Goal: Information Seeking & Learning: Check status

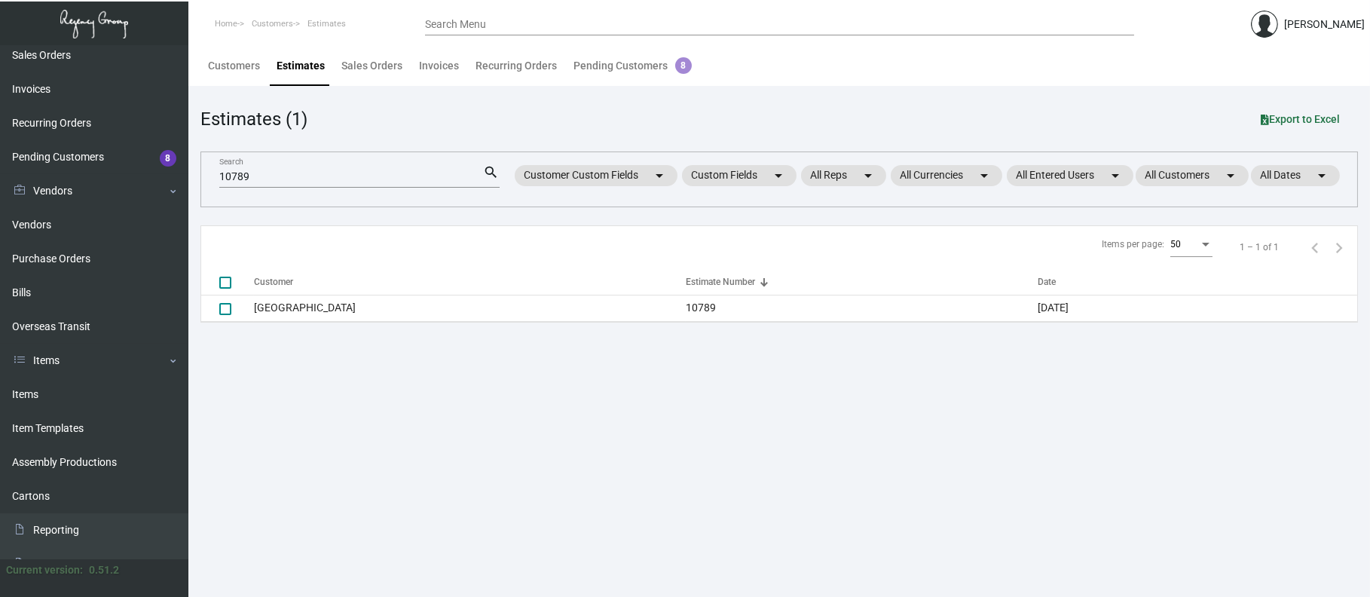
scroll to position [177, 0]
click at [63, 384] on link "Items" at bounding box center [94, 394] width 188 height 34
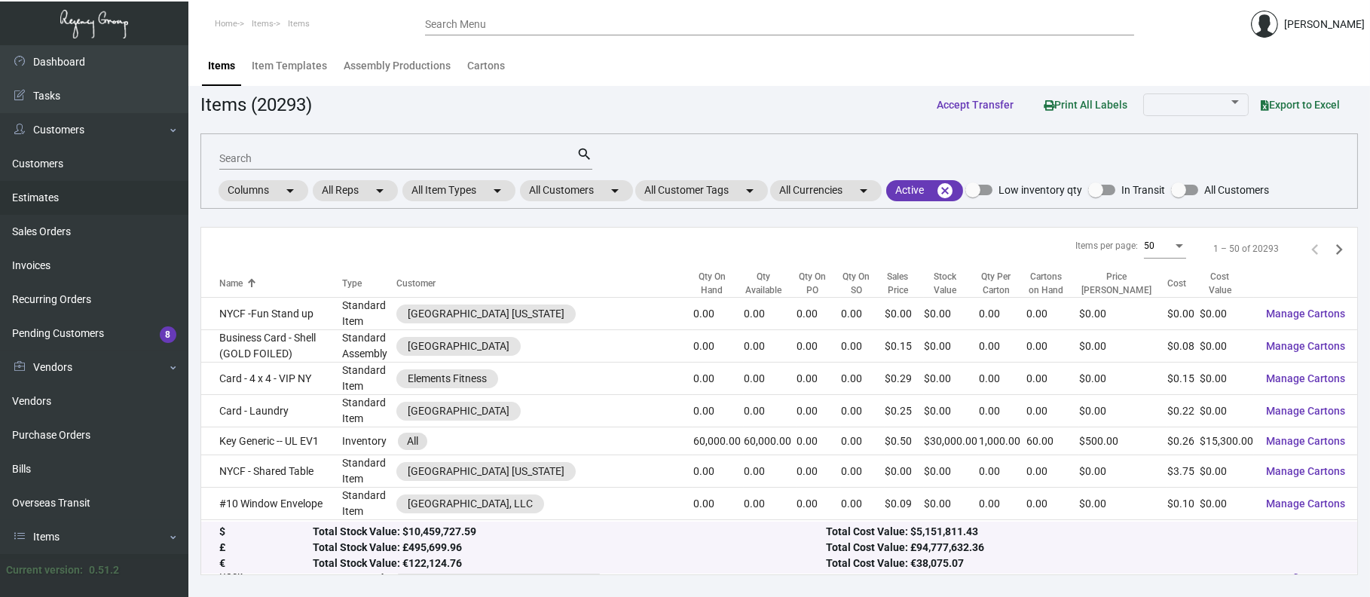
click at [66, 194] on link "Estimates" at bounding box center [94, 198] width 188 height 34
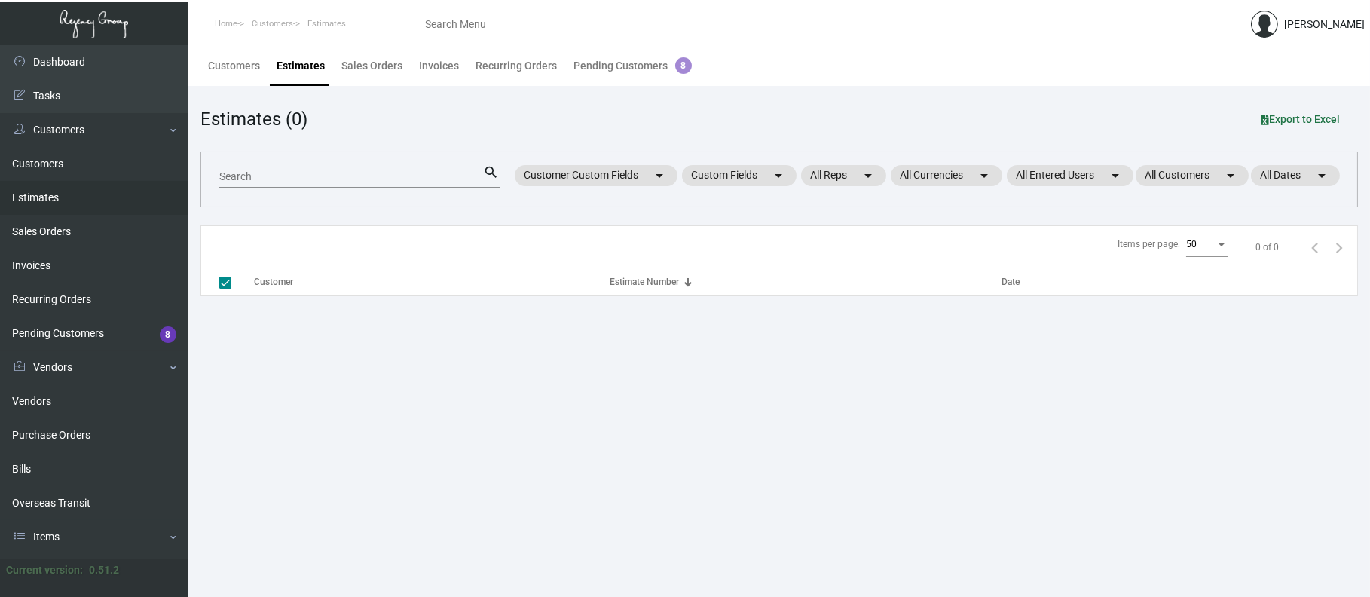
checkbox input "false"
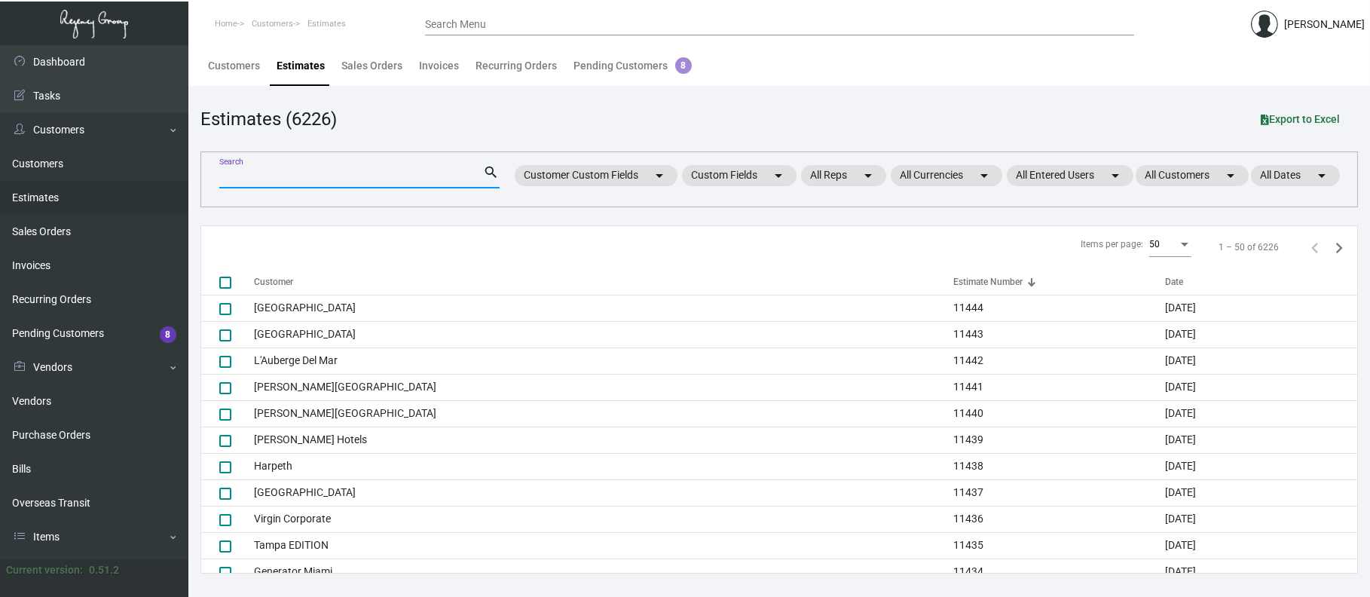
click at [240, 172] on input "Search" at bounding box center [351, 177] width 265 height 12
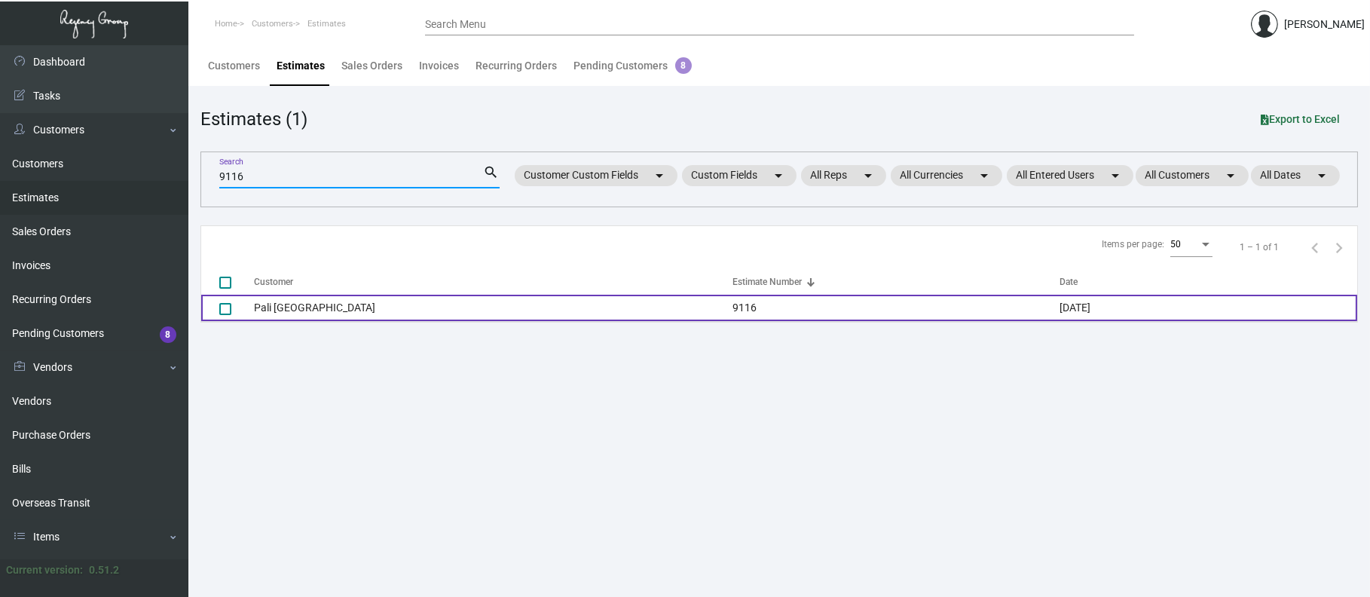
type input "9116"
click at [302, 308] on td "Pali [GEOGRAPHIC_DATA]" at bounding box center [493, 308] width 479 height 26
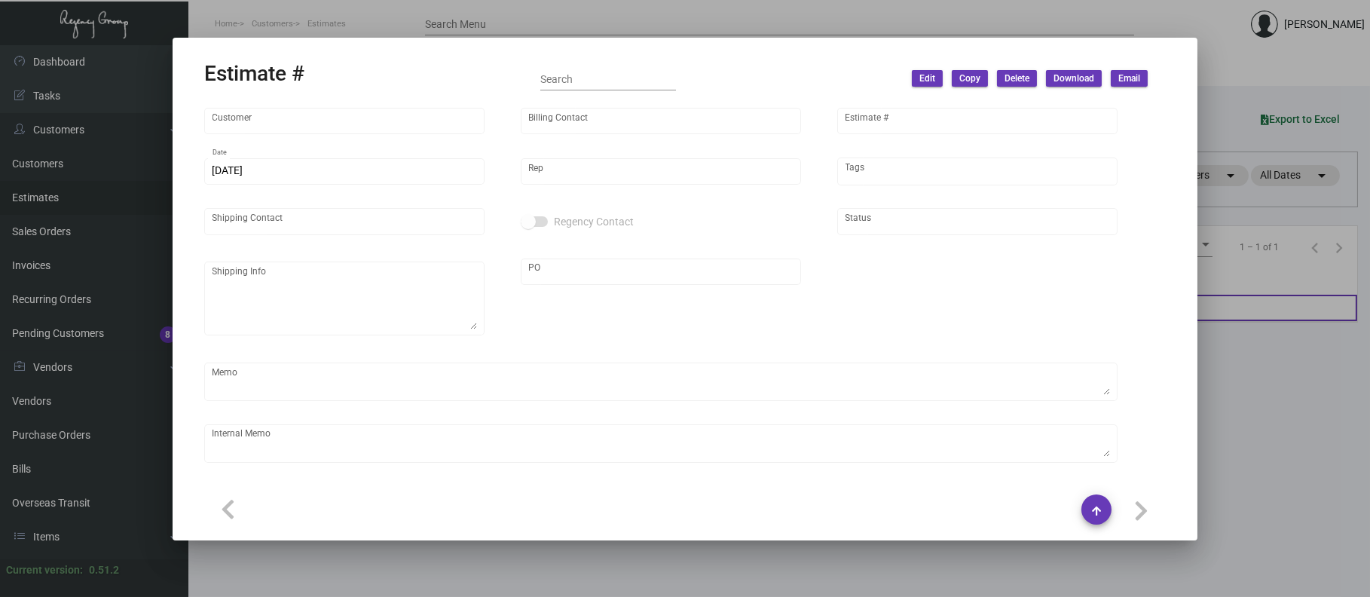
type input "Pali [GEOGRAPHIC_DATA]"
type input "[PERSON_NAME]"
type input "9116"
type input "[DATE]"
type input "[PERSON_NAME]"
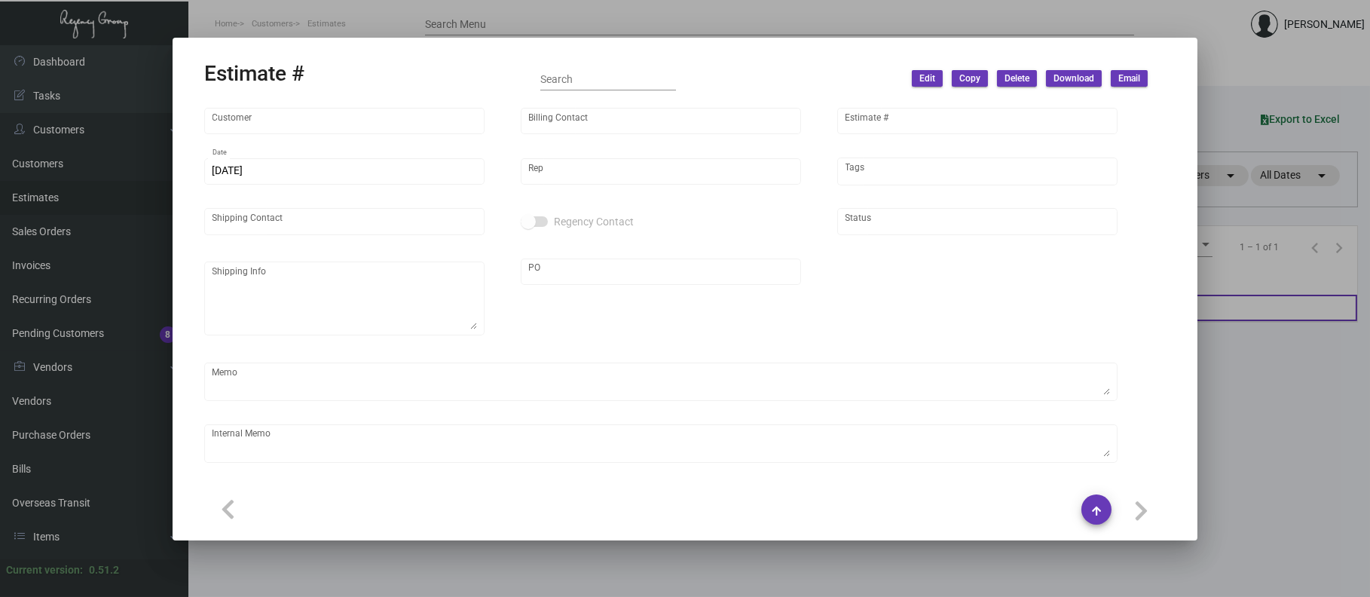
type input "[PERSON_NAME]"
type input "United States Dollar $"
type input "$ 0.00"
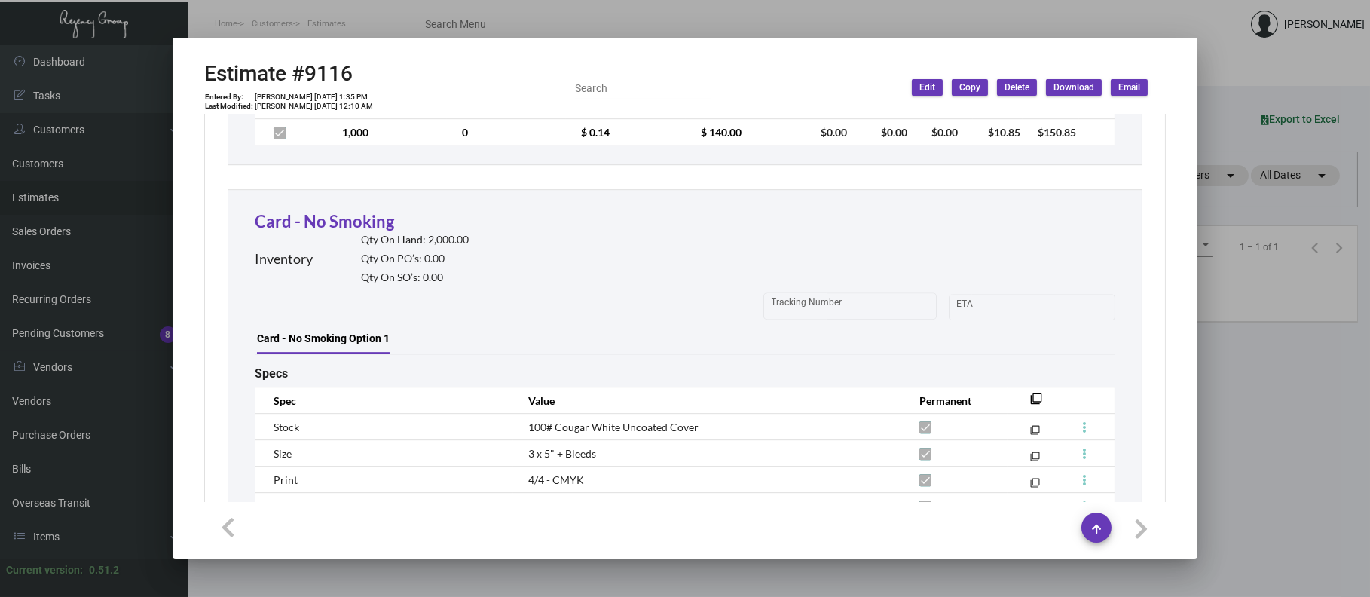
scroll to position [11788, 0]
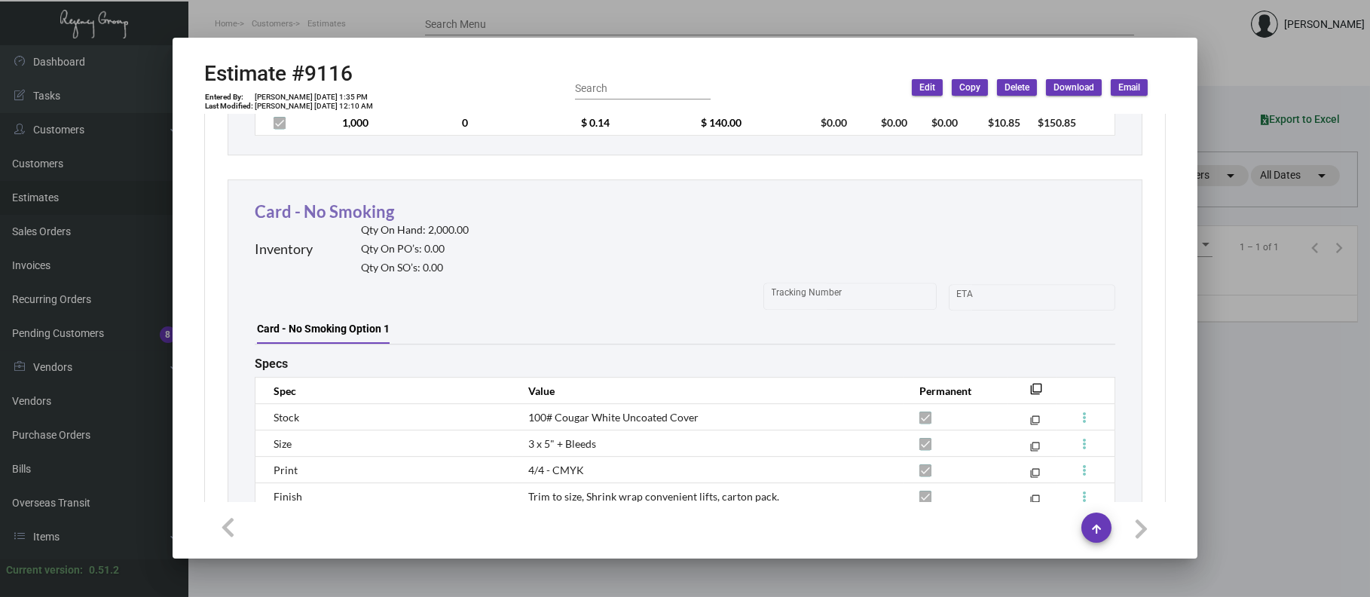
click at [344, 220] on link "Card - No Smoking" at bounding box center [324, 211] width 139 height 20
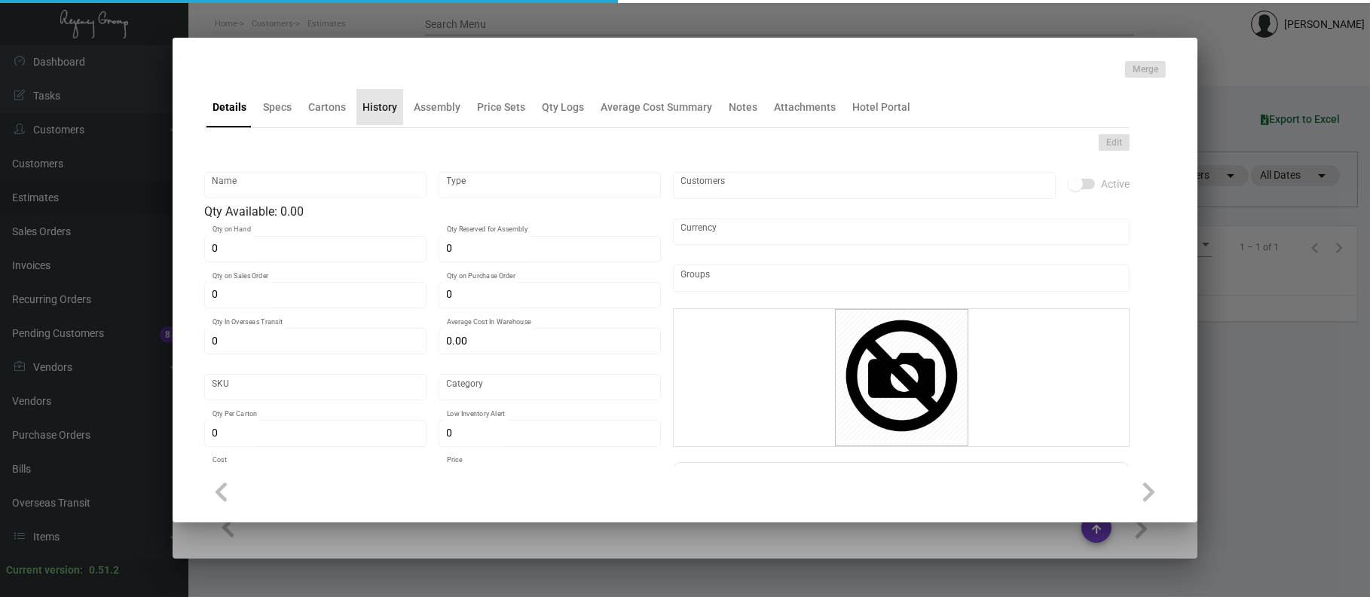
click at [390, 102] on div "History" at bounding box center [380, 107] width 35 height 16
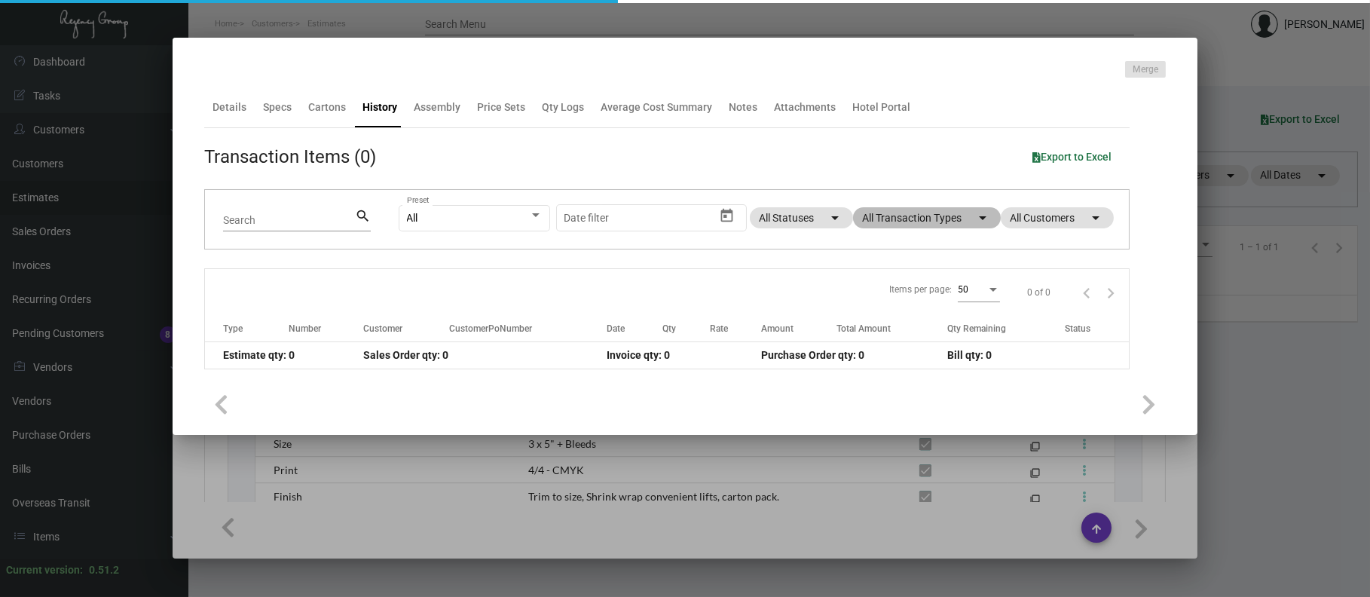
click at [895, 224] on mat-chip "All Transaction Types arrow_drop_down" at bounding box center [927, 217] width 148 height 21
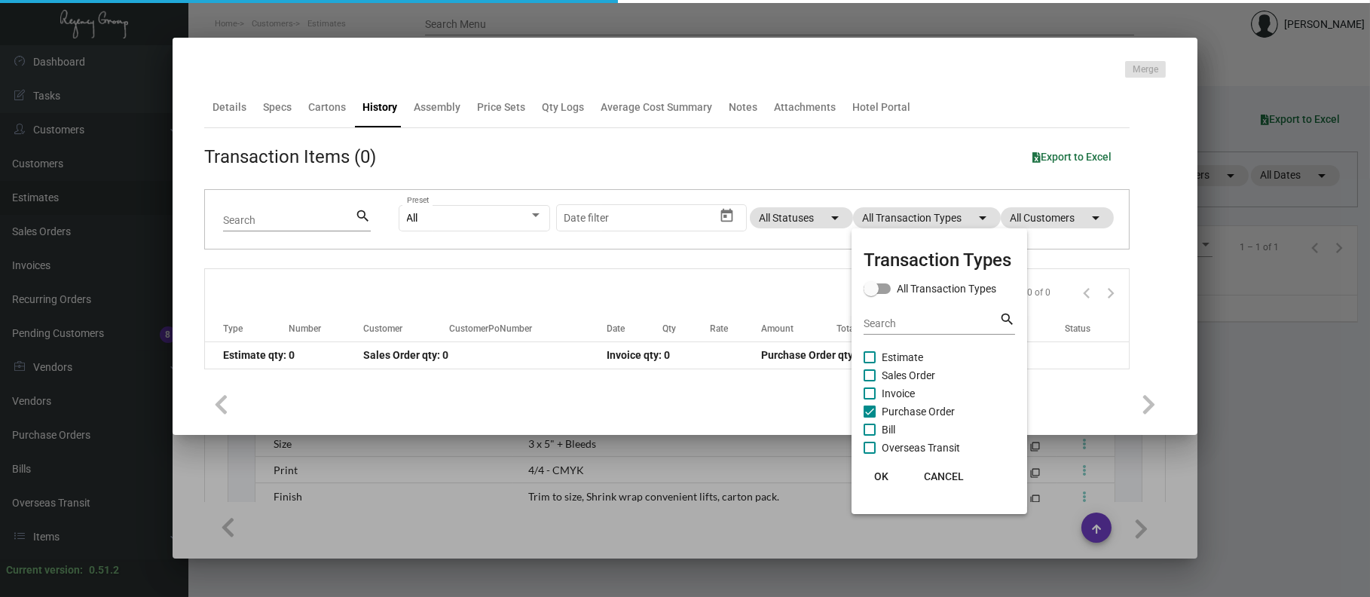
click at [935, 410] on span "Purchase Order" at bounding box center [918, 411] width 73 height 18
click at [870, 418] on input "Purchase Order" at bounding box center [869, 418] width 1 height 1
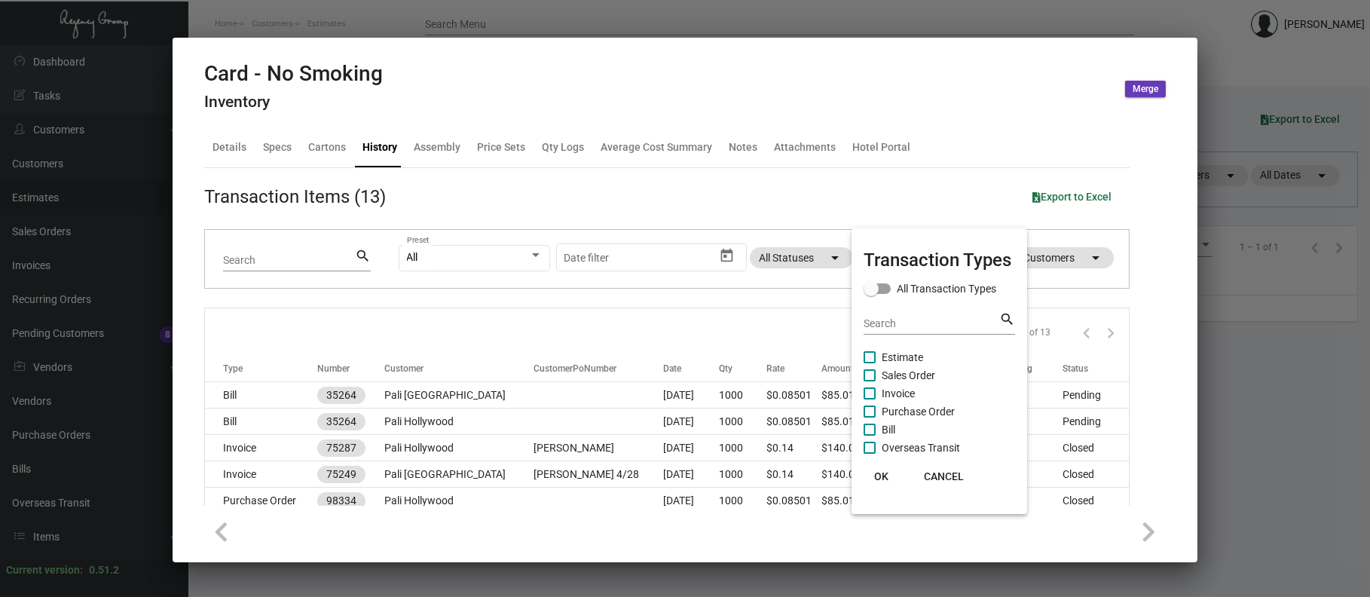
click at [935, 411] on span "Purchase Order" at bounding box center [918, 411] width 73 height 18
click at [870, 418] on input "Purchase Order" at bounding box center [869, 418] width 1 height 1
checkbox input "true"
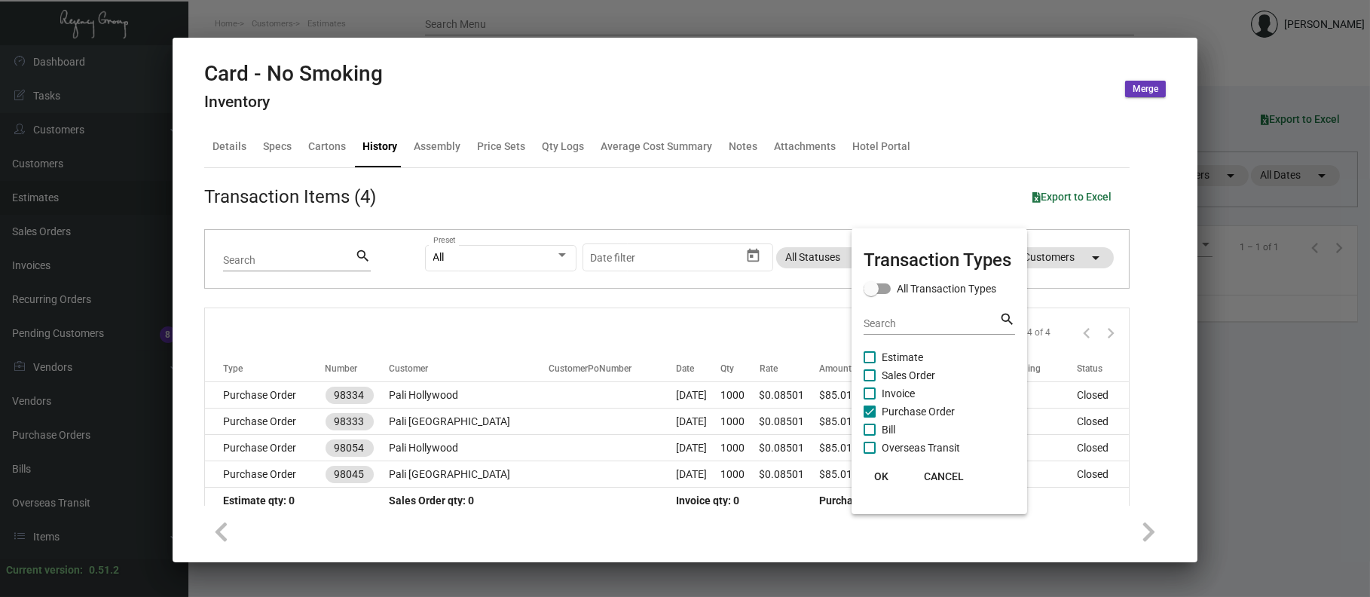
click at [902, 352] on span "Estimate" at bounding box center [902, 357] width 41 height 18
click at [870, 363] on input "Estimate" at bounding box center [869, 363] width 1 height 1
checkbox input "true"
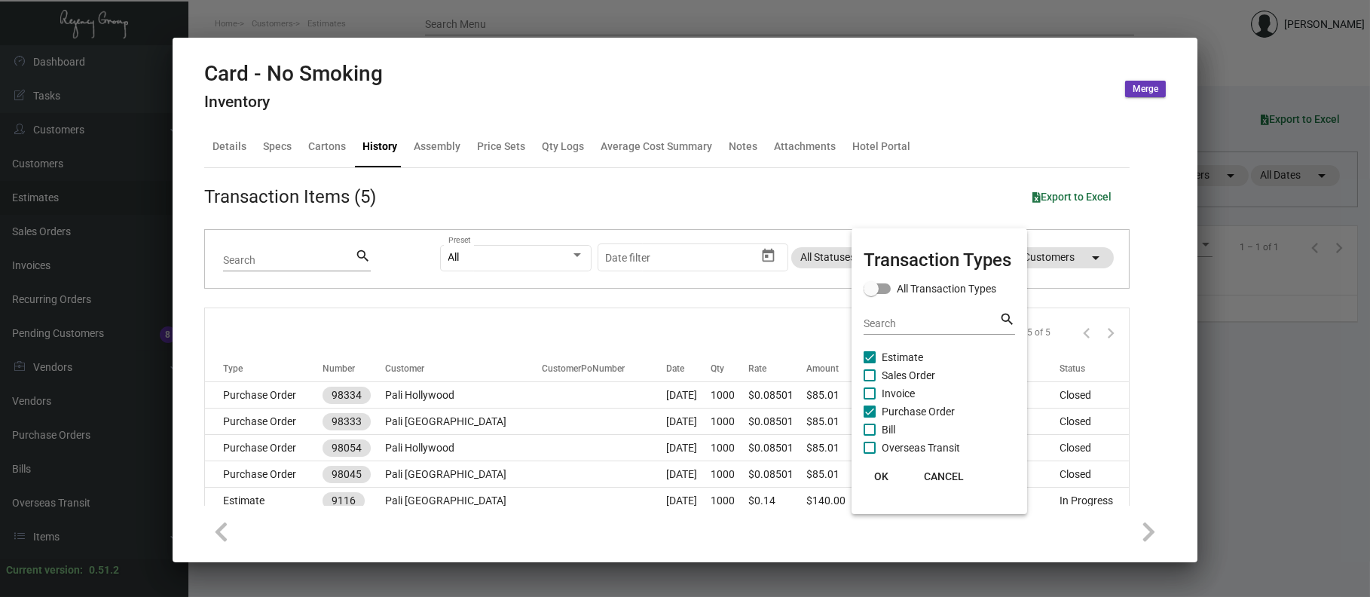
click at [515, 473] on div at bounding box center [685, 298] width 1370 height 597
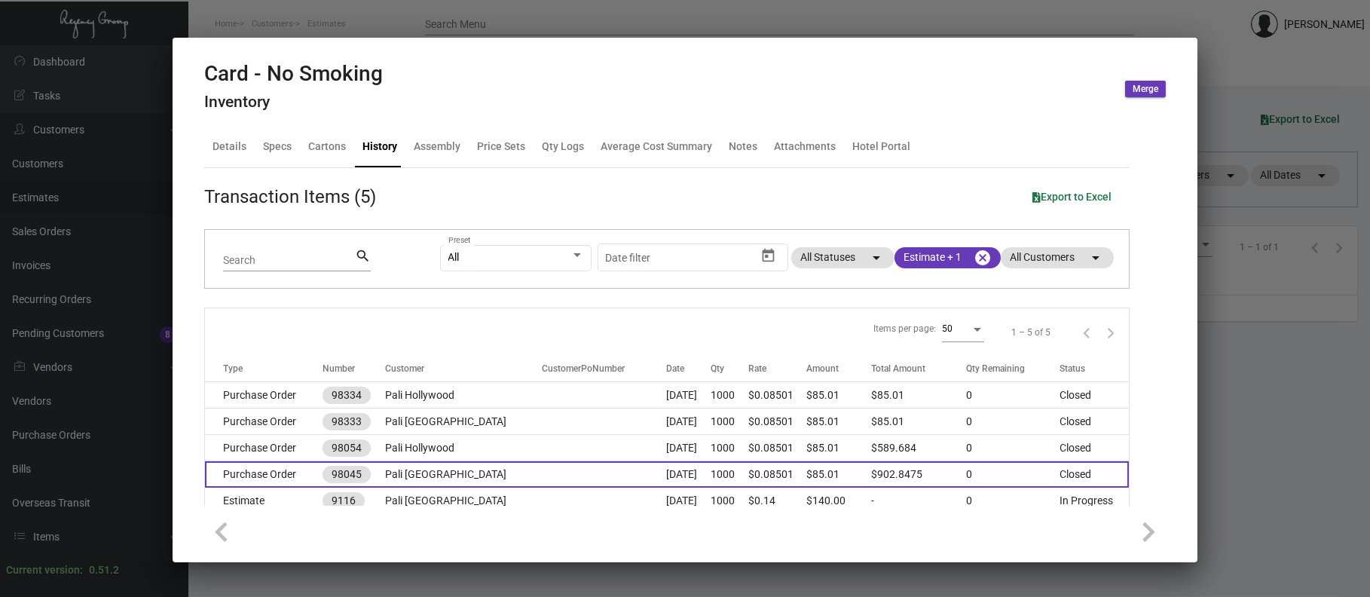
click at [542, 476] on td at bounding box center [604, 474] width 124 height 26
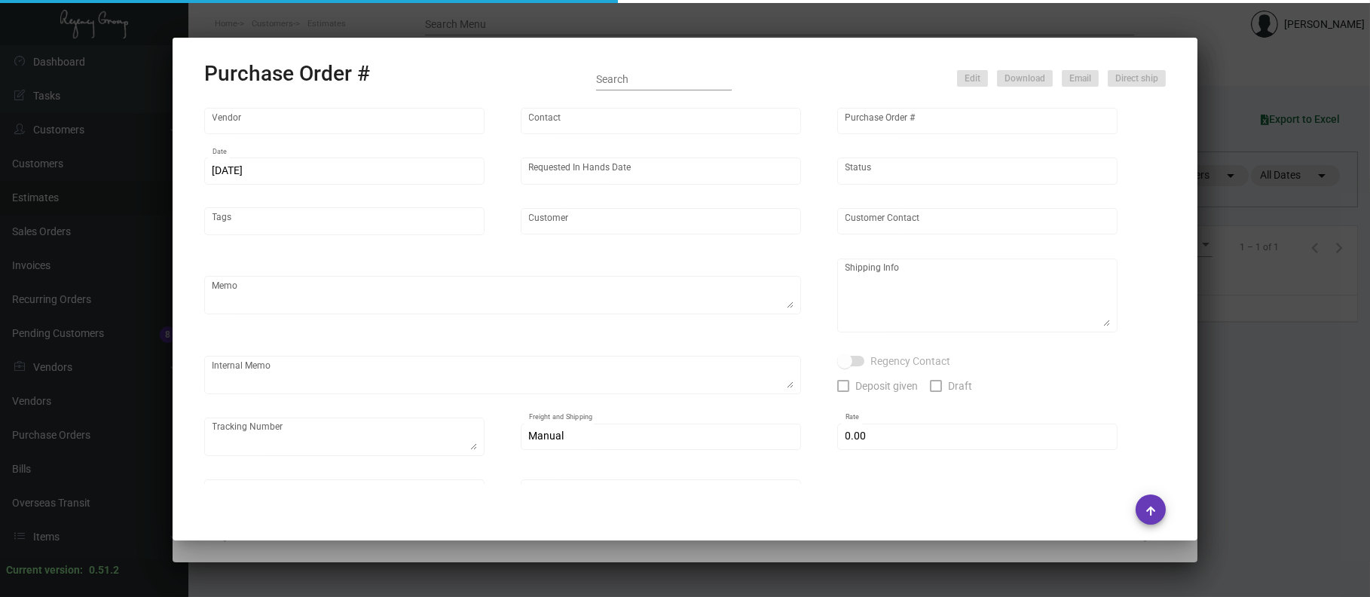
type input "Impact Printing"
type input "[PERSON_NAME]"
type input "98045"
type input "[DATE]"
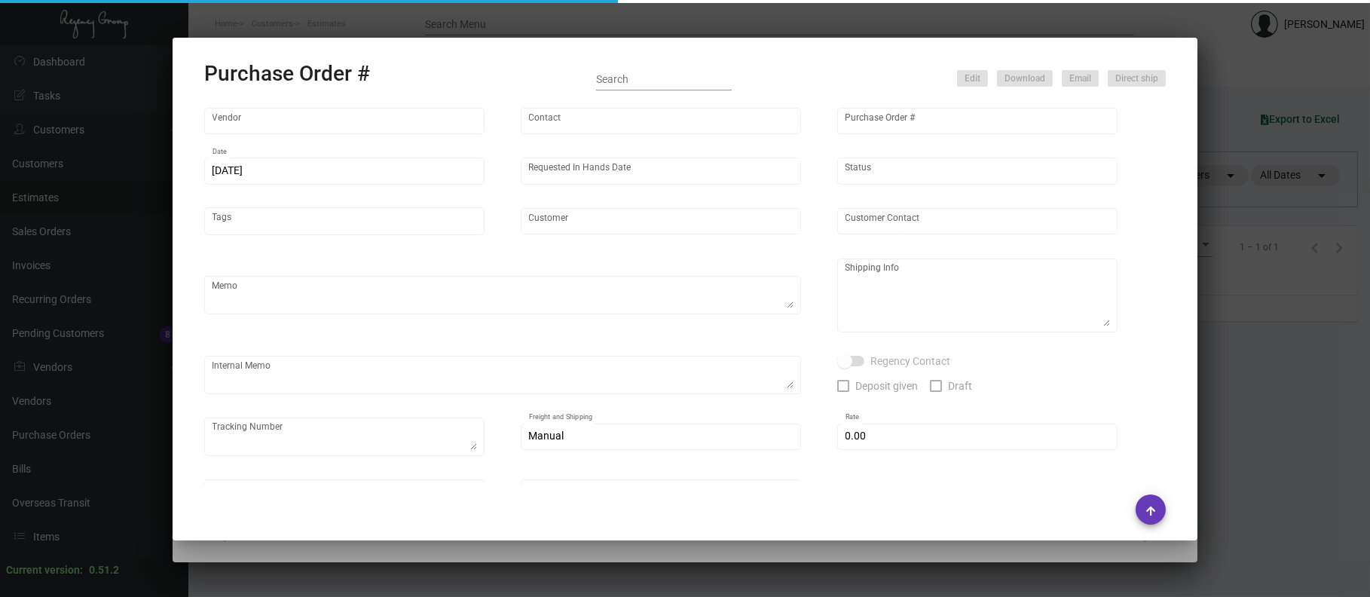
type input "Pali [GEOGRAPHIC_DATA]"
type input "[PERSON_NAME]"
type textarea "4/28 Final PO -- Confirming ship date of 5/2 - When ready to ship, contact: [EM…"
type textarea "Pali [GEOGRAPHIC_DATA] - [PERSON_NAME] [STREET_ADDRESS]"
type textarea "Overnight Shipping"
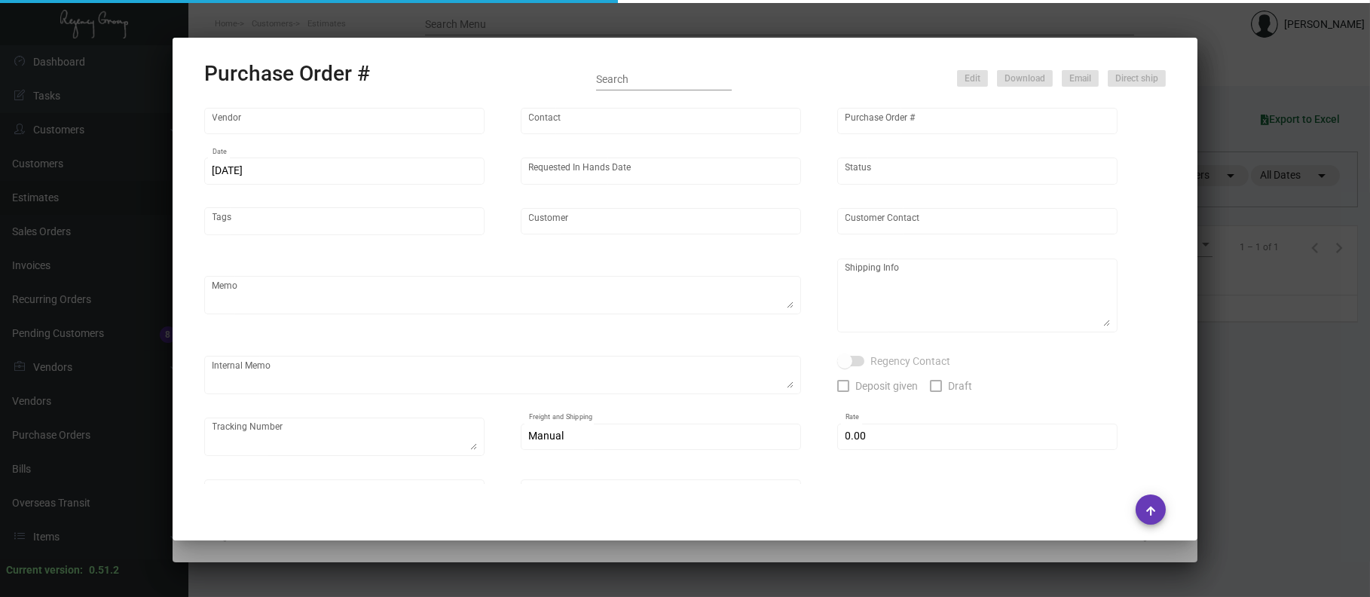
type input "$ 0.00"
type input "United States Dollar $"
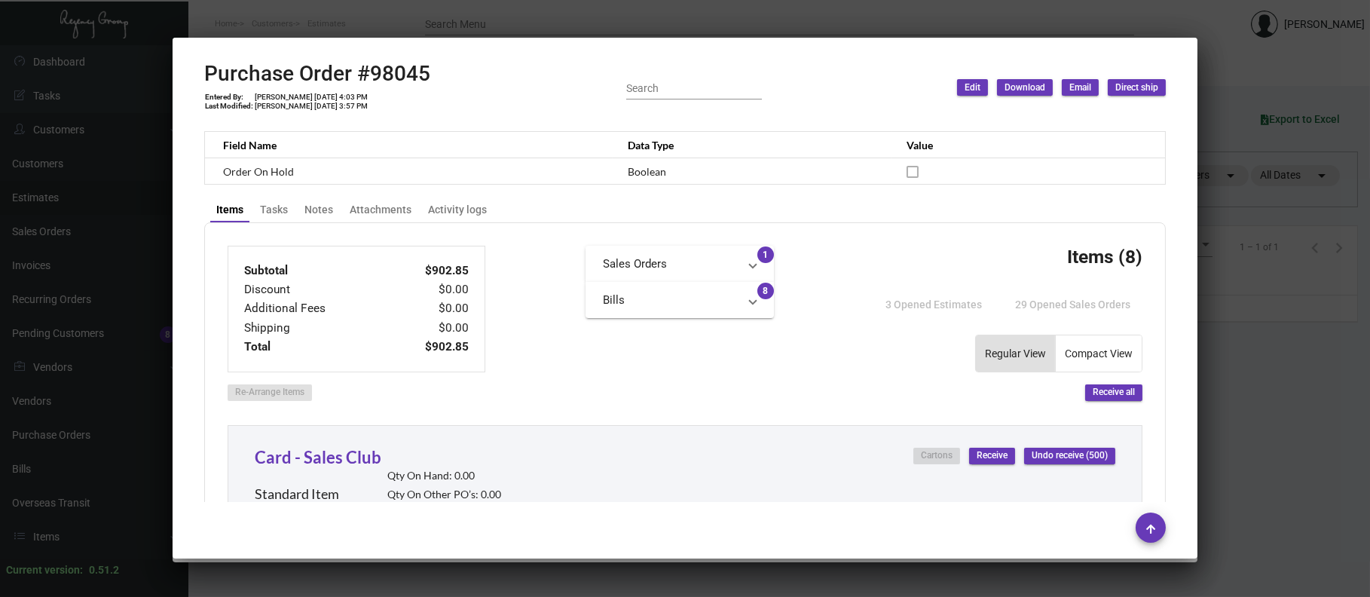
scroll to position [424, 0]
click at [1293, 274] on div at bounding box center [685, 298] width 1370 height 597
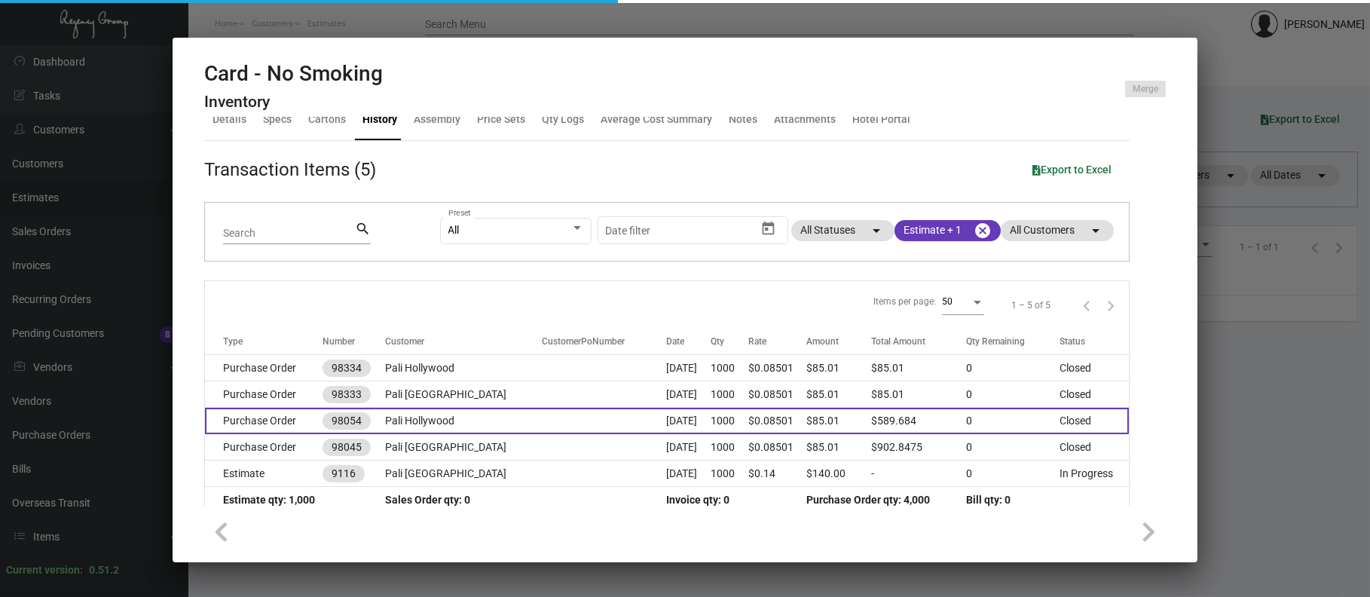
scroll to position [31, 0]
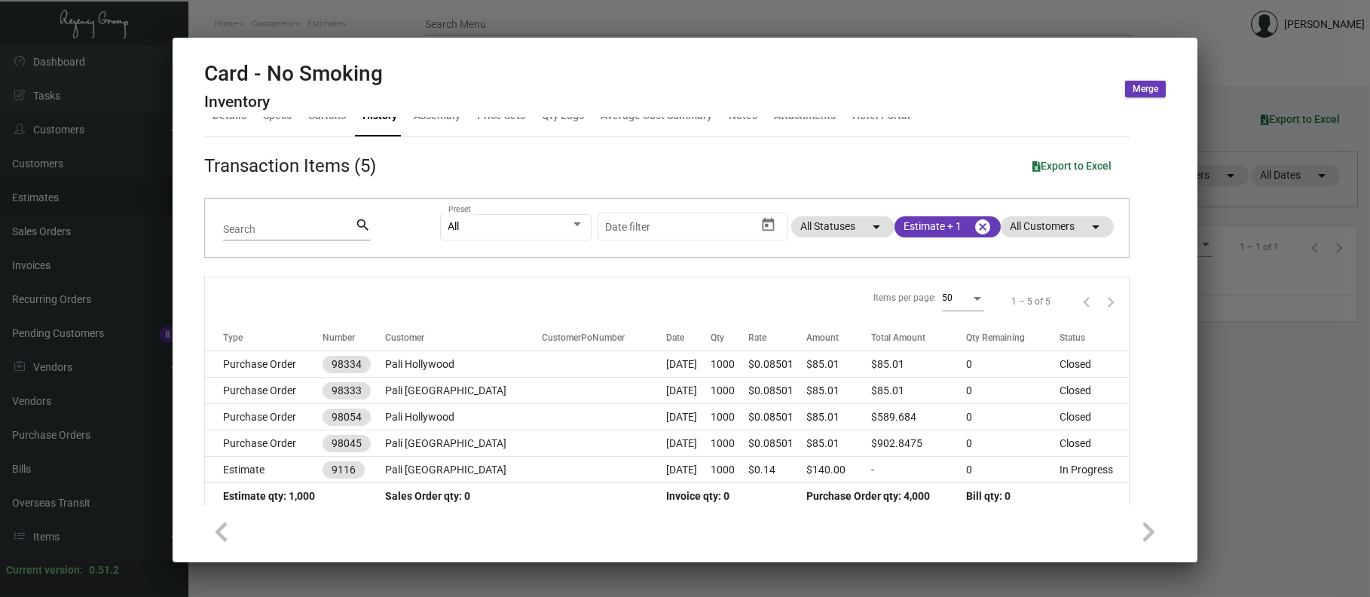
click at [286, 26] on div at bounding box center [685, 298] width 1370 height 597
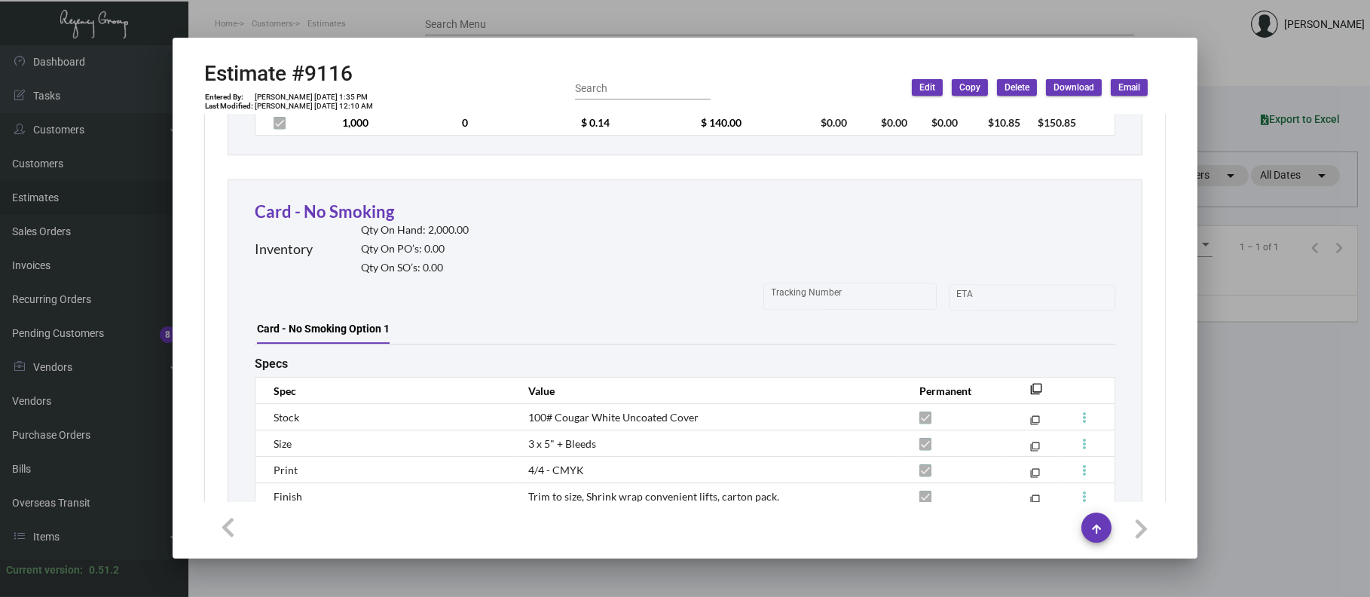
click at [286, 26] on div at bounding box center [685, 298] width 1370 height 597
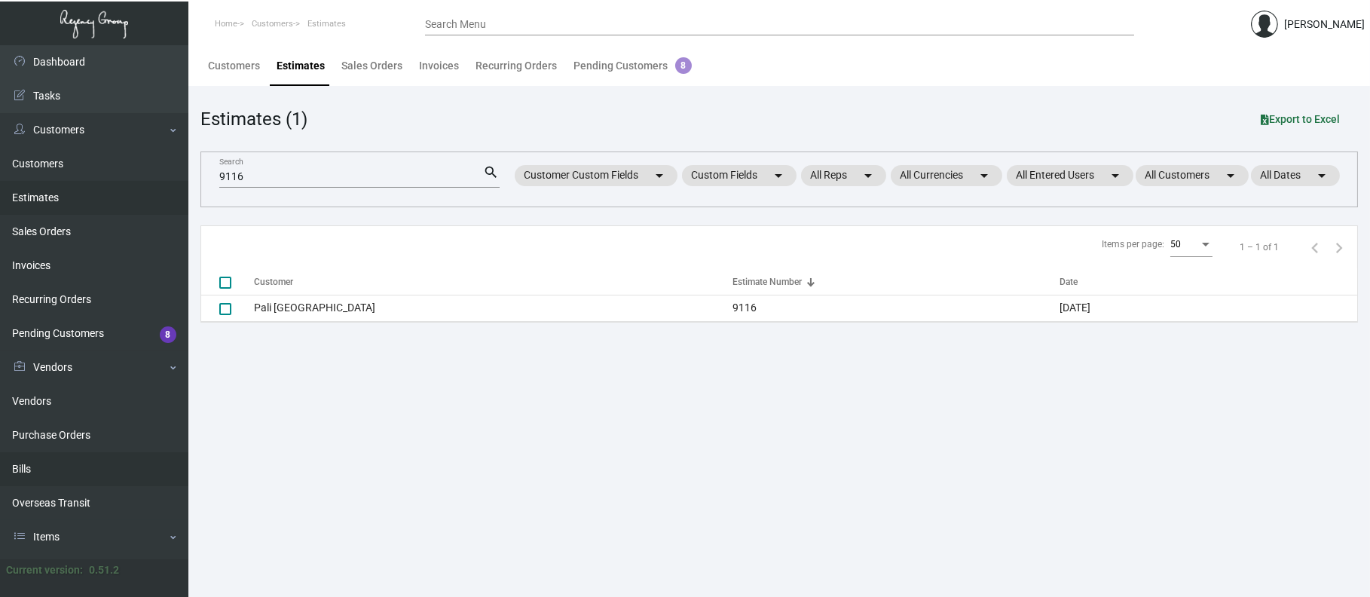
scroll to position [114, 0]
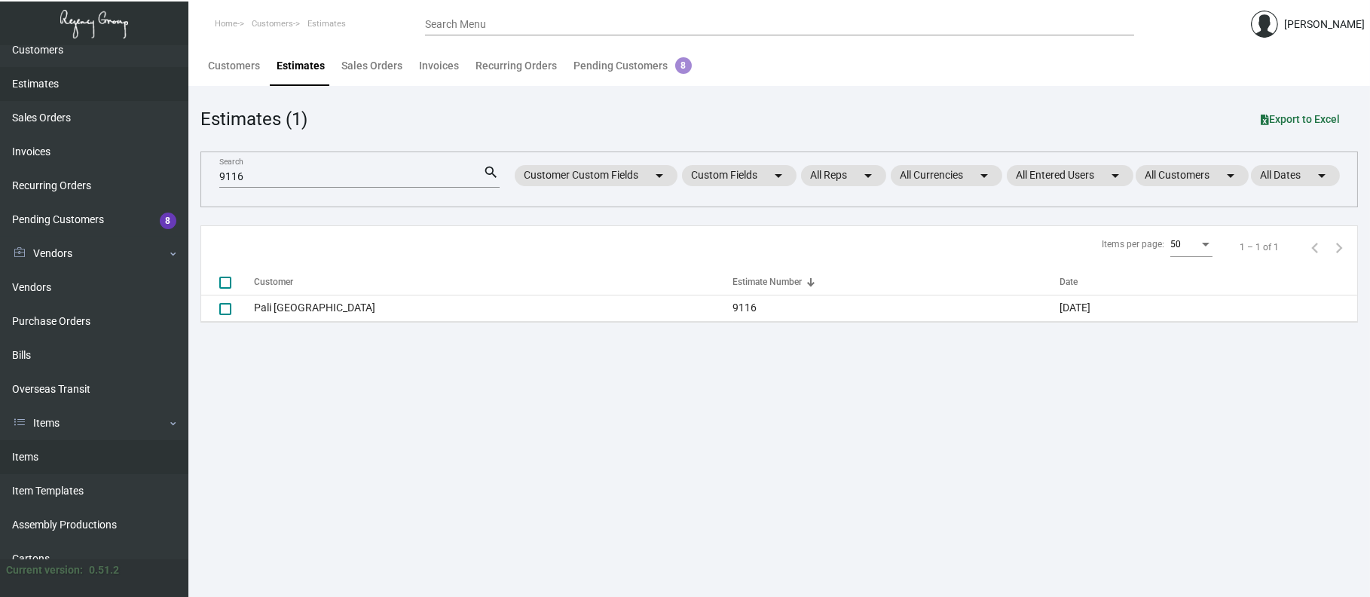
click at [80, 451] on link "Items" at bounding box center [94, 457] width 188 height 34
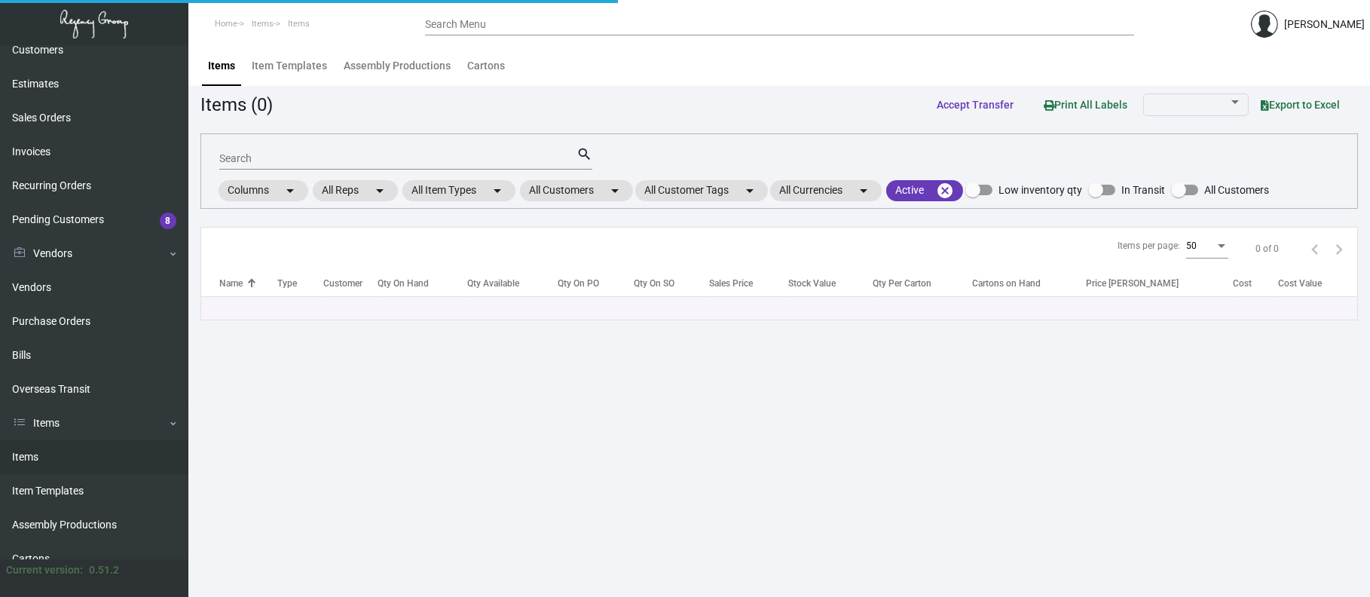
click at [304, 160] on input "Search" at bounding box center [397, 159] width 357 height 12
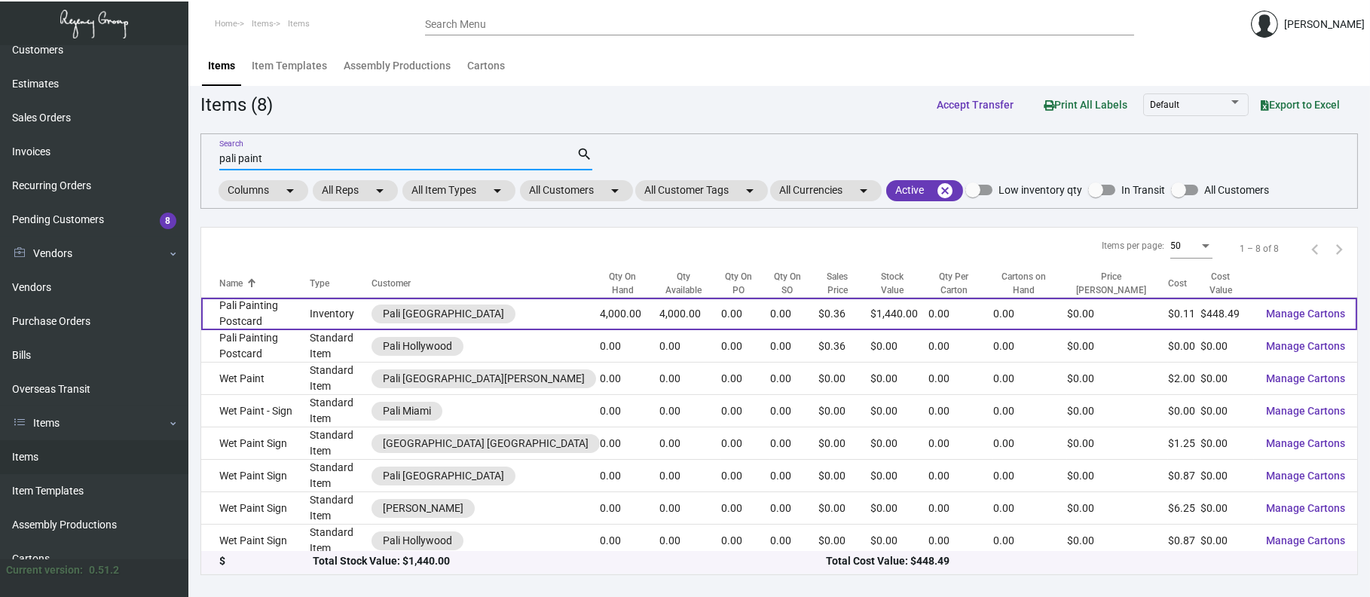
type input "pali paint"
click at [261, 313] on td "Pali Painting Postcard" at bounding box center [255, 314] width 109 height 32
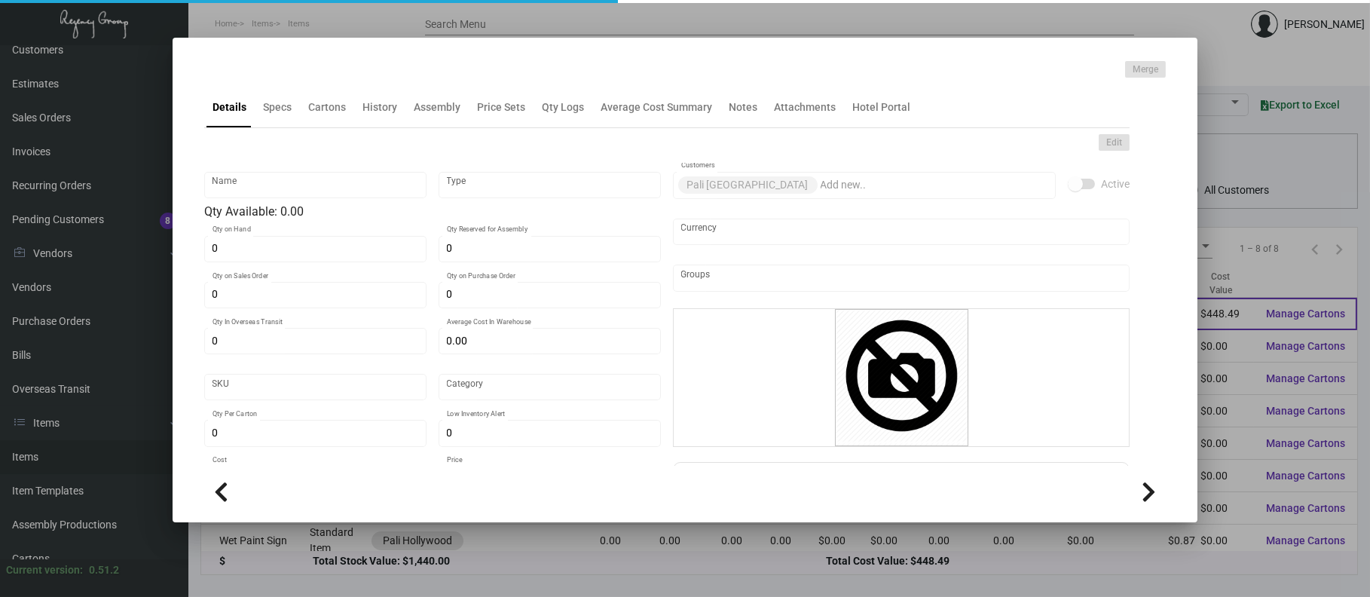
type input "Pali Painting Postcard"
type input "Inventory"
type input "4,000"
type input "$ 0.00"
type input "Standard"
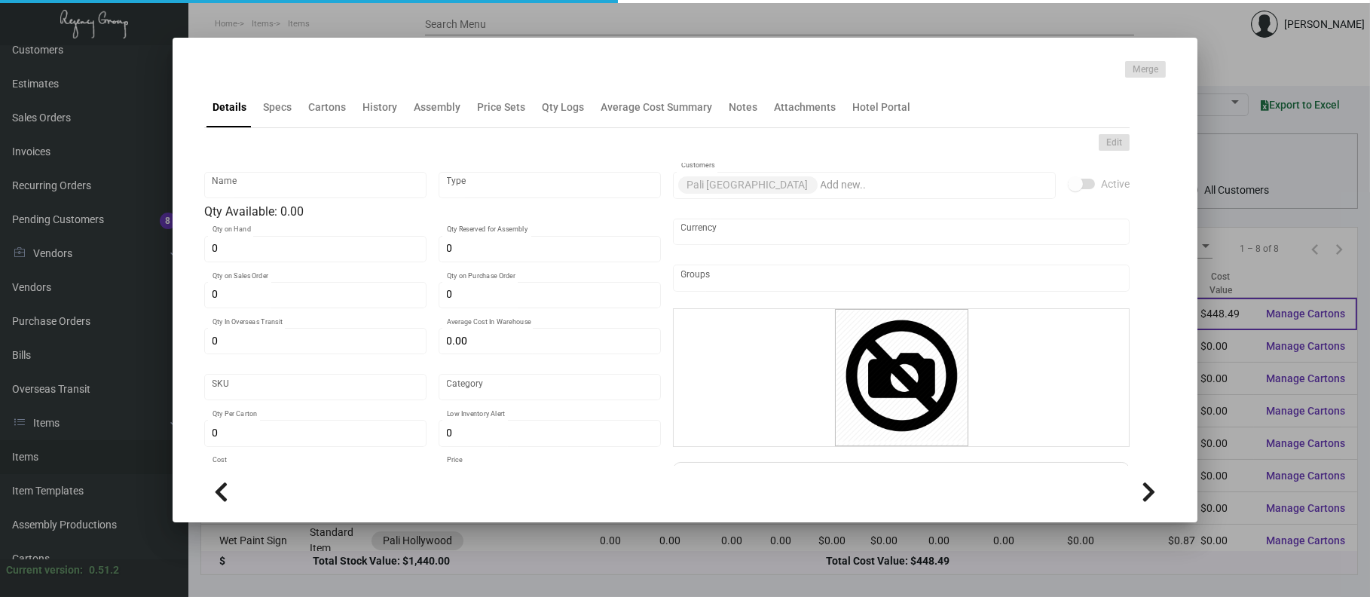
type input "$ 0.11212"
type input "$ 0.36"
checkbox input "true"
type input "United States Dollar $"
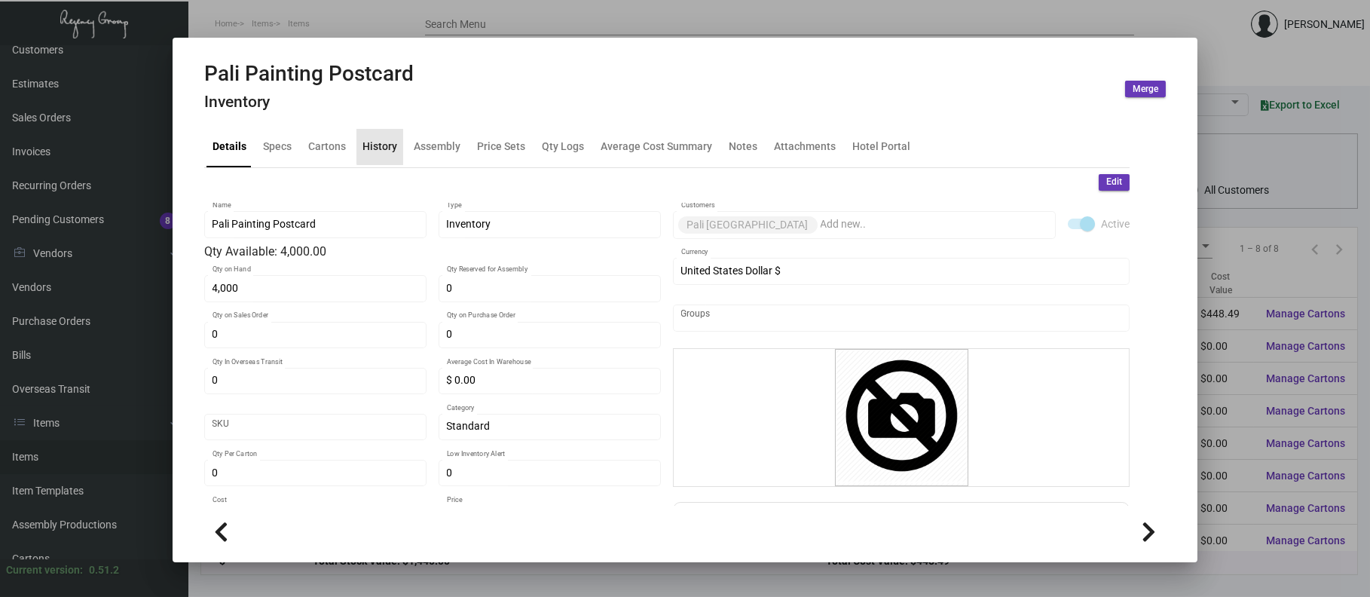
click at [392, 141] on div "History" at bounding box center [380, 147] width 35 height 16
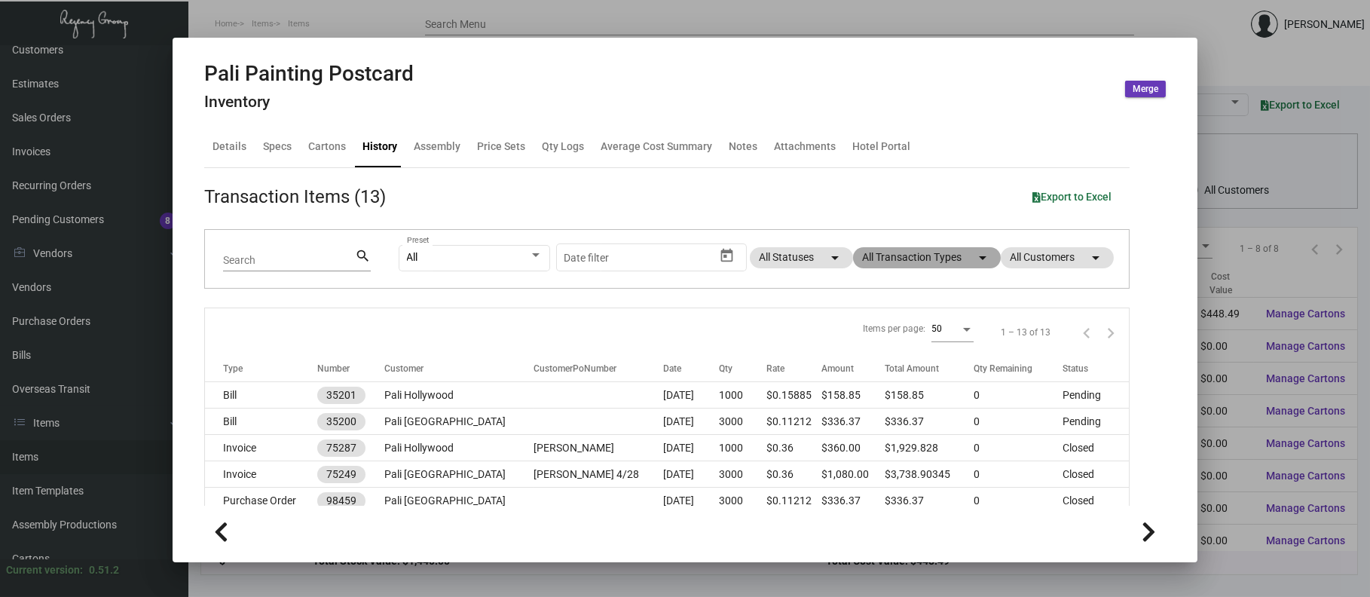
click at [910, 256] on mat-chip "All Transaction Types arrow_drop_down" at bounding box center [927, 257] width 148 height 21
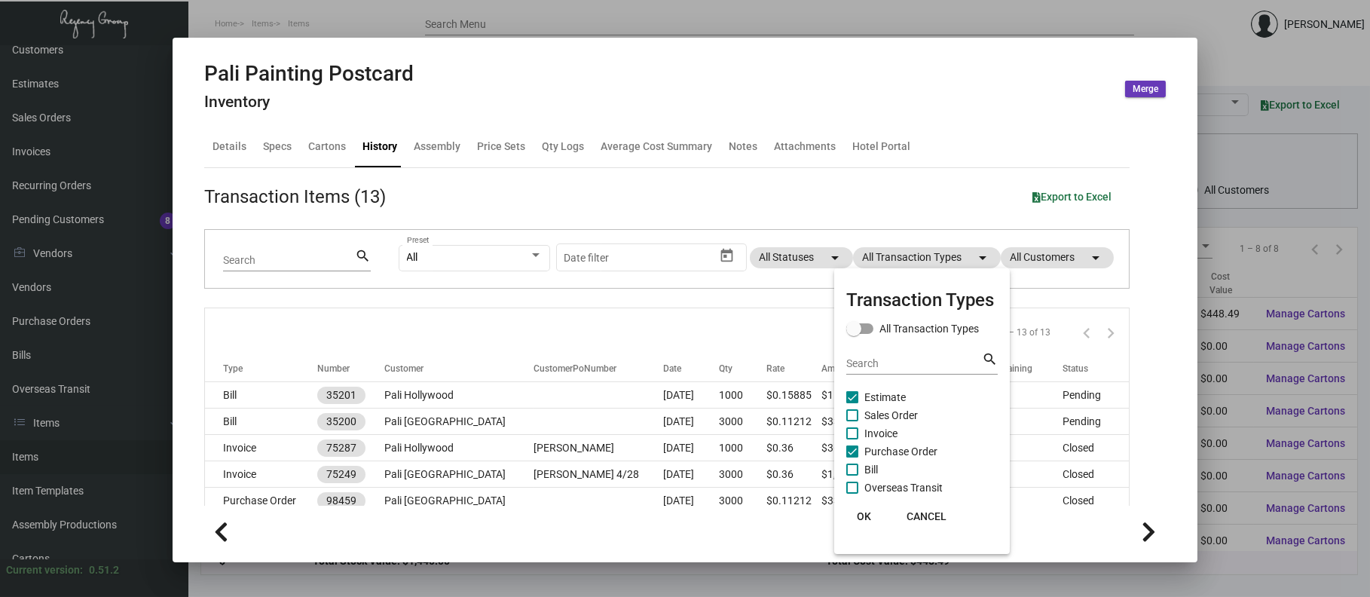
click at [901, 447] on span "Purchase Order" at bounding box center [900, 451] width 73 height 18
click at [852, 457] on input "Purchase Order" at bounding box center [852, 457] width 1 height 1
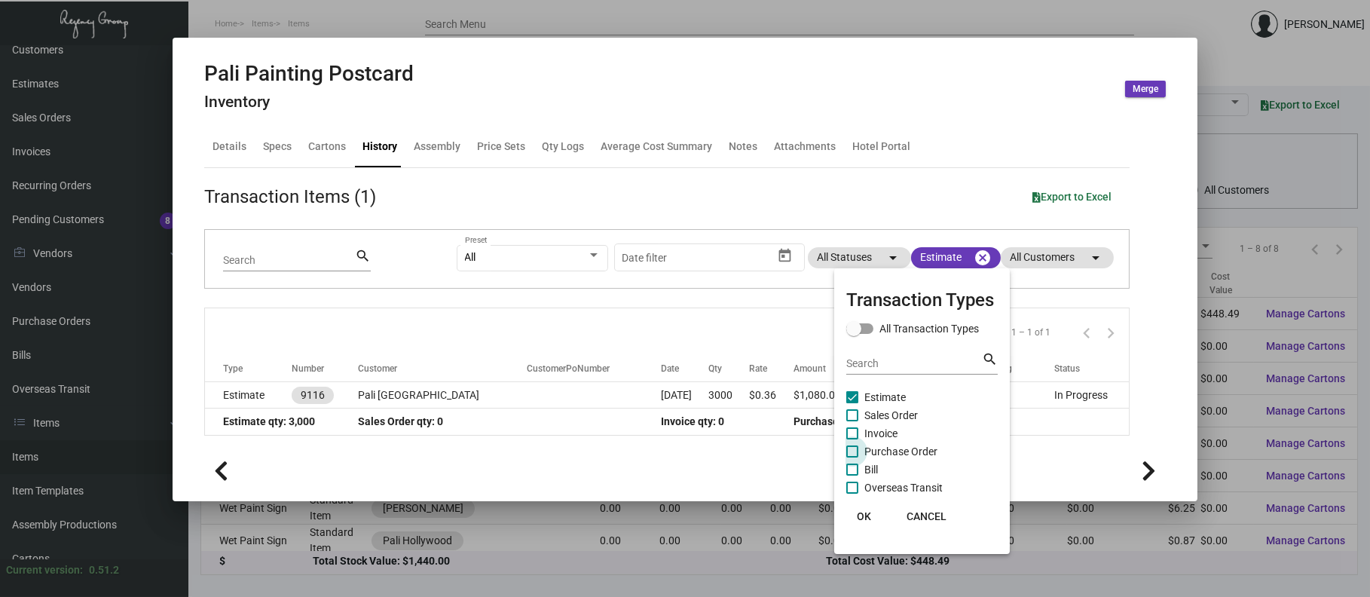
click at [899, 445] on span "Purchase Order" at bounding box center [900, 451] width 73 height 18
click at [852, 457] on input "Purchase Order" at bounding box center [852, 457] width 1 height 1
checkbox input "true"
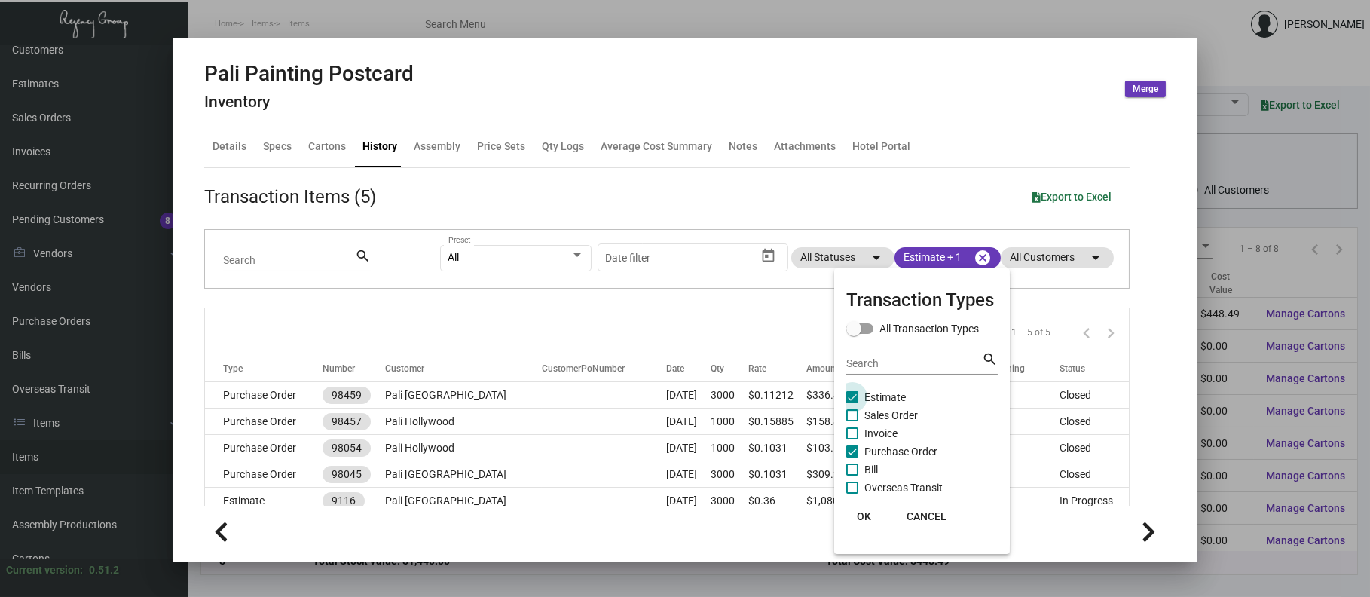
click at [890, 395] on span "Estimate" at bounding box center [884, 397] width 41 height 18
click at [852, 403] on input "Estimate" at bounding box center [852, 403] width 1 height 1
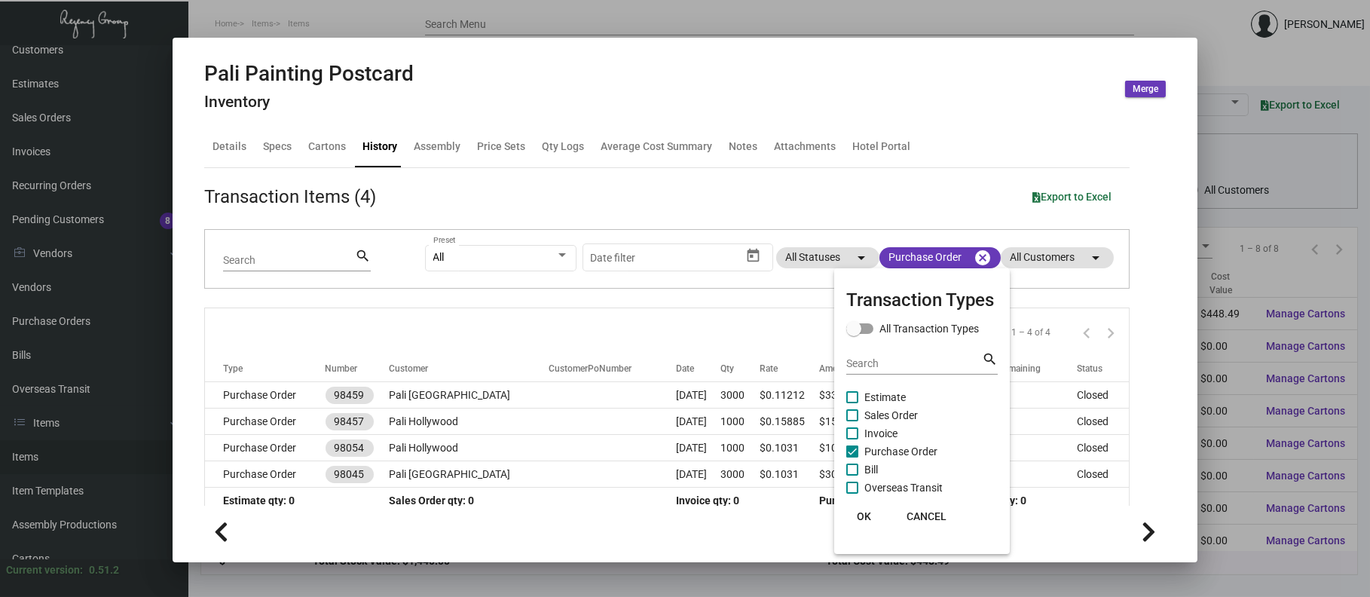
click at [888, 395] on span "Estimate" at bounding box center [884, 397] width 41 height 18
click at [852, 403] on input "Estimate" at bounding box center [852, 403] width 1 height 1
checkbox input "true"
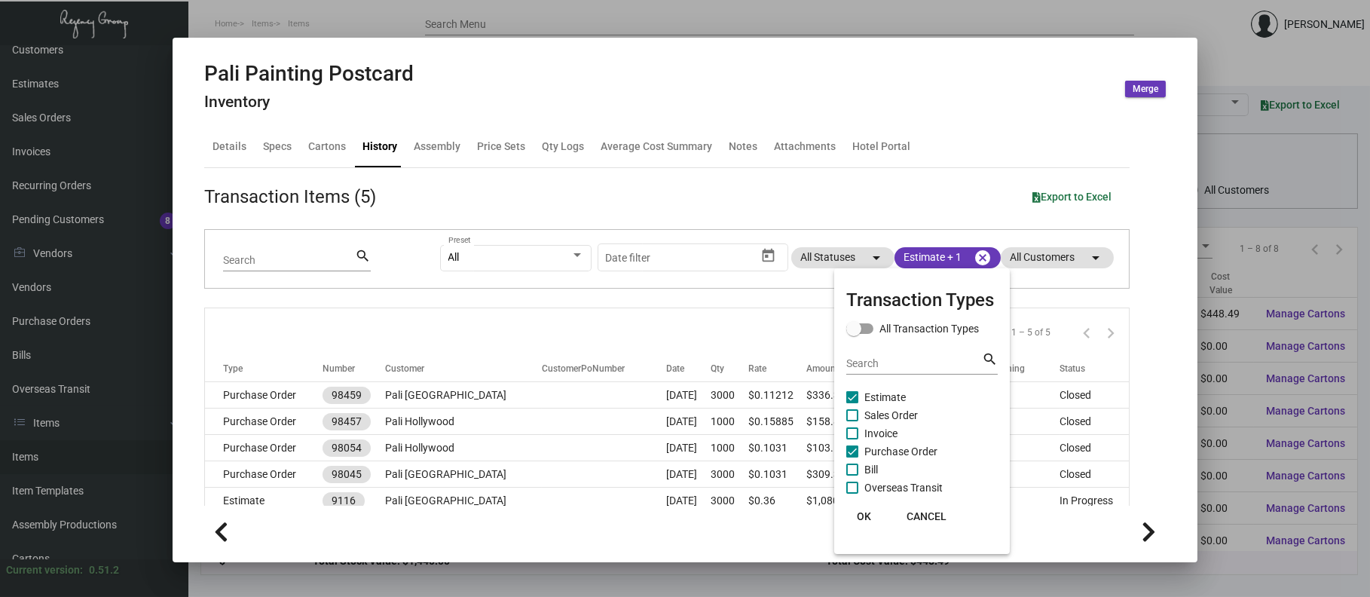
click at [488, 395] on div at bounding box center [685, 298] width 1370 height 597
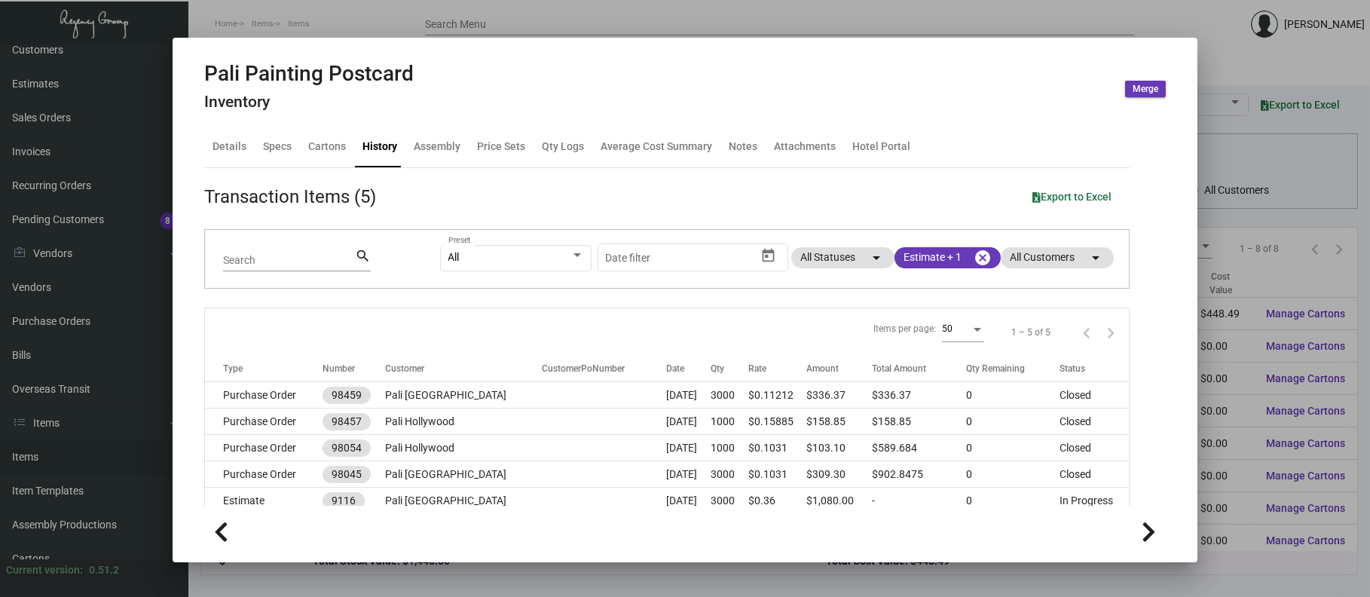
click at [402, 20] on div at bounding box center [685, 298] width 1370 height 597
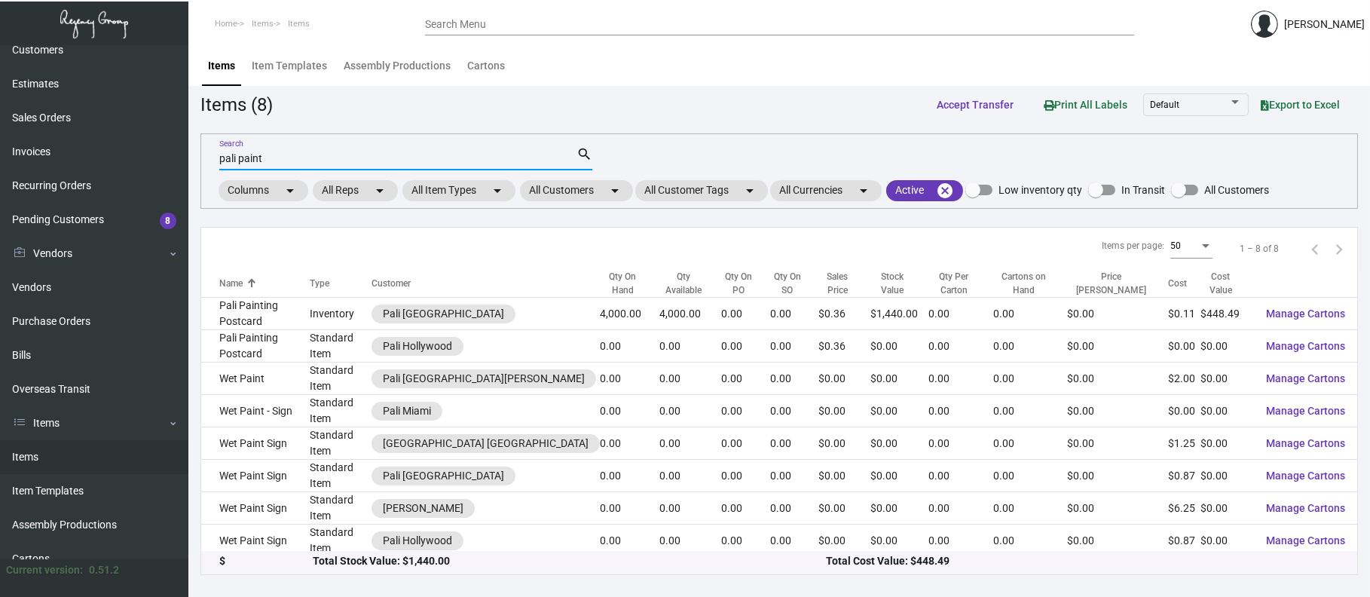
click at [325, 163] on input "pali paint" at bounding box center [397, 159] width 357 height 12
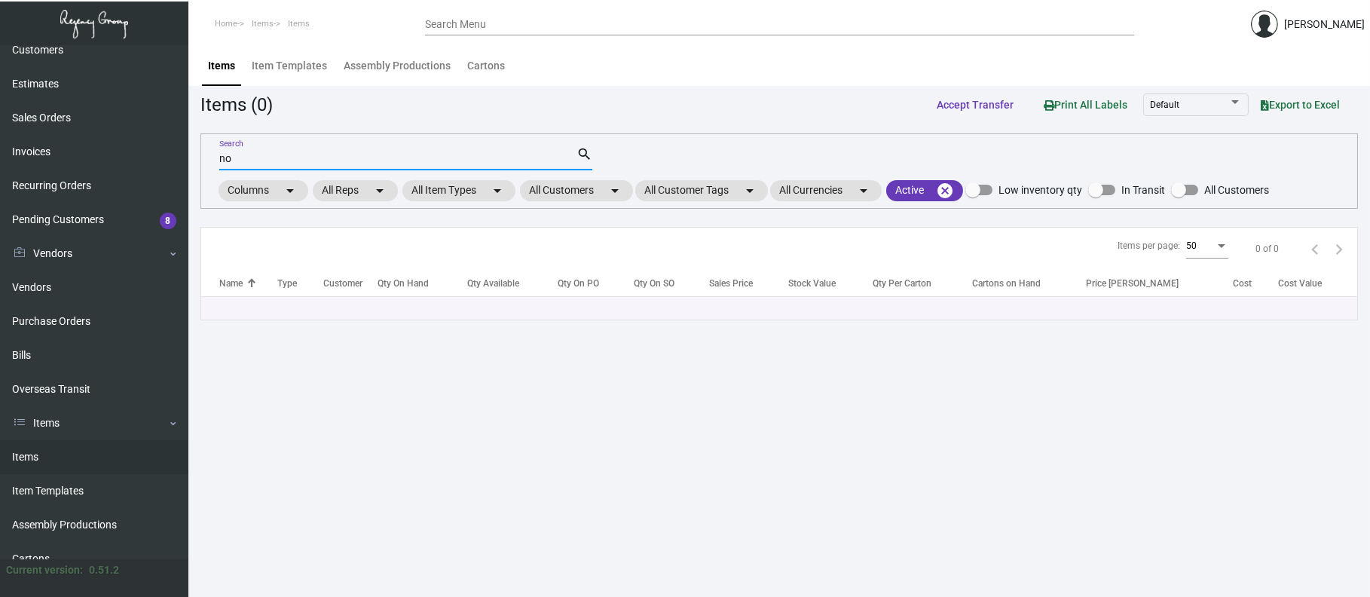
type input "n"
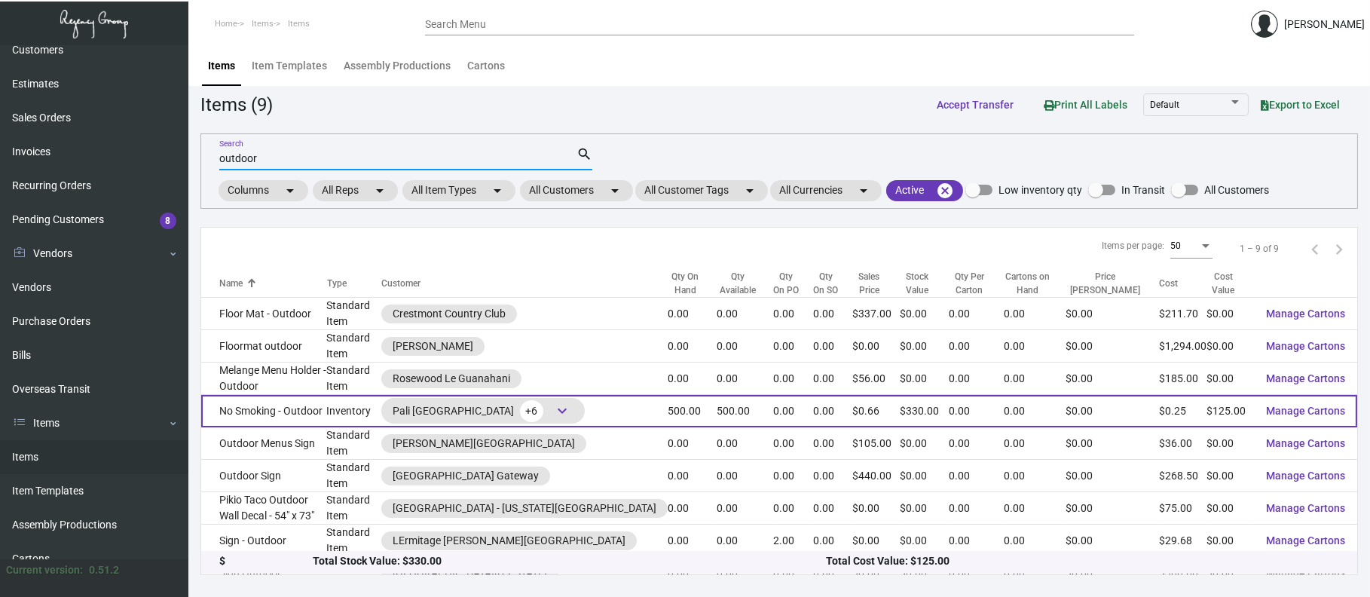
type input "outdoor"
click at [571, 402] on span "keyboard_arrow_down" at bounding box center [562, 411] width 18 height 18
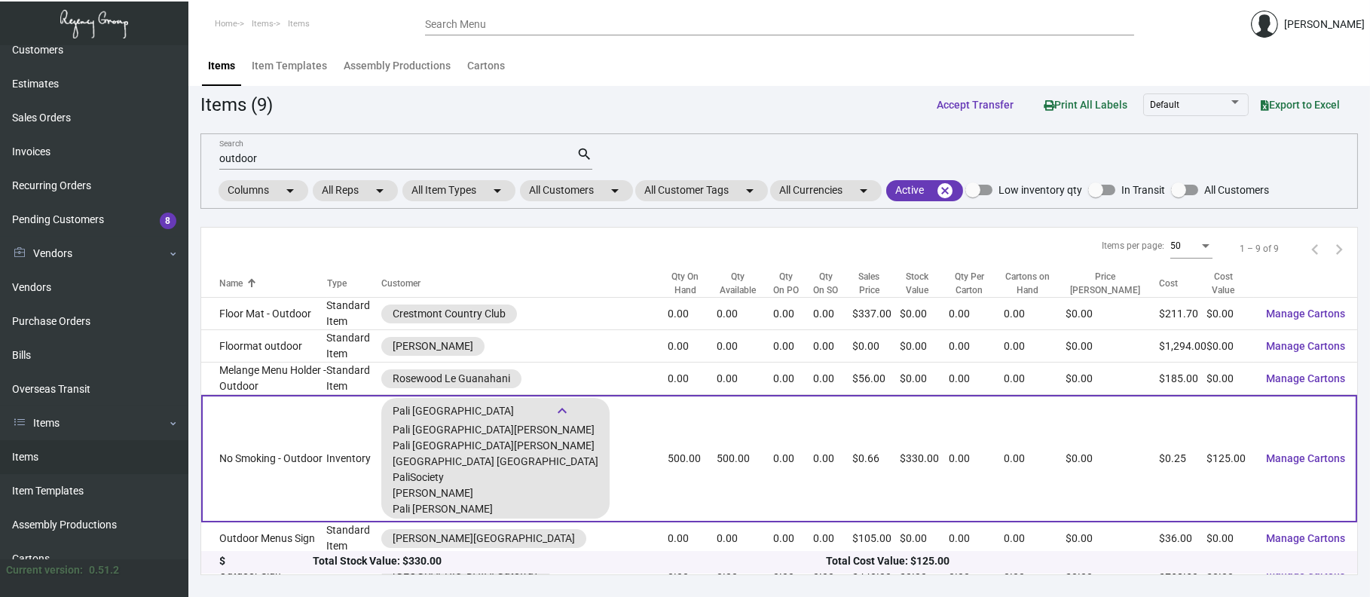
click at [289, 441] on td "No Smoking - Outdoor" at bounding box center [264, 458] width 126 height 127
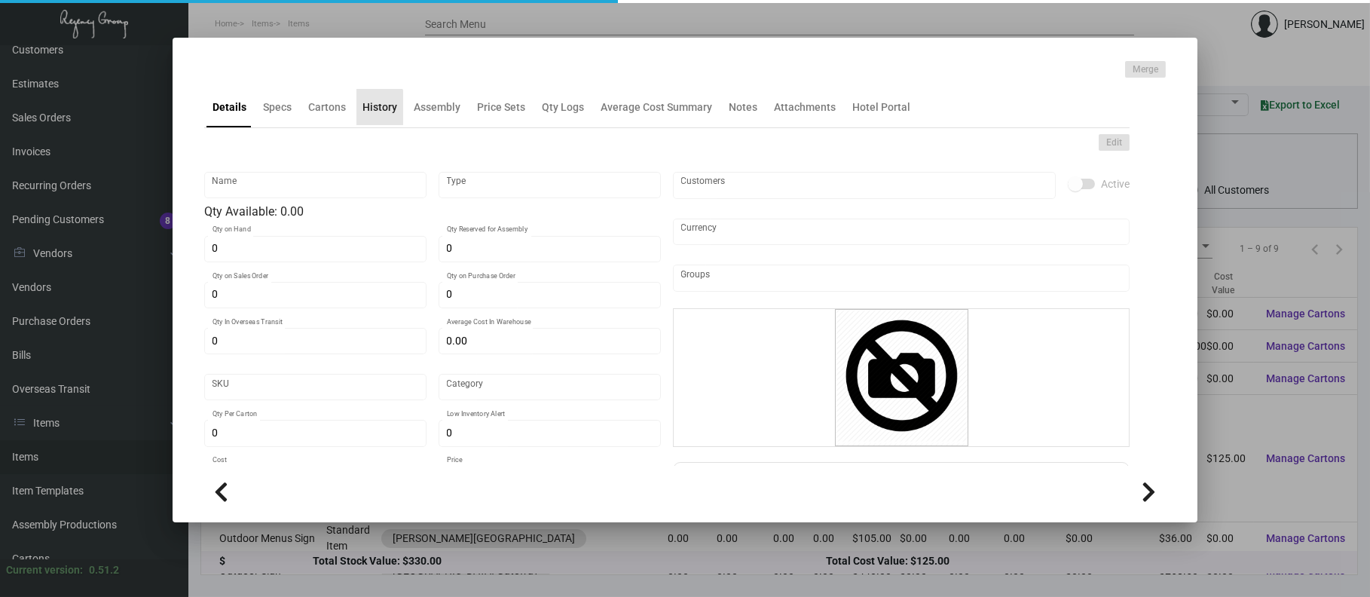
click at [366, 109] on div "History" at bounding box center [380, 107] width 35 height 16
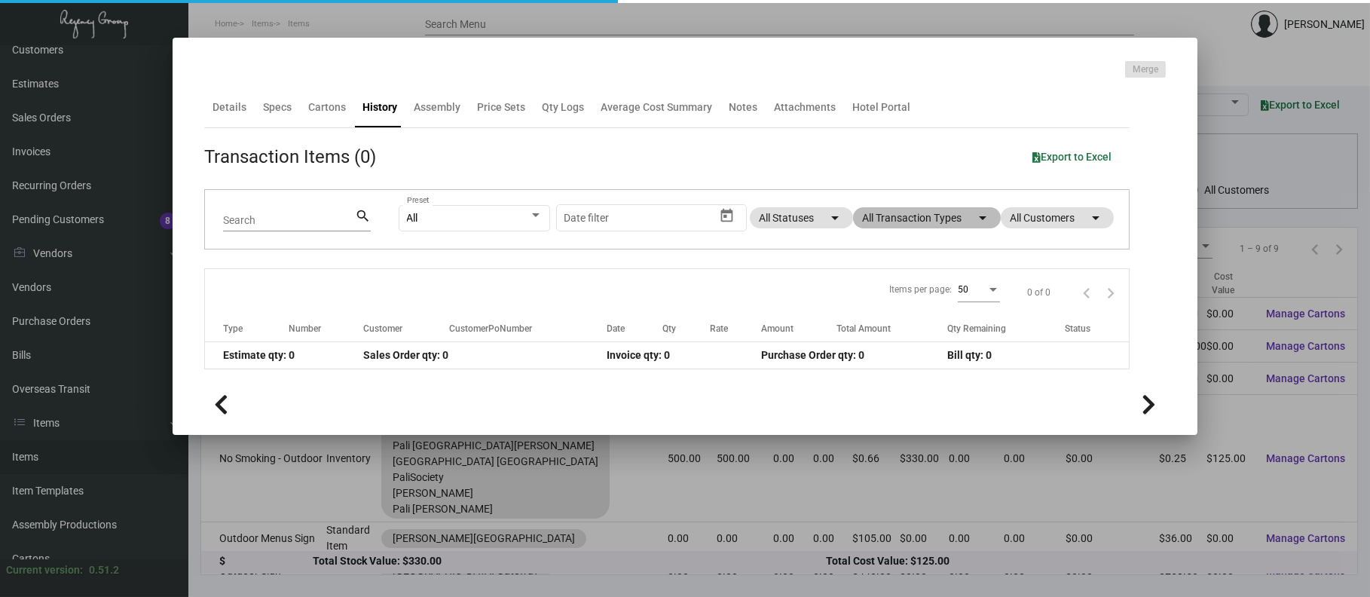
click at [874, 225] on app-item-usage-history "Transaction Items (0) Export to Excel Search search All Preset Start date – Dat…" at bounding box center [667, 256] width 926 height 226
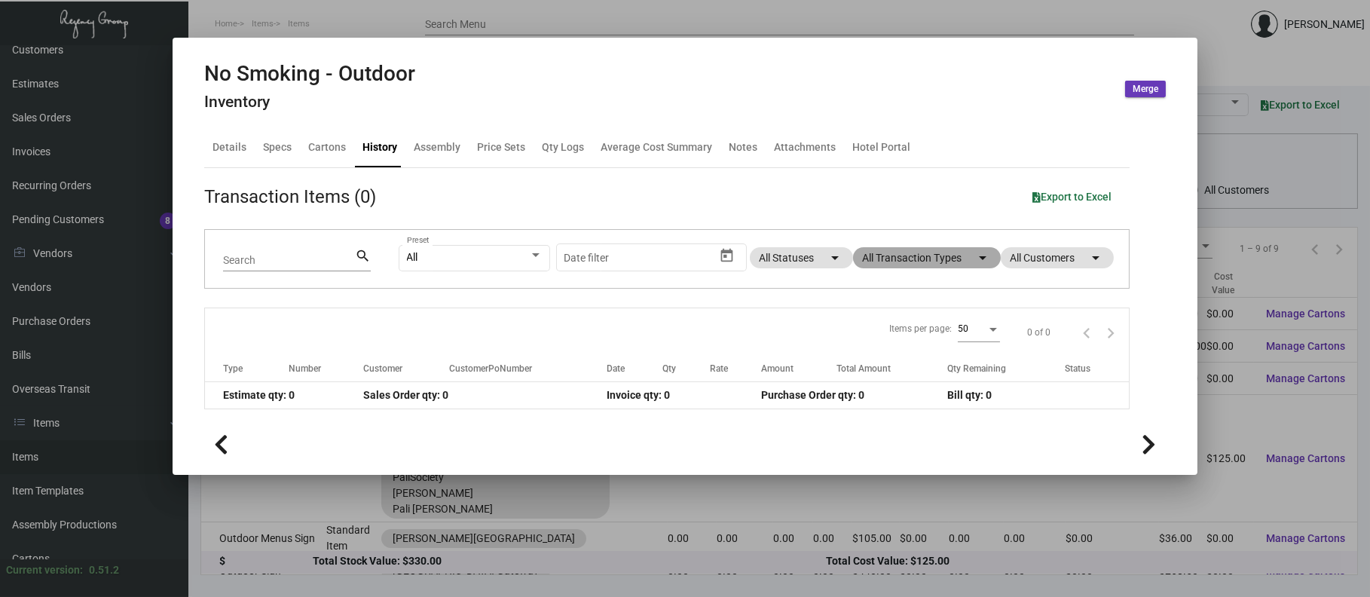
click at [894, 262] on mat-chip "All Transaction Types arrow_drop_down" at bounding box center [927, 257] width 148 height 21
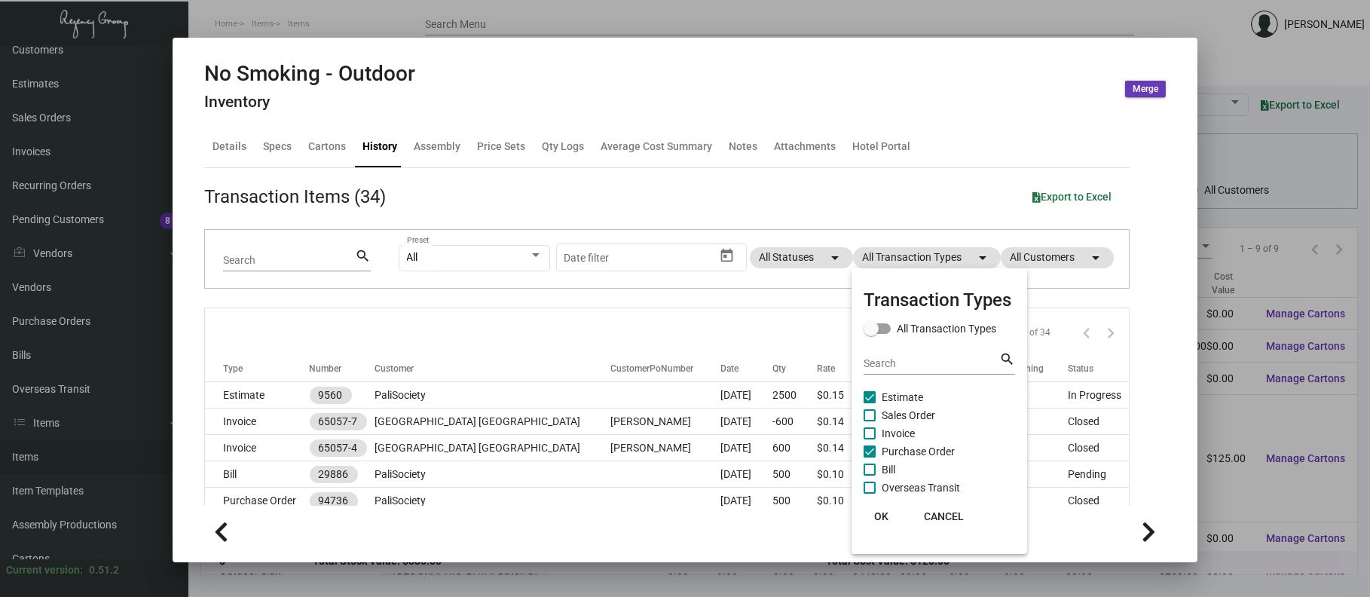
click at [901, 400] on span "Estimate" at bounding box center [902, 397] width 41 height 18
click at [870, 403] on input "Estimate" at bounding box center [869, 403] width 1 height 1
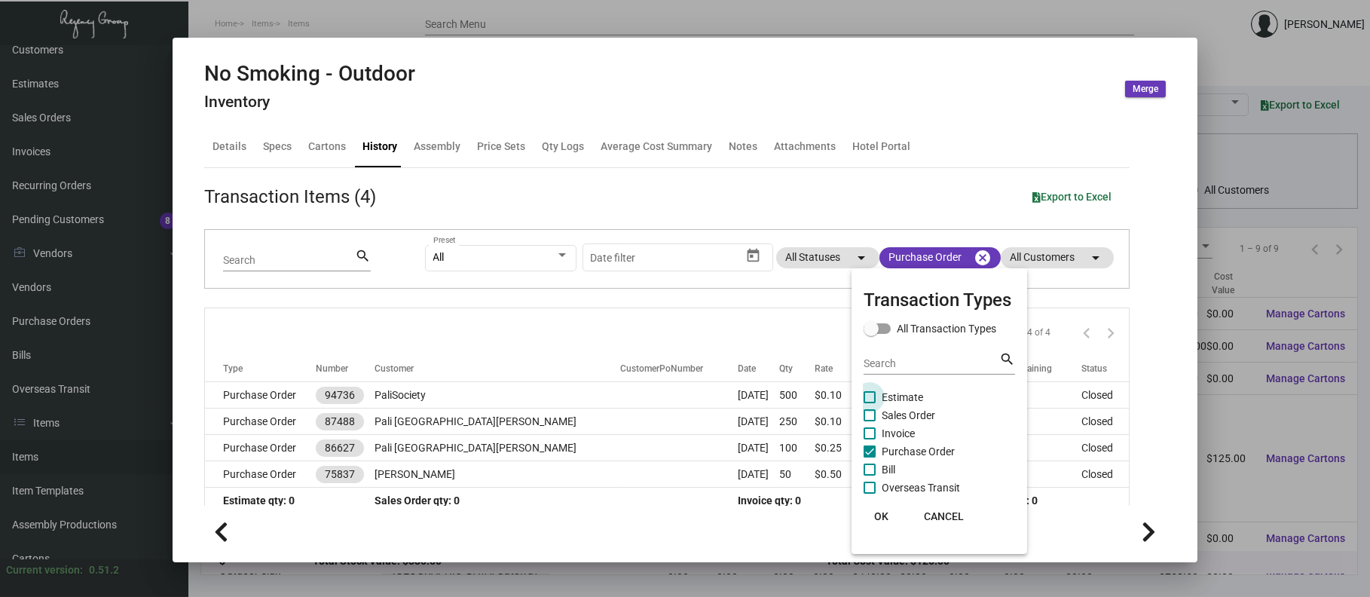
click at [898, 396] on span "Estimate" at bounding box center [902, 397] width 41 height 18
click at [870, 403] on input "Estimate" at bounding box center [869, 403] width 1 height 1
checkbox input "true"
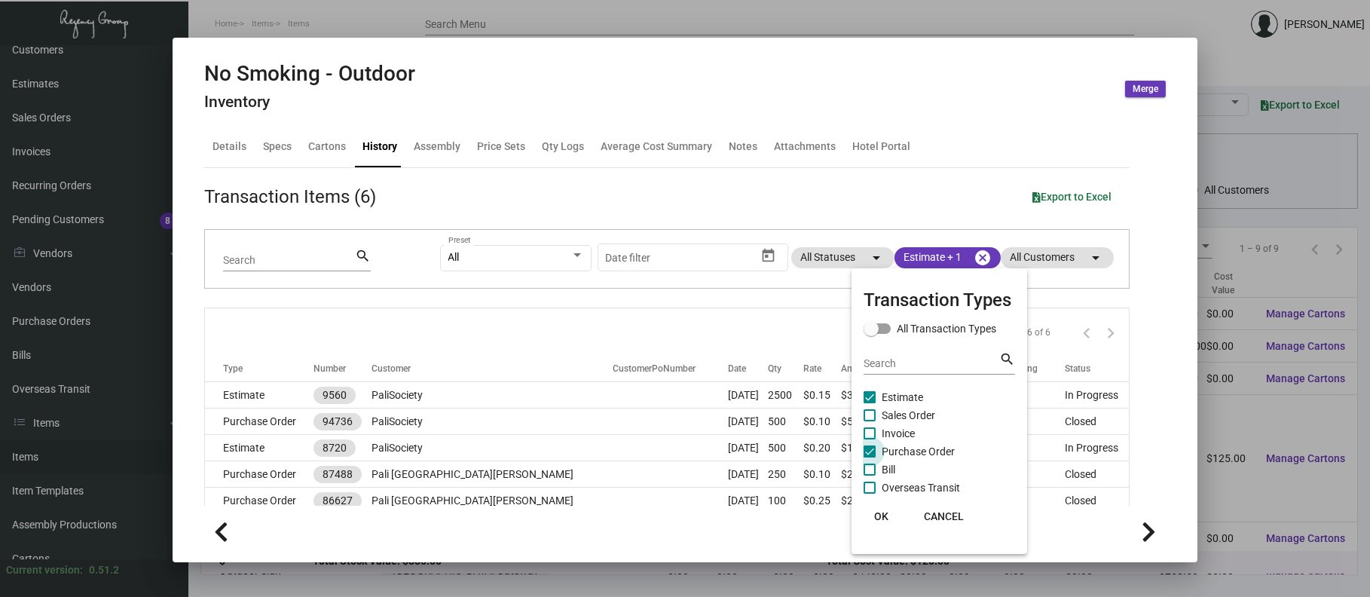
click at [910, 448] on span "Purchase Order" at bounding box center [918, 451] width 73 height 18
click at [870, 457] on input "Purchase Order" at bounding box center [869, 457] width 1 height 1
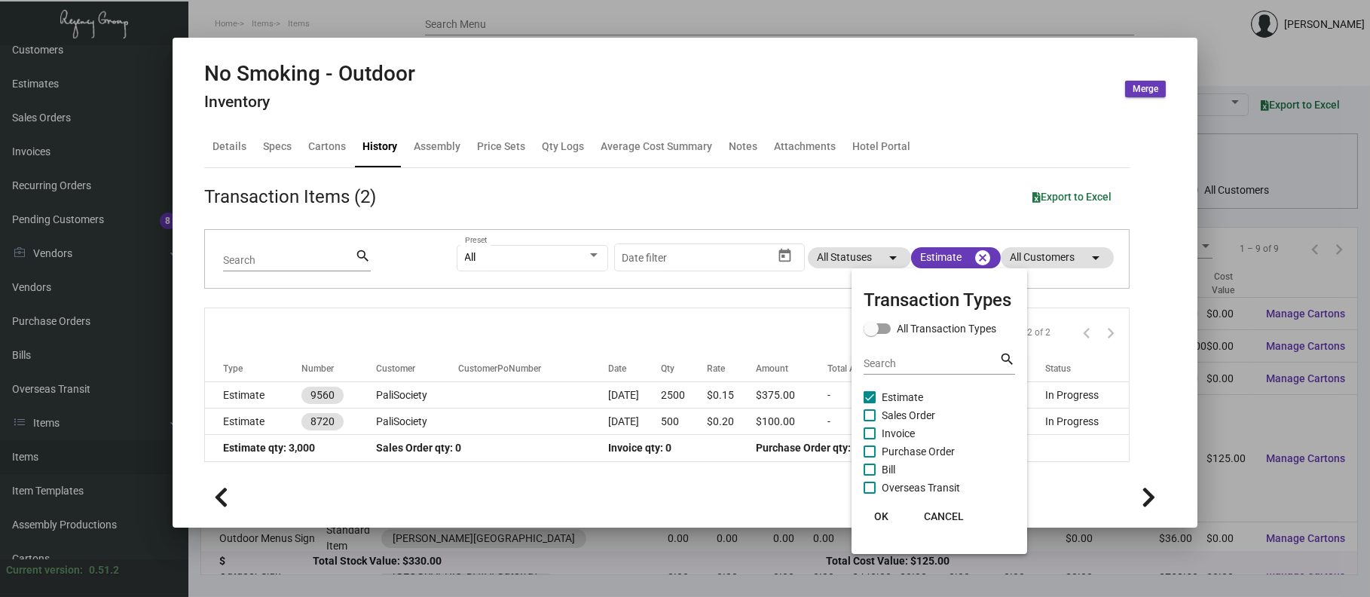
click at [910, 449] on span "Purchase Order" at bounding box center [918, 451] width 73 height 18
click at [870, 457] on input "Purchase Order" at bounding box center [869, 457] width 1 height 1
checkbox input "true"
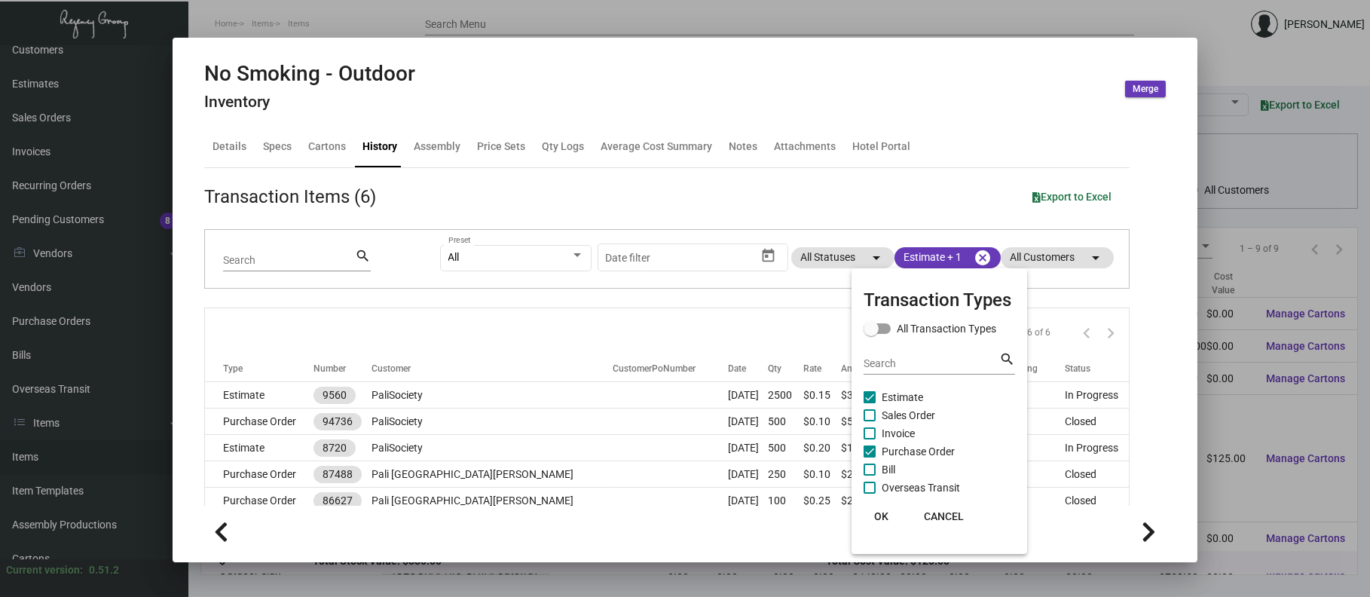
click at [464, 89] on div at bounding box center [685, 298] width 1370 height 597
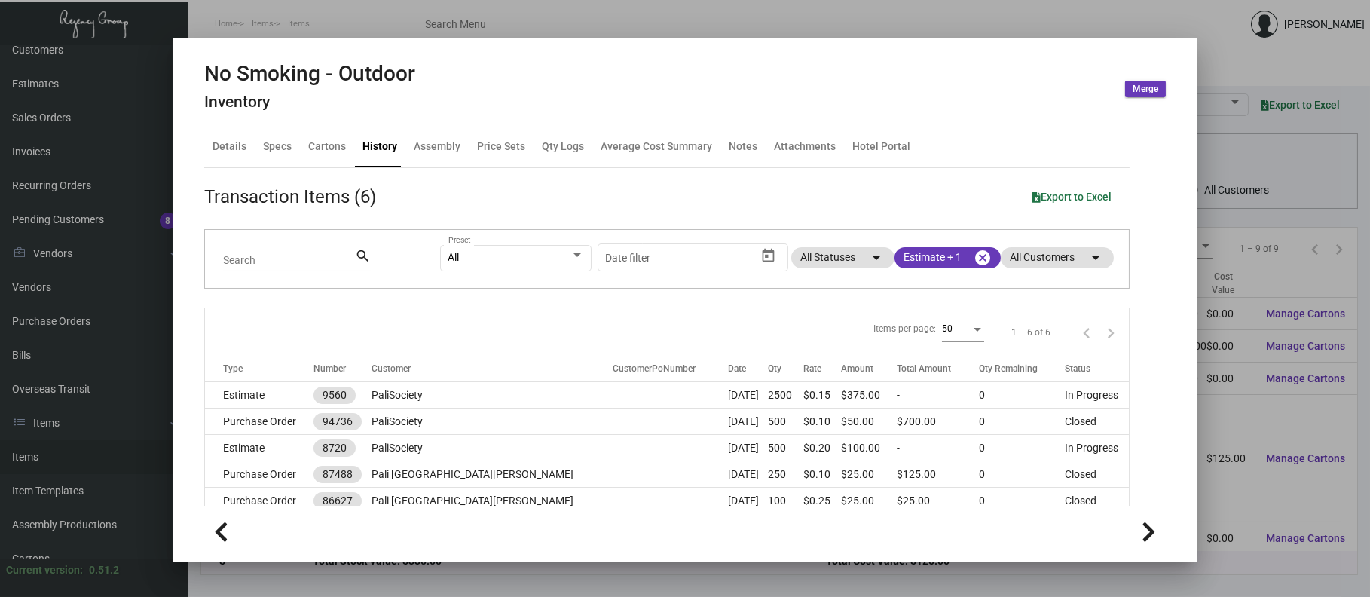
click at [470, 10] on div at bounding box center [685, 298] width 1370 height 597
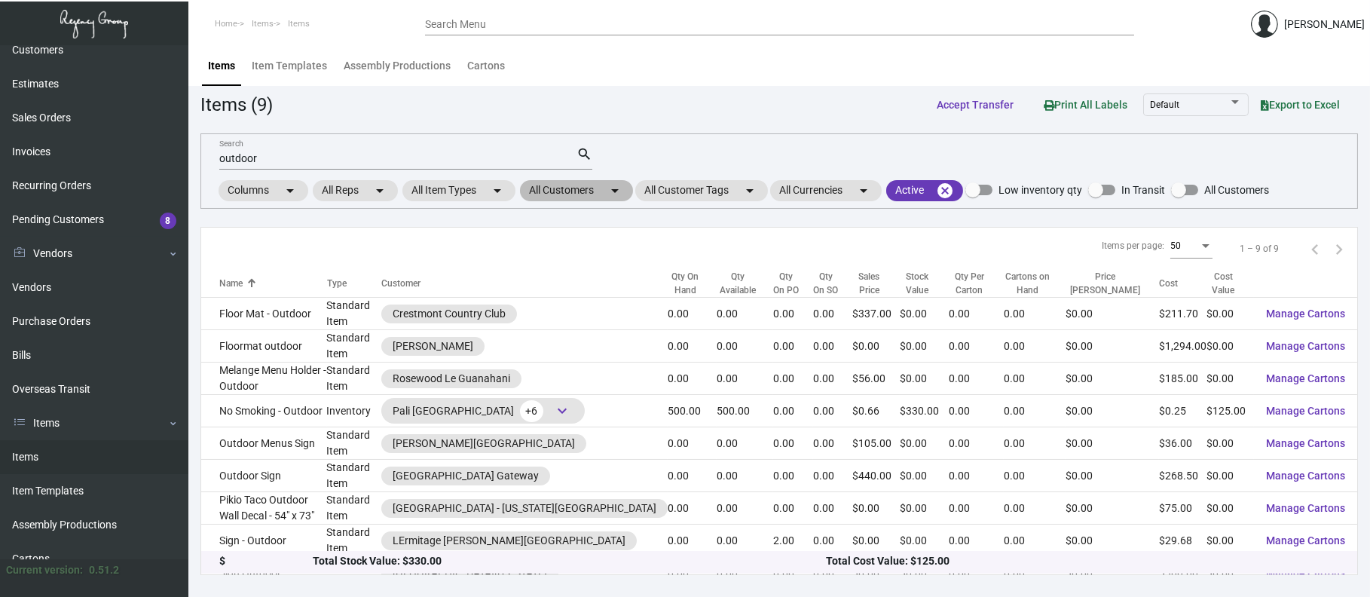
click at [595, 185] on mat-chip "All Customers arrow_drop_down" at bounding box center [576, 190] width 113 height 21
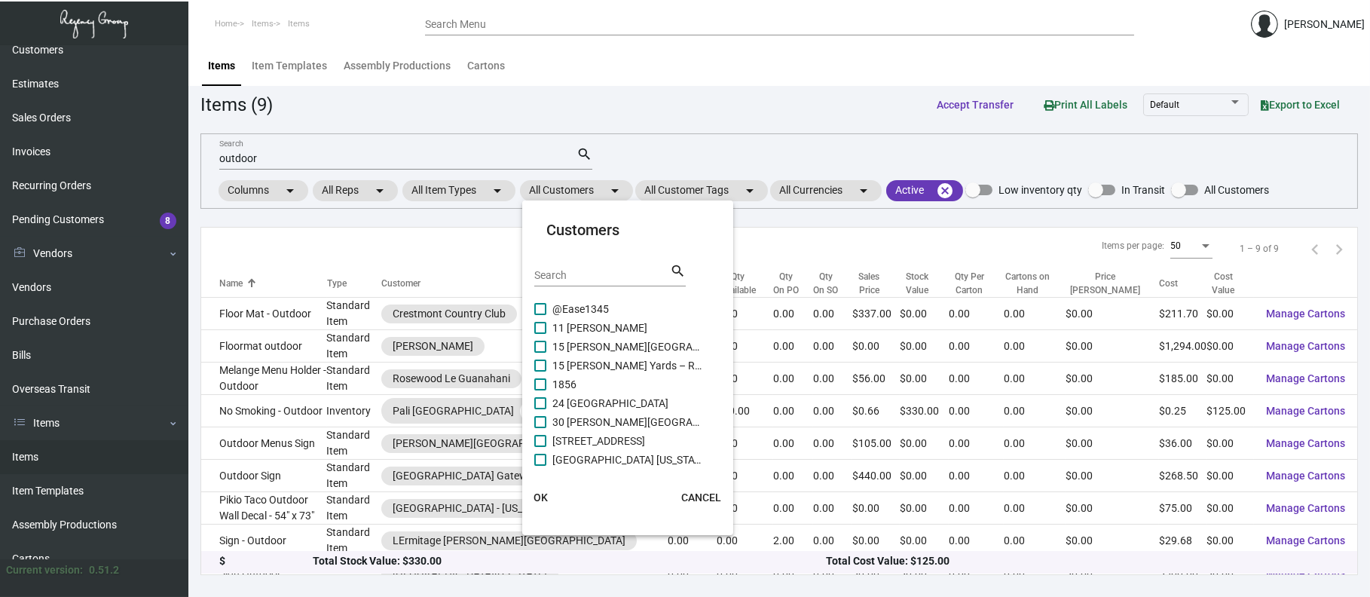
click at [574, 288] on div "Search search" at bounding box center [609, 280] width 151 height 37
click at [572, 277] on input "Search" at bounding box center [602, 276] width 136 height 12
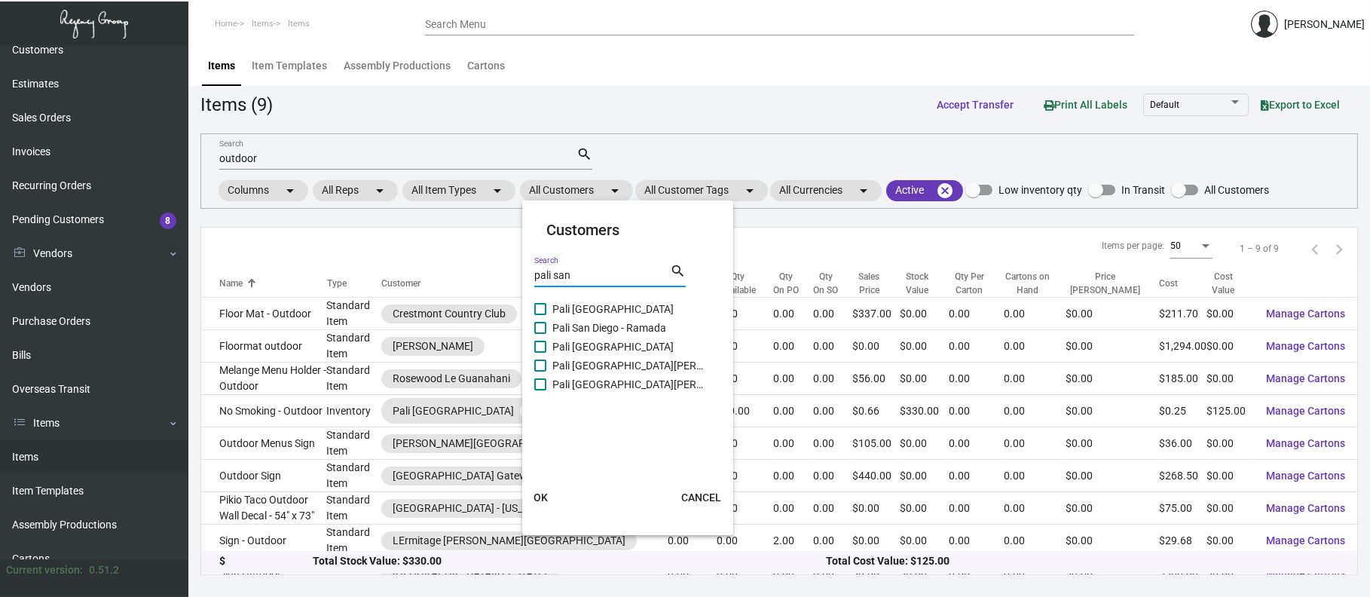
type input "pali san"
click at [616, 362] on span "Pali [GEOGRAPHIC_DATA][PERSON_NAME]" at bounding box center [627, 365] width 151 height 18
click at [540, 372] on input "Pali [GEOGRAPHIC_DATA][PERSON_NAME]" at bounding box center [540, 372] width 1 height 1
checkbox input "true"
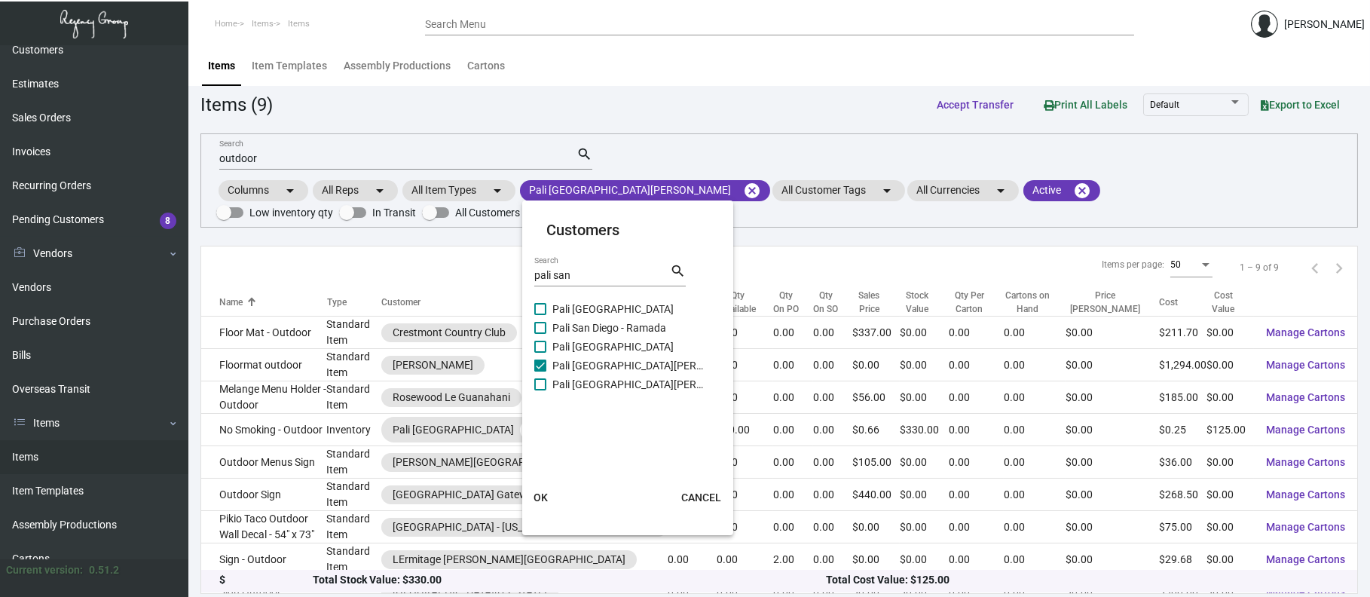
click at [538, 498] on span "OK" at bounding box center [541, 497] width 14 height 12
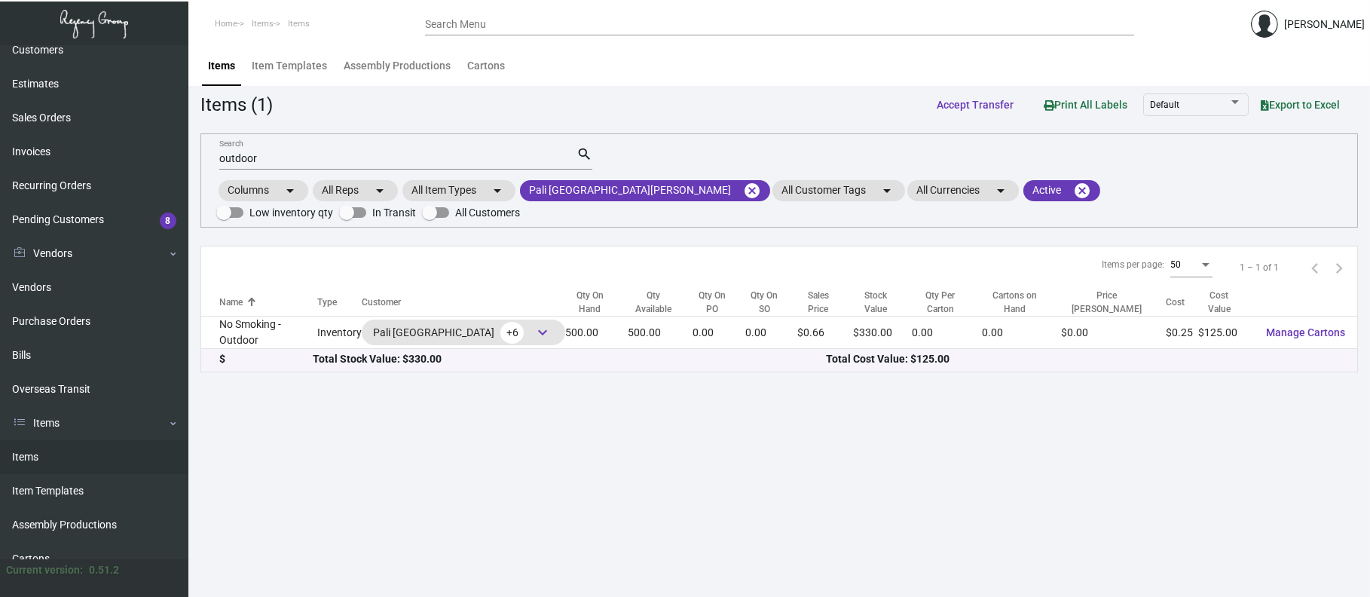
click at [350, 150] on div "outdoor Search" at bounding box center [397, 157] width 357 height 23
type input "o"
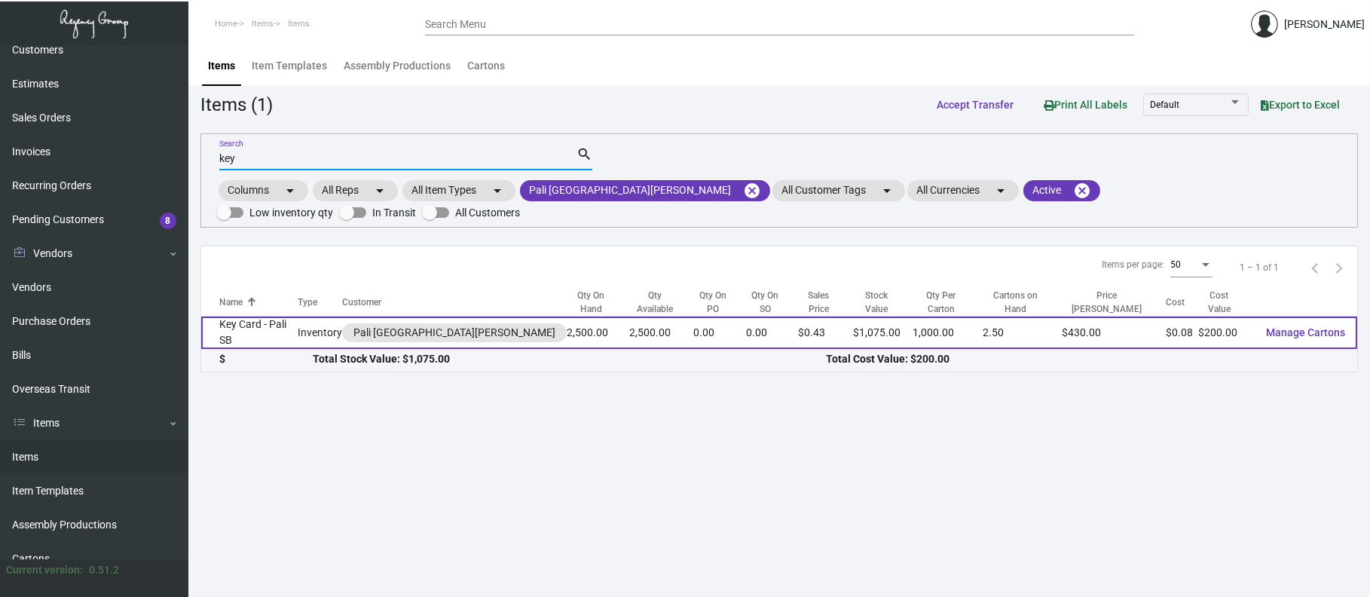
type input "key"
click at [287, 317] on td "Key Card - Pali SB" at bounding box center [249, 333] width 96 height 32
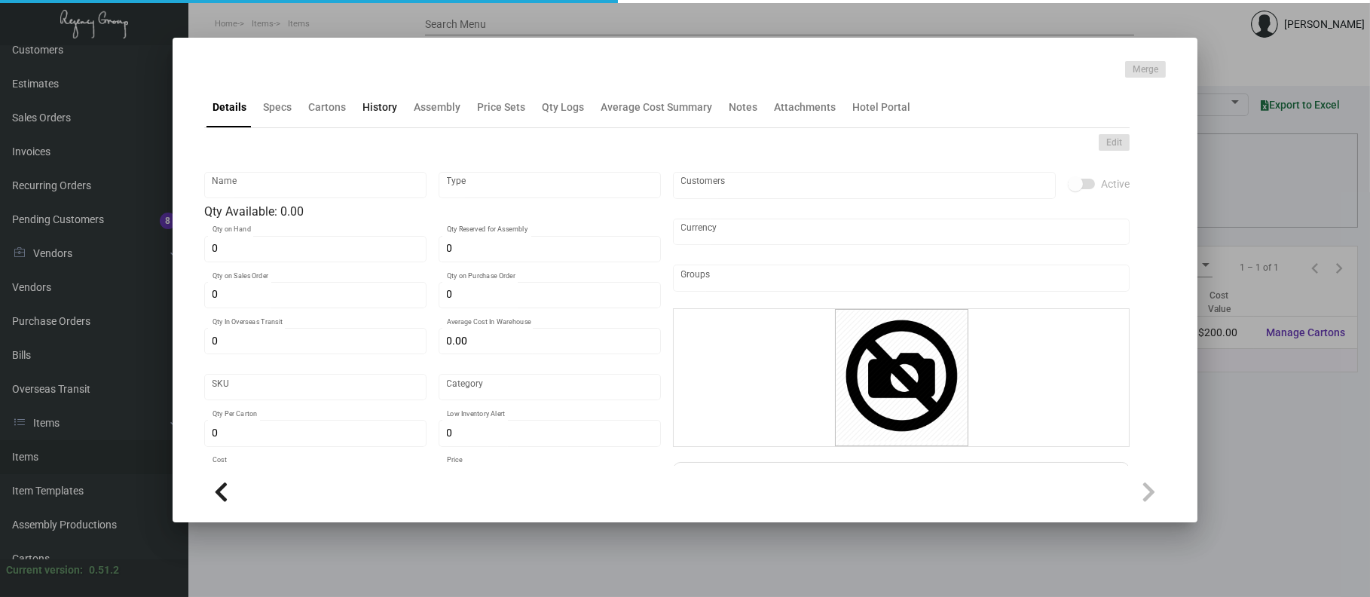
click at [387, 115] on div "History" at bounding box center [379, 107] width 47 height 36
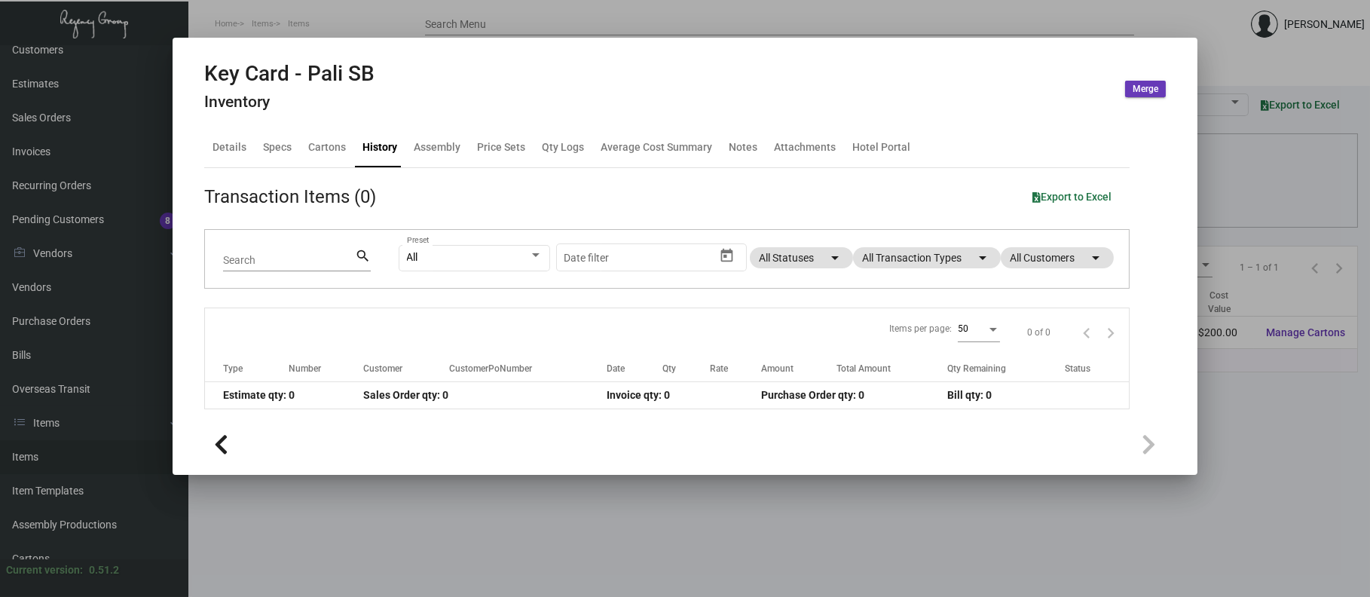
click at [874, 225] on app-item-usage-history "Transaction Items (0) Export to Excel Search search All Preset Start date – Dat…" at bounding box center [667, 296] width 926 height 226
click at [874, 255] on mat-chip "All Transaction Types arrow_drop_down" at bounding box center [927, 257] width 148 height 21
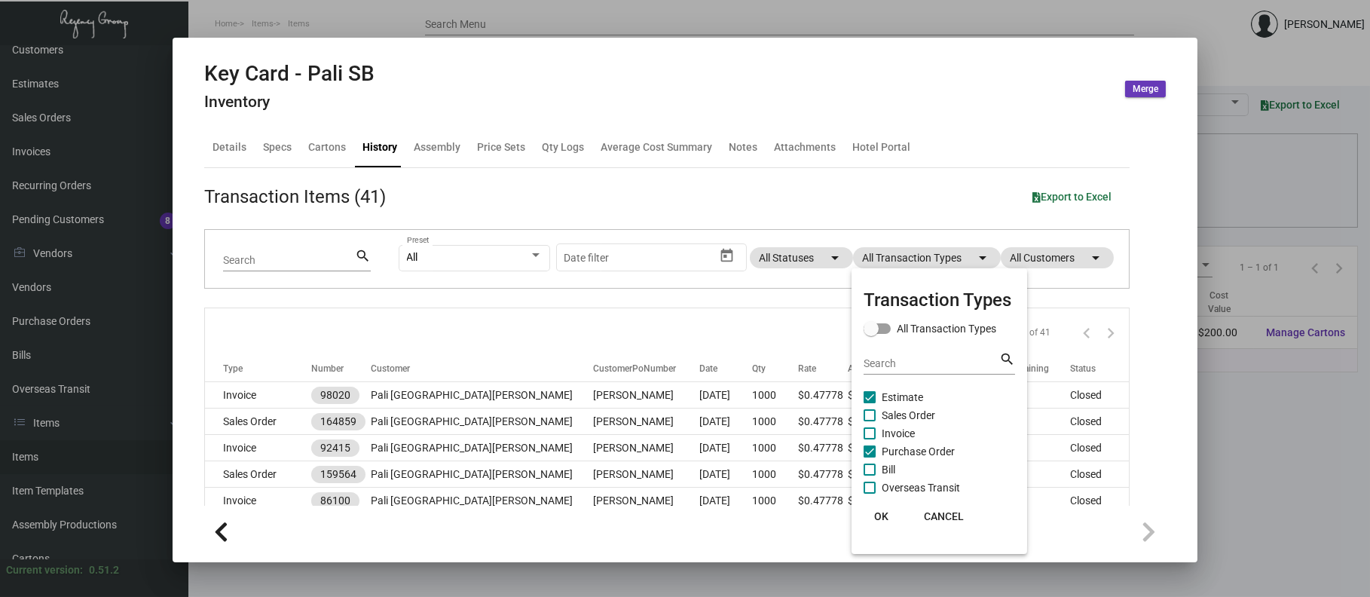
click at [921, 455] on span "Purchase Order" at bounding box center [918, 451] width 73 height 18
click at [870, 457] on input "Purchase Order" at bounding box center [869, 457] width 1 height 1
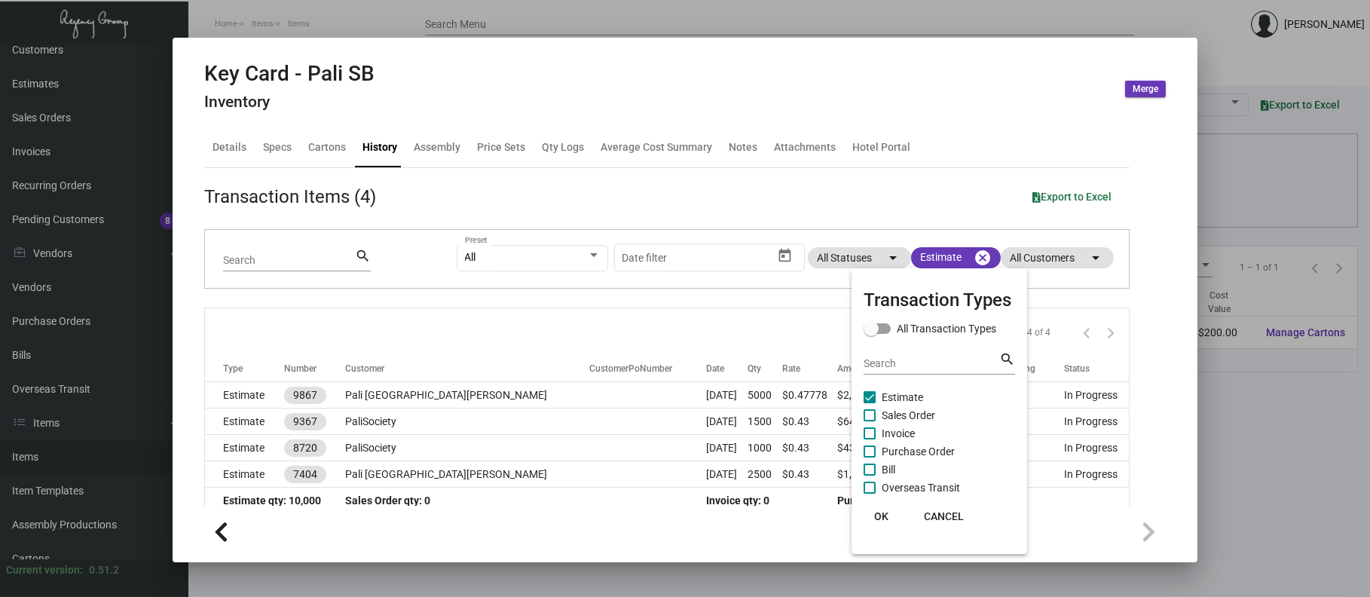
click at [921, 452] on span "Purchase Order" at bounding box center [918, 451] width 73 height 18
click at [870, 457] on input "Purchase Order" at bounding box center [869, 457] width 1 height 1
checkbox input "true"
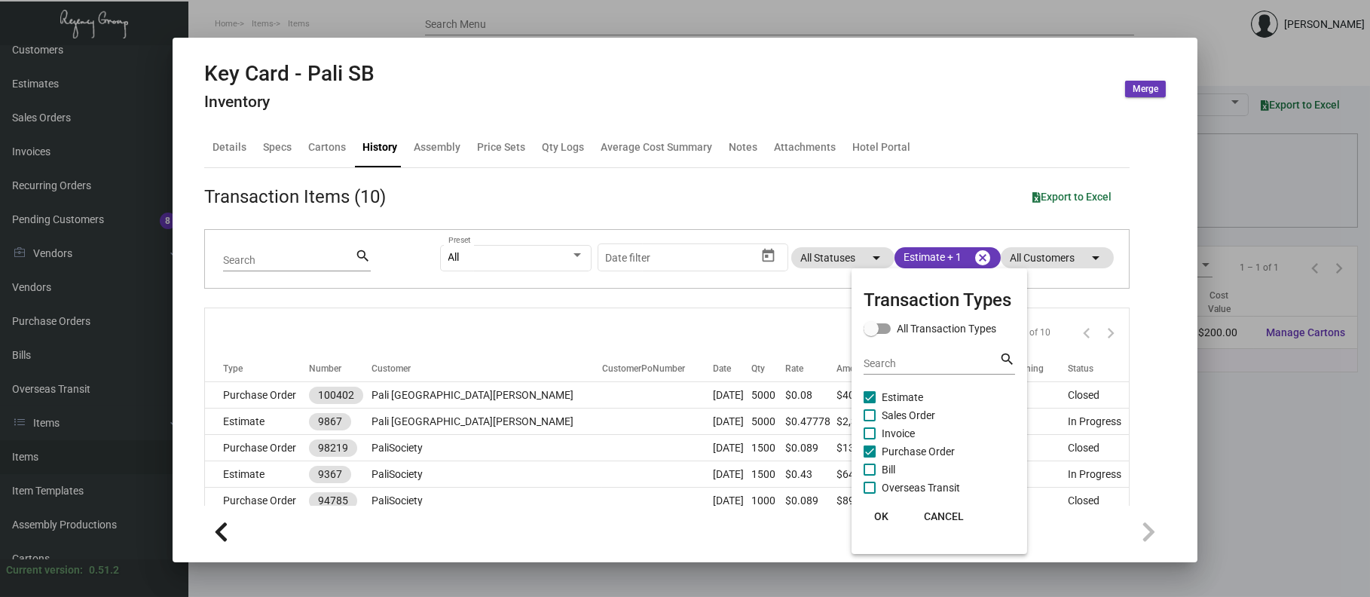
click at [913, 391] on span "Estimate" at bounding box center [902, 397] width 41 height 18
click at [870, 403] on input "Estimate" at bounding box center [869, 403] width 1 height 1
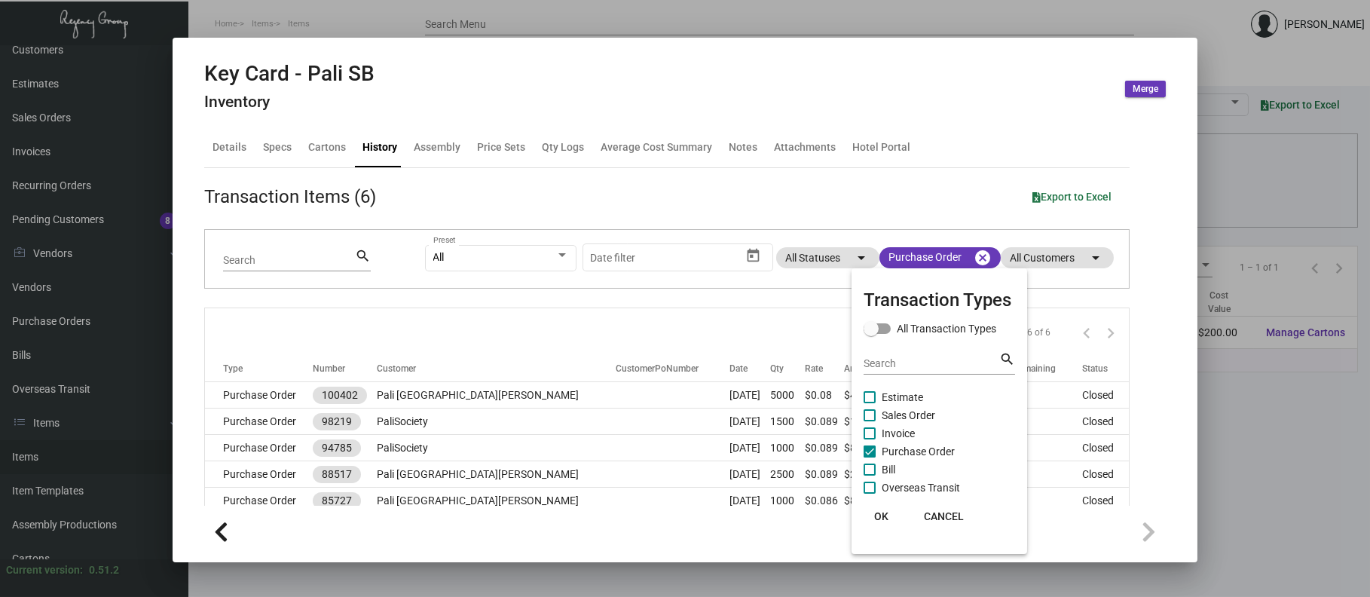
click at [912, 394] on span "Estimate" at bounding box center [902, 397] width 41 height 18
click at [870, 403] on input "Estimate" at bounding box center [869, 403] width 1 height 1
checkbox input "true"
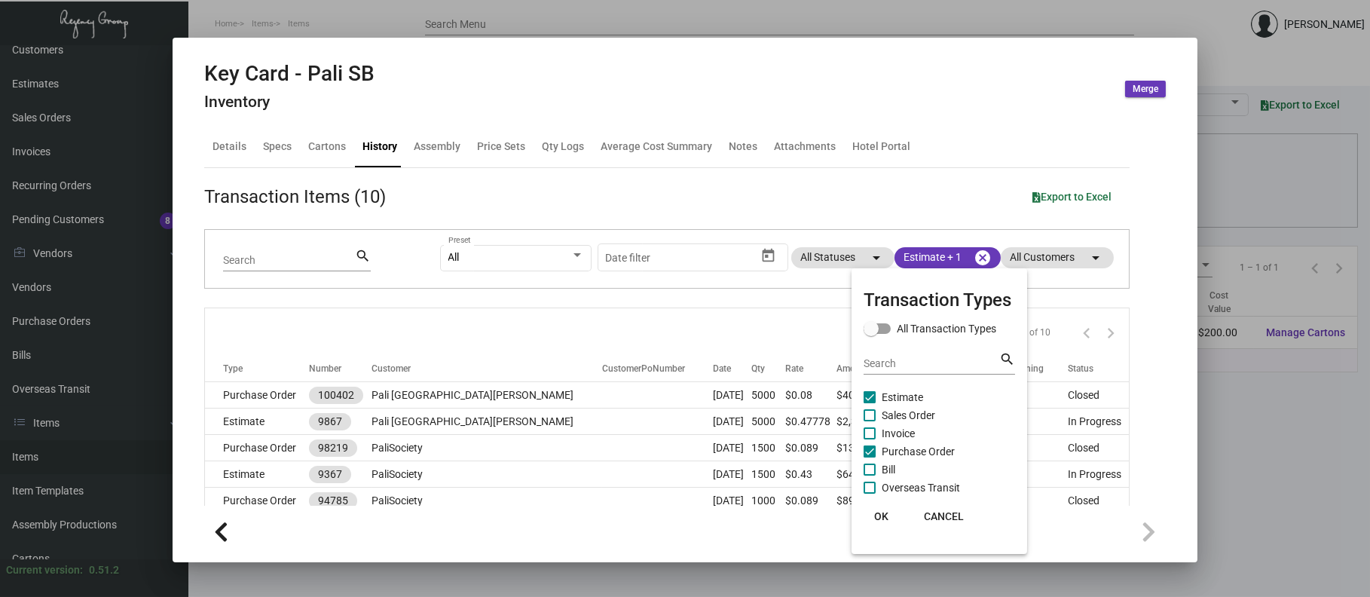
click at [580, 25] on div at bounding box center [685, 298] width 1370 height 597
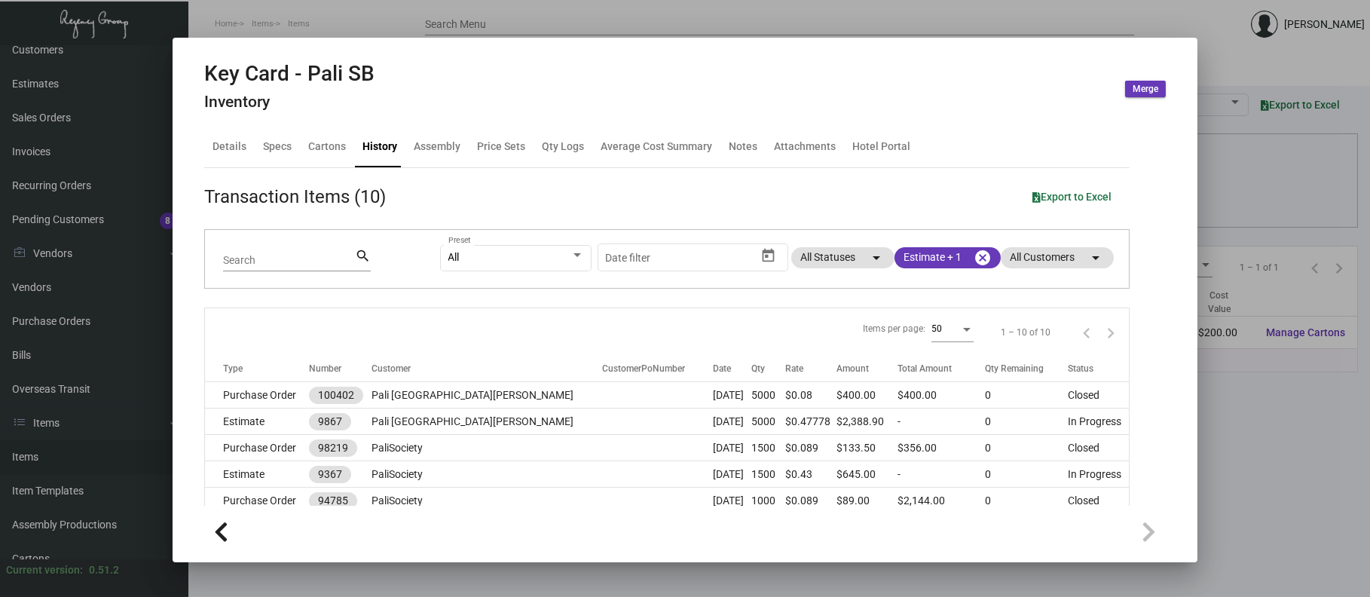
click at [578, 26] on div at bounding box center [685, 298] width 1370 height 597
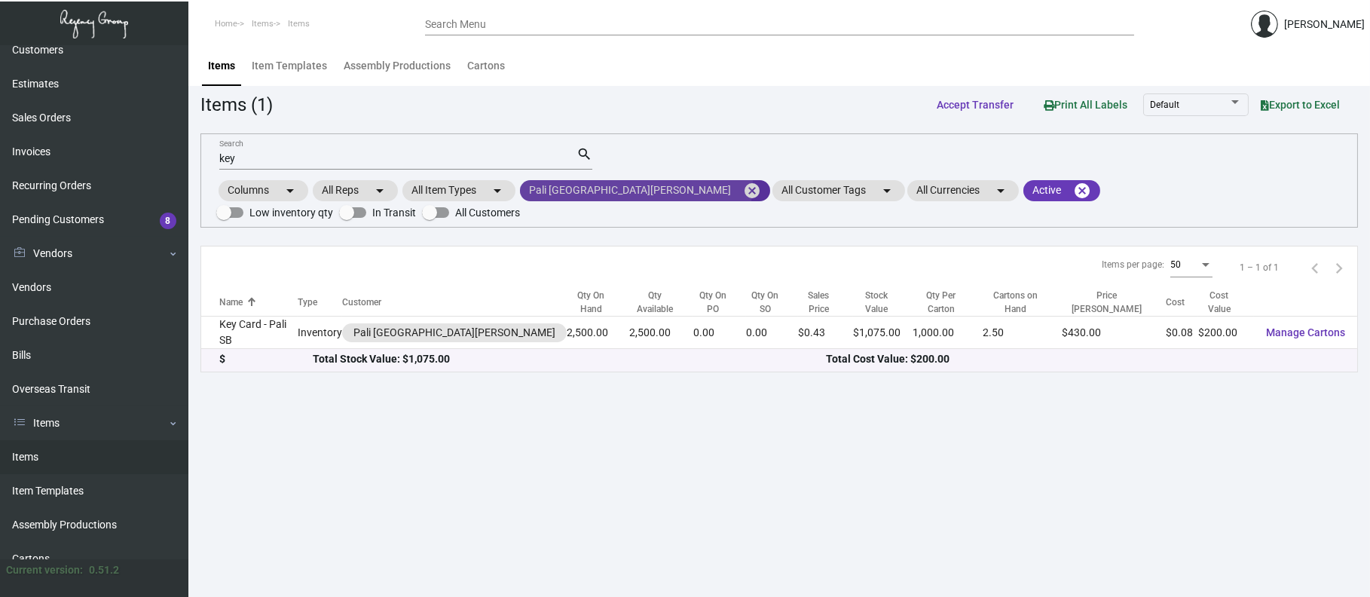
click at [743, 182] on mat-icon "cancel" at bounding box center [752, 191] width 18 height 18
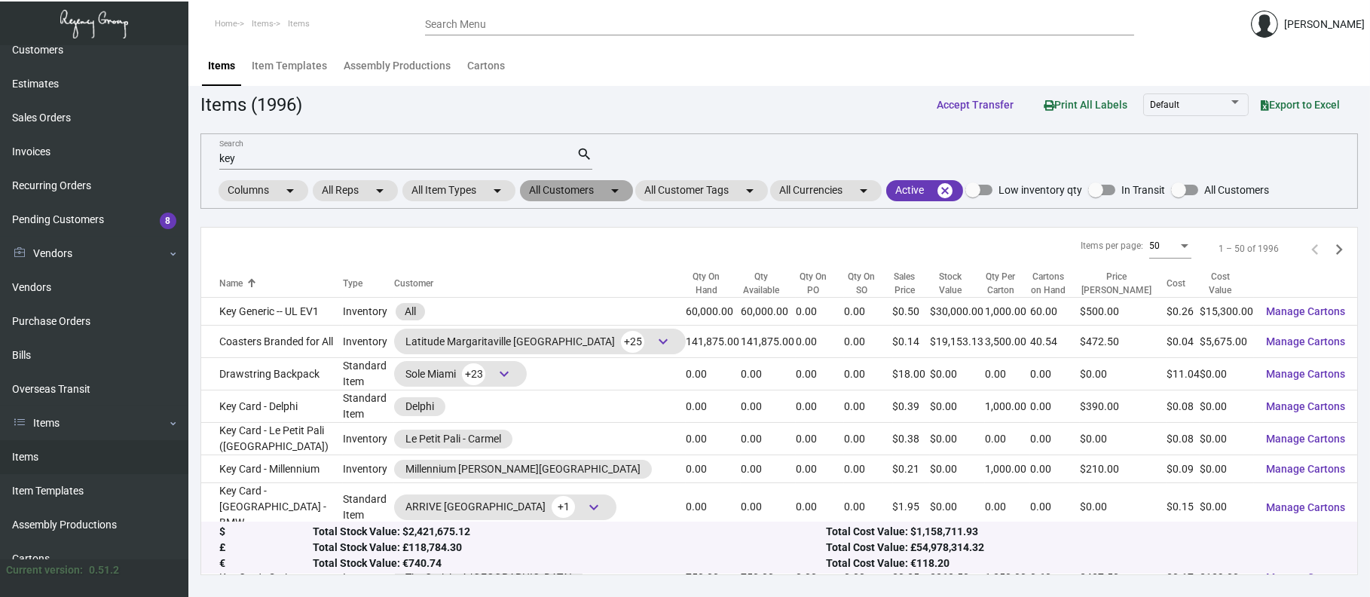
click at [598, 185] on mat-chip "All Customers arrow_drop_down" at bounding box center [576, 190] width 113 height 21
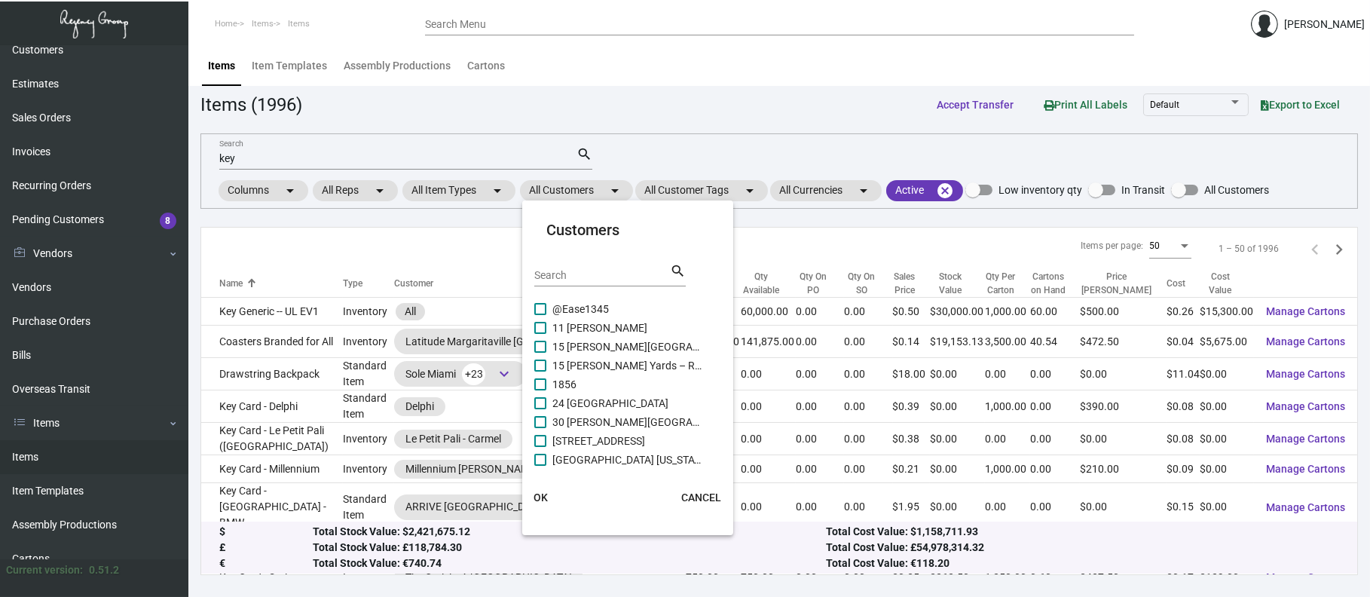
click at [585, 282] on div "Search" at bounding box center [602, 274] width 136 height 23
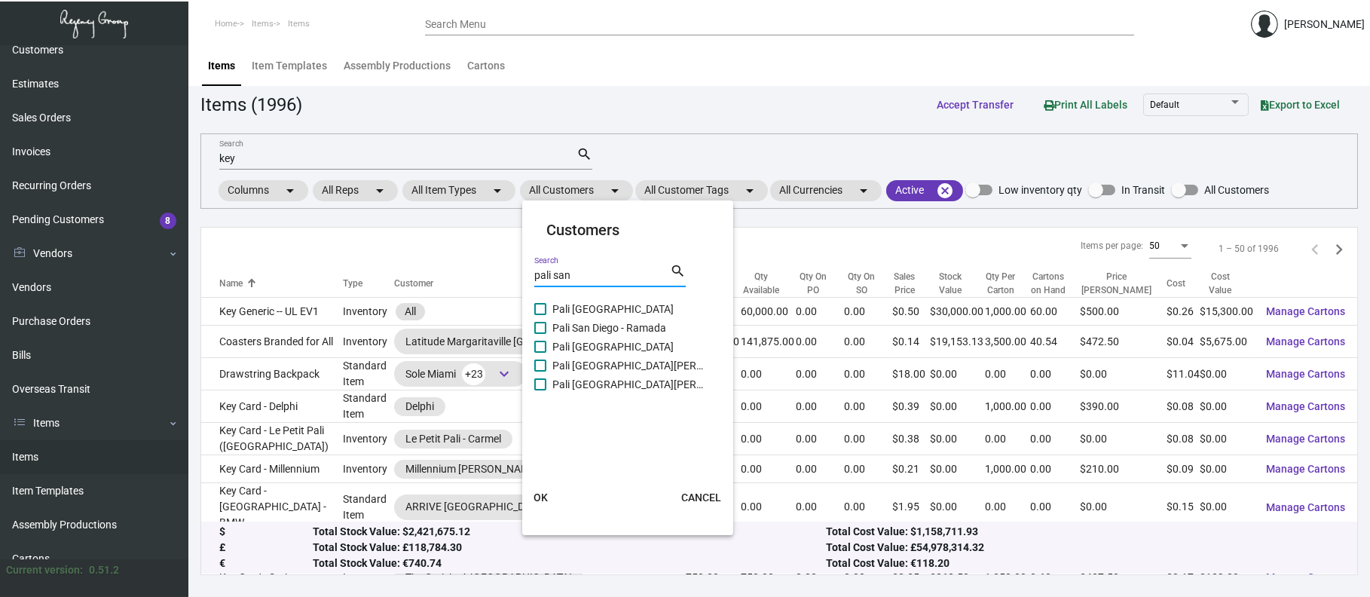
type input "pali san"
click at [610, 344] on span "Pali [GEOGRAPHIC_DATA]" at bounding box center [627, 347] width 151 height 18
click at [540, 353] on input "Pali [GEOGRAPHIC_DATA]" at bounding box center [540, 353] width 1 height 1
checkbox input "true"
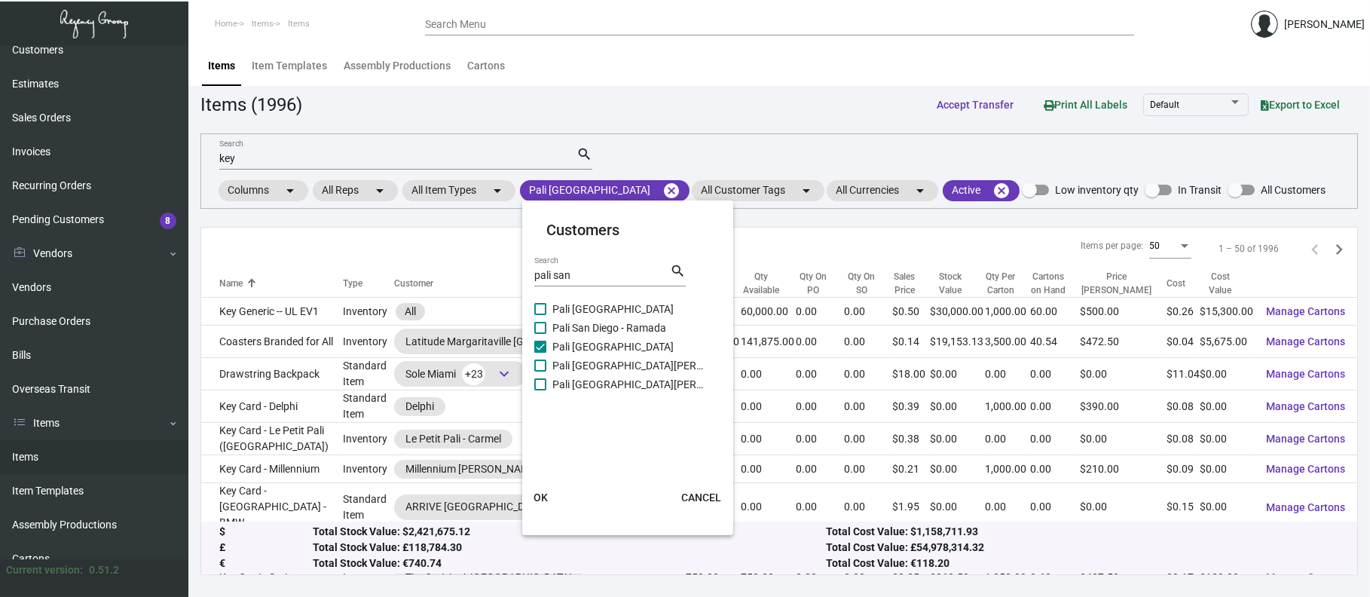
click at [543, 495] on span "OK" at bounding box center [541, 497] width 14 height 12
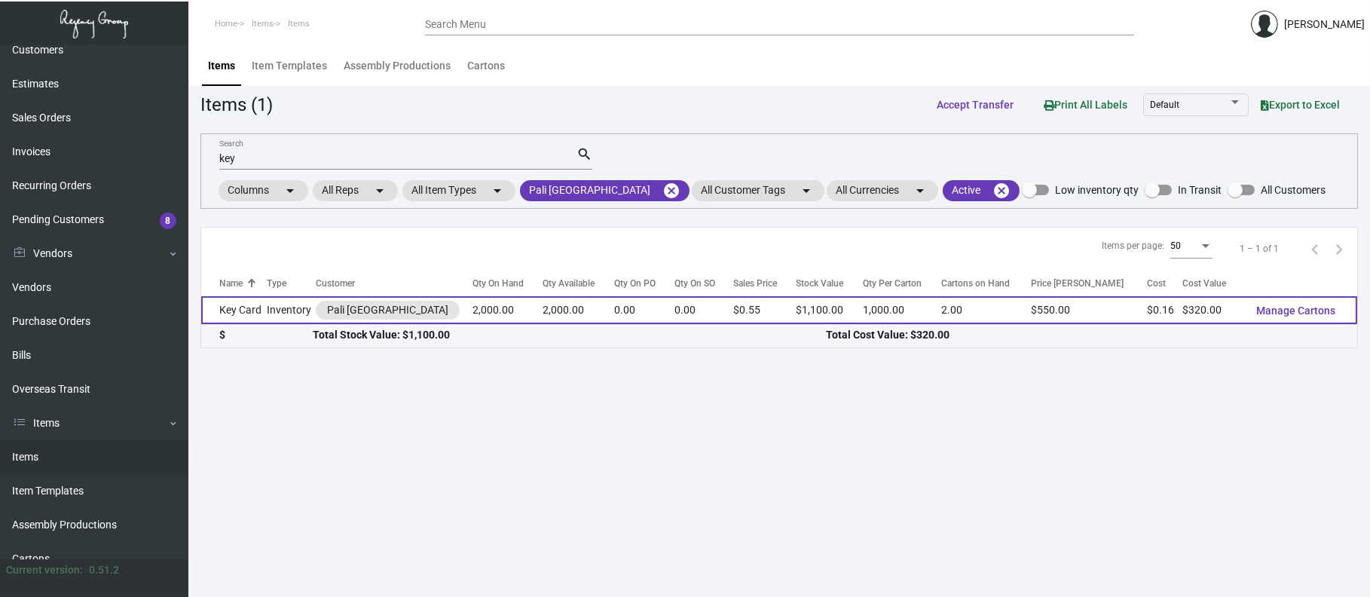
click at [274, 309] on td "Inventory" at bounding box center [291, 310] width 48 height 28
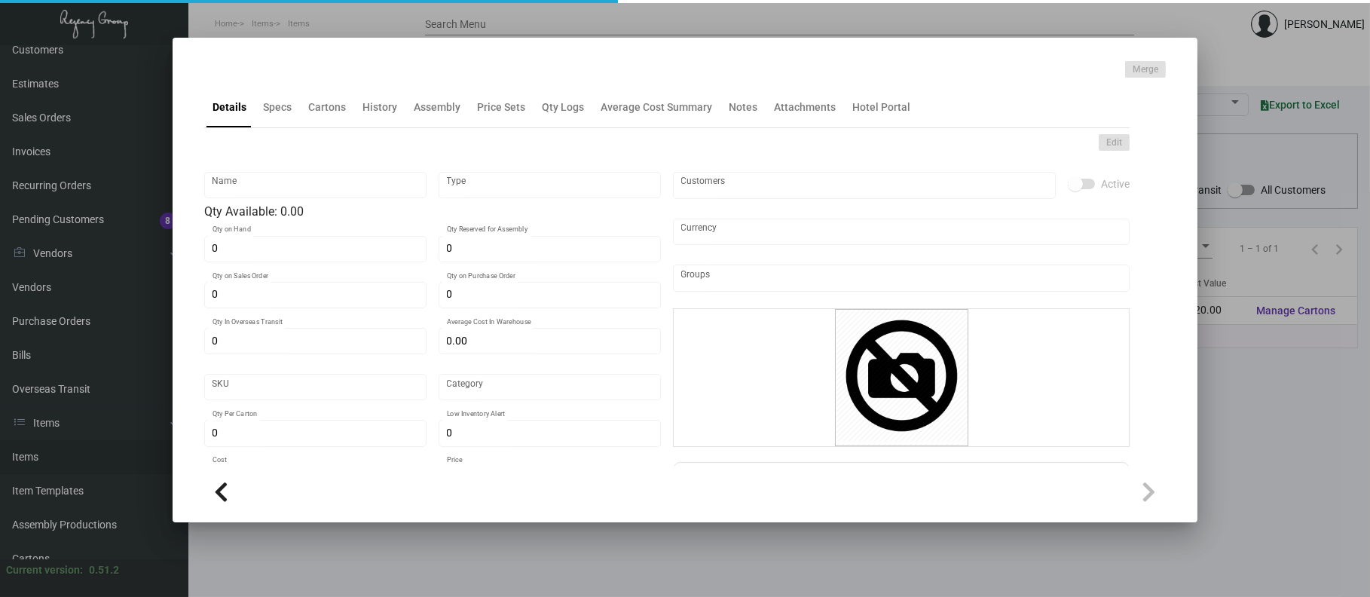
type input "Key Card"
type input "Inventory"
type input "2,000"
type input "$ 0.19"
type input "881-Key Card -64-INV"
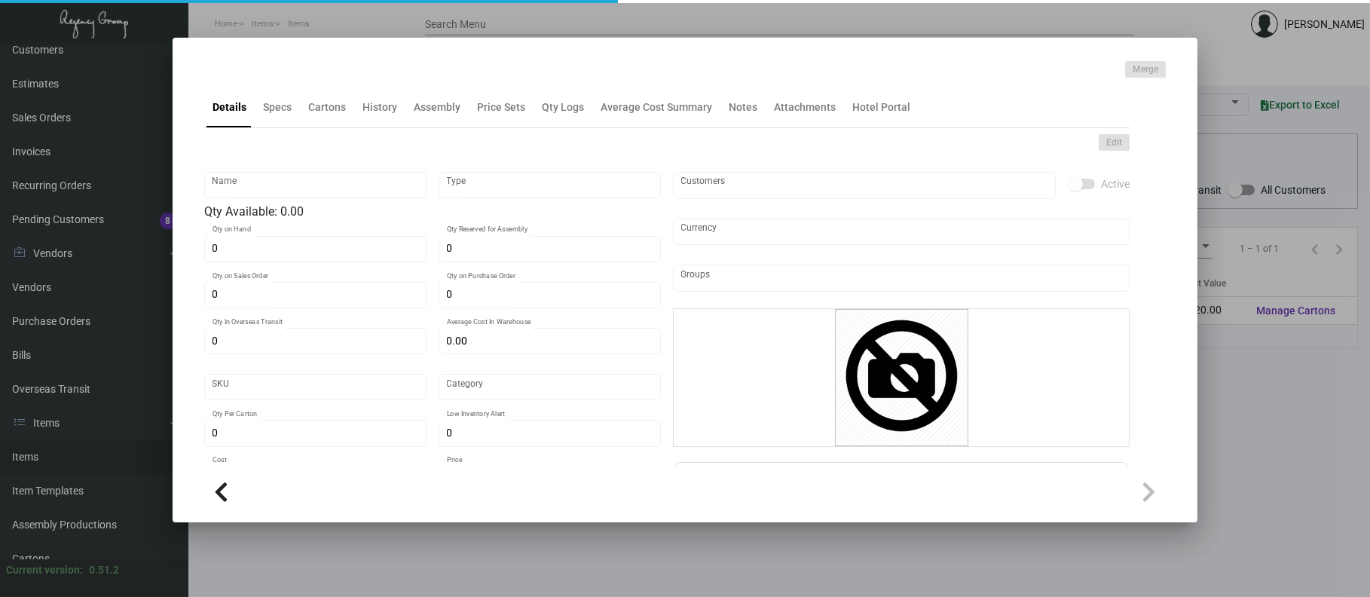
type input "Standard"
type input "1,000"
type input "$ 0.16"
type input "$ 0.55"
checkbox input "true"
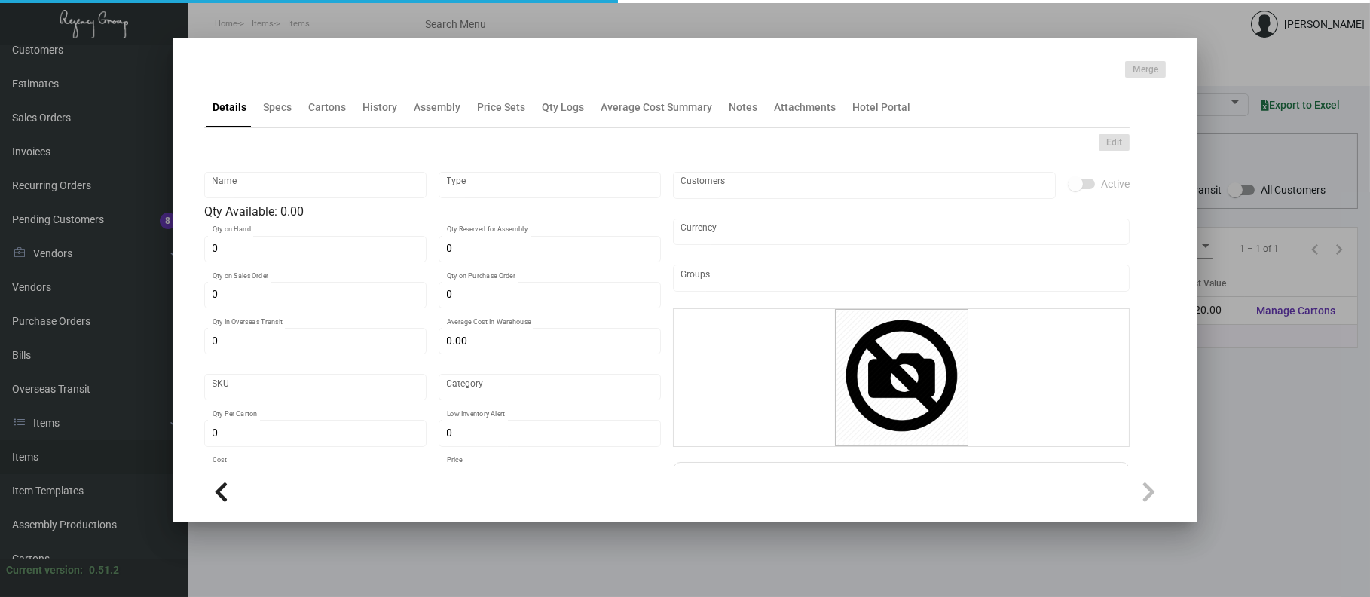
checkbox input "true"
type input "United States Dollar $"
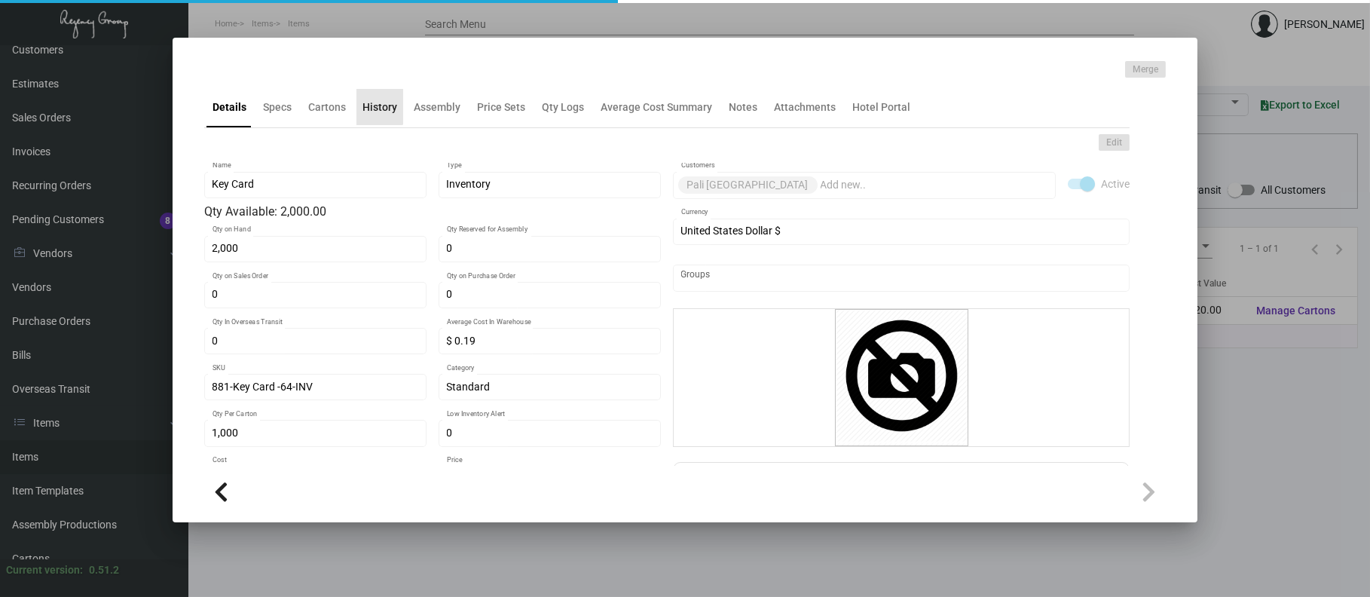
click at [377, 103] on div "History" at bounding box center [380, 107] width 35 height 16
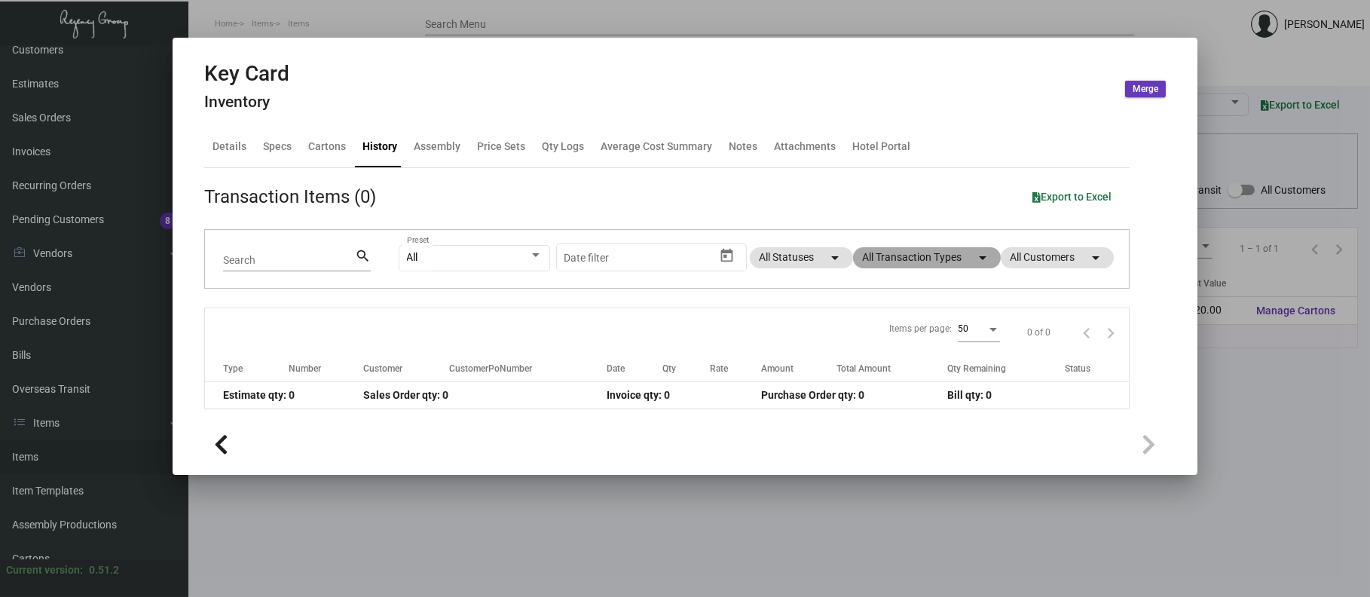
click at [895, 255] on mat-chip "All Transaction Types arrow_drop_down" at bounding box center [927, 257] width 148 height 21
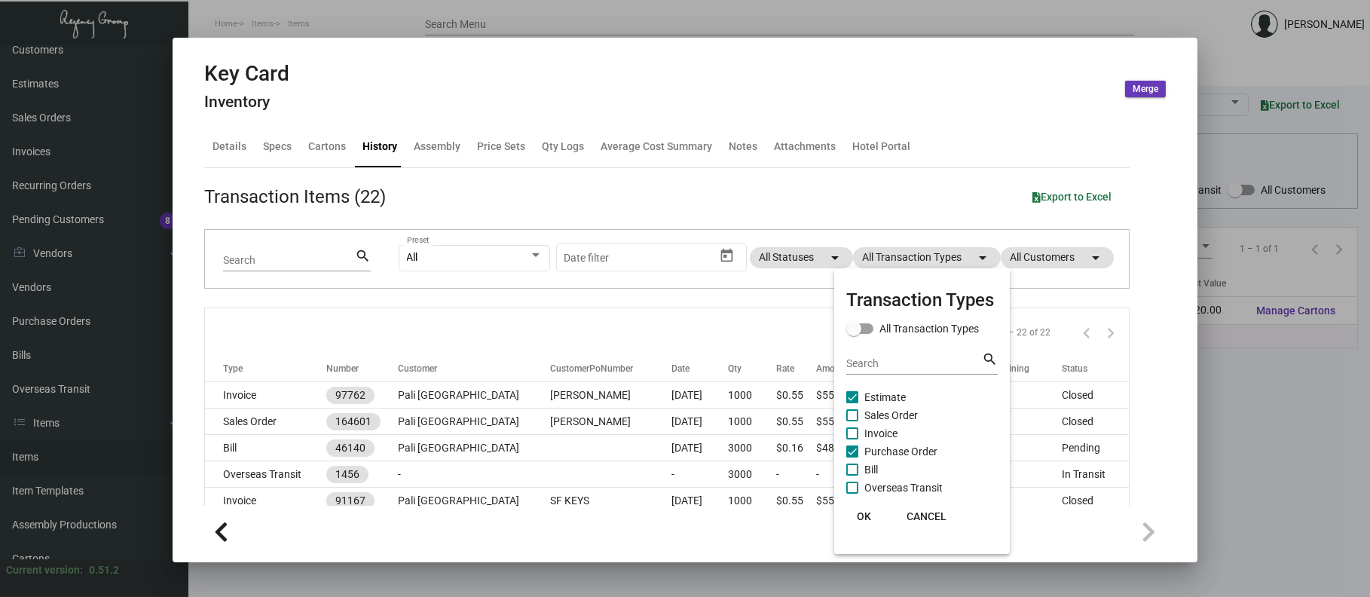
click at [887, 388] on span "Estimate" at bounding box center [884, 397] width 41 height 18
click at [852, 403] on input "Estimate" at bounding box center [852, 403] width 1 height 1
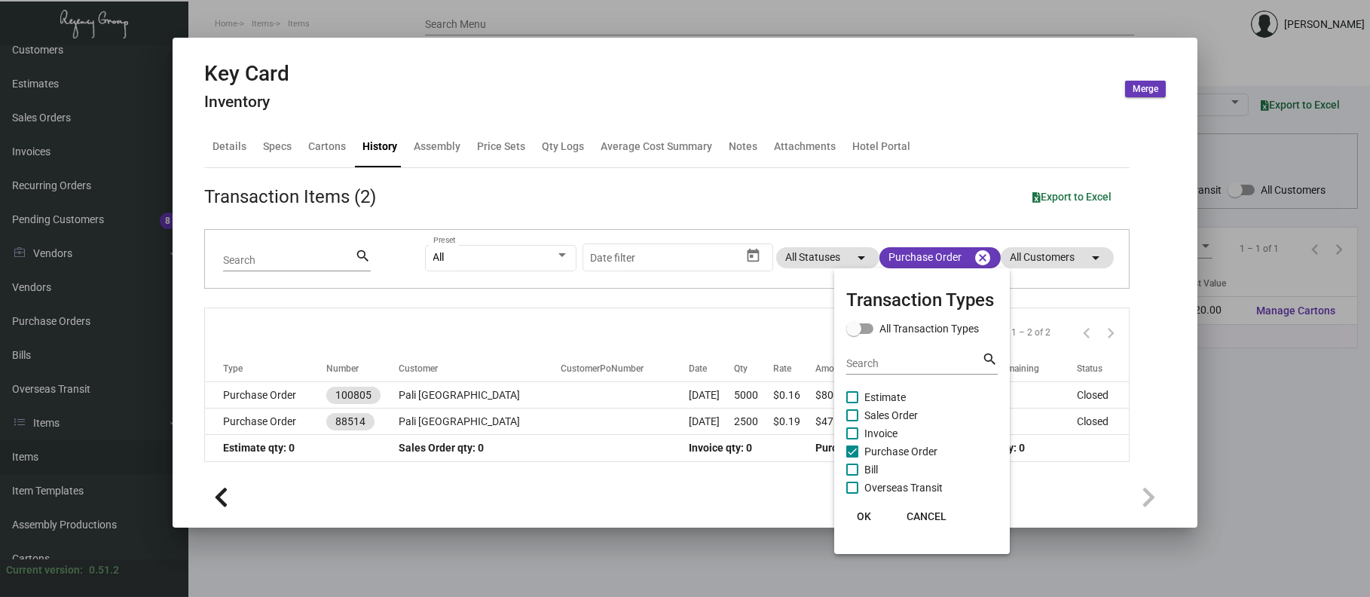
click at [889, 392] on span "Estimate" at bounding box center [884, 397] width 41 height 18
click at [852, 403] on input "Estimate" at bounding box center [852, 403] width 1 height 1
checkbox input "true"
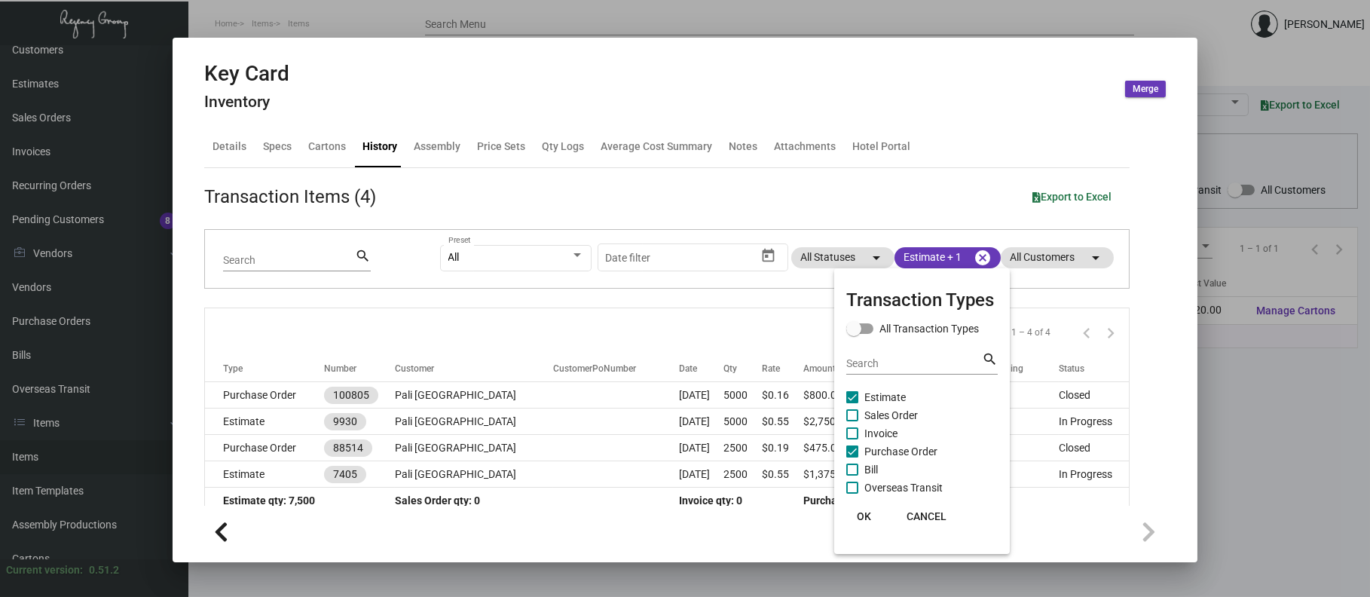
click at [893, 445] on span "Purchase Order" at bounding box center [900, 451] width 73 height 18
click at [852, 457] on input "Purchase Order" at bounding box center [852, 457] width 1 height 1
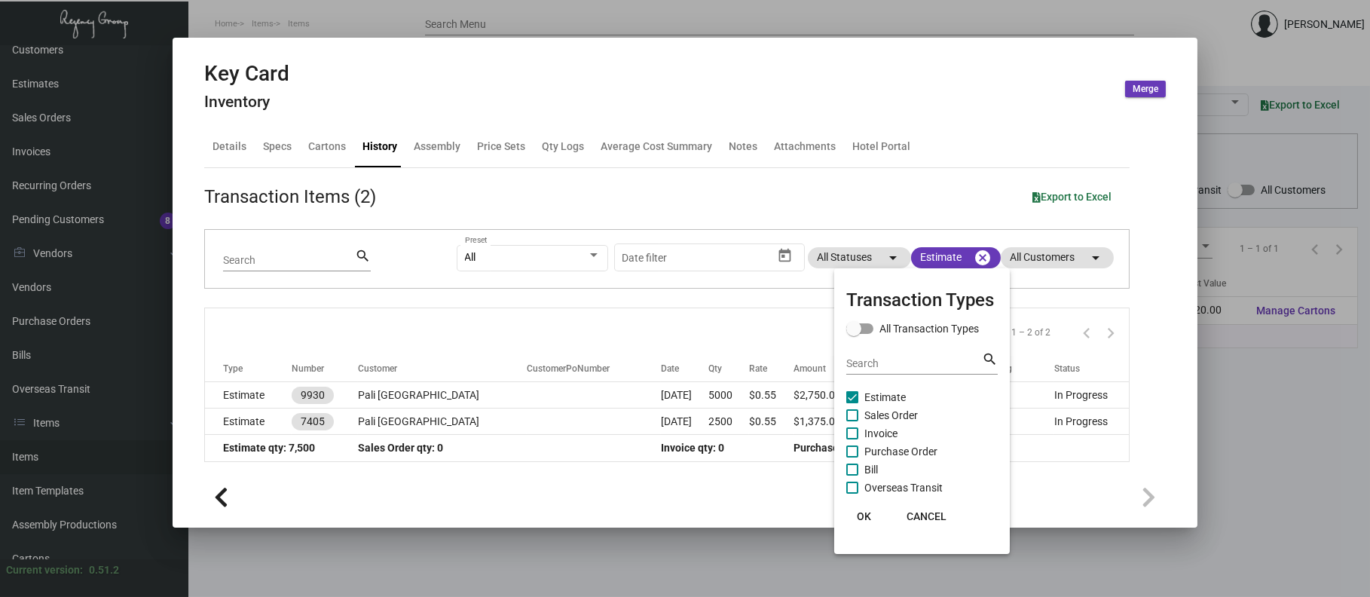
click at [893, 445] on span "Purchase Order" at bounding box center [900, 451] width 73 height 18
click at [852, 457] on input "Purchase Order" at bounding box center [852, 457] width 1 height 1
checkbox input "true"
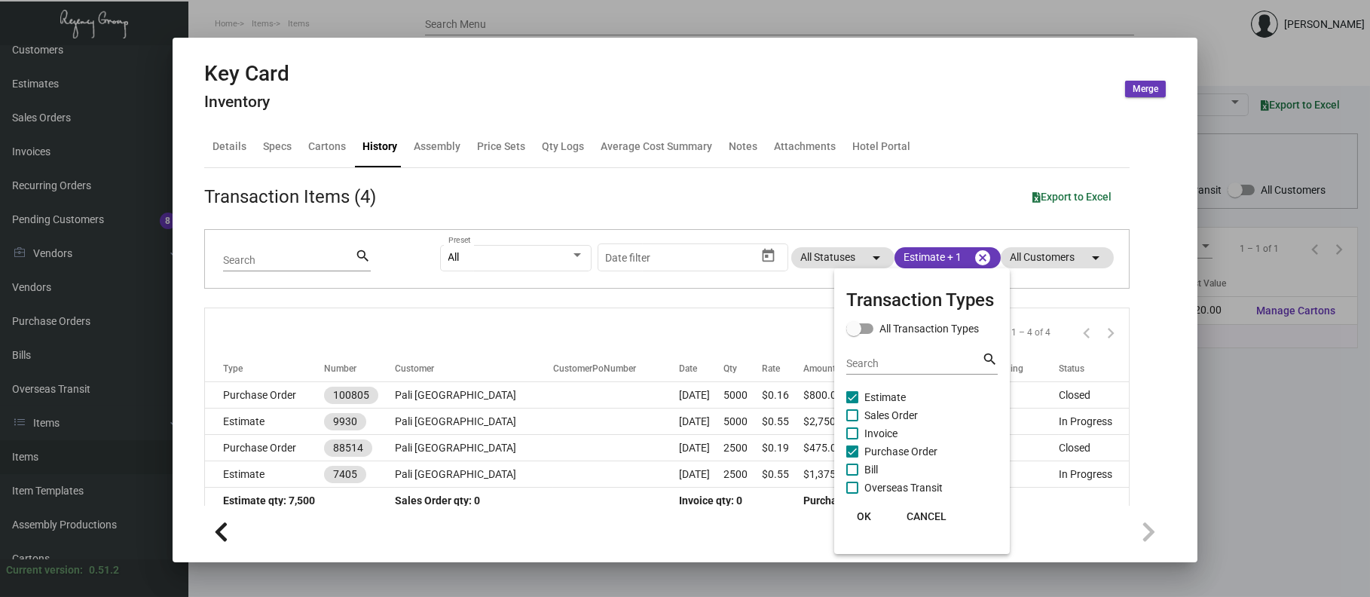
click at [448, 382] on div at bounding box center [685, 298] width 1370 height 597
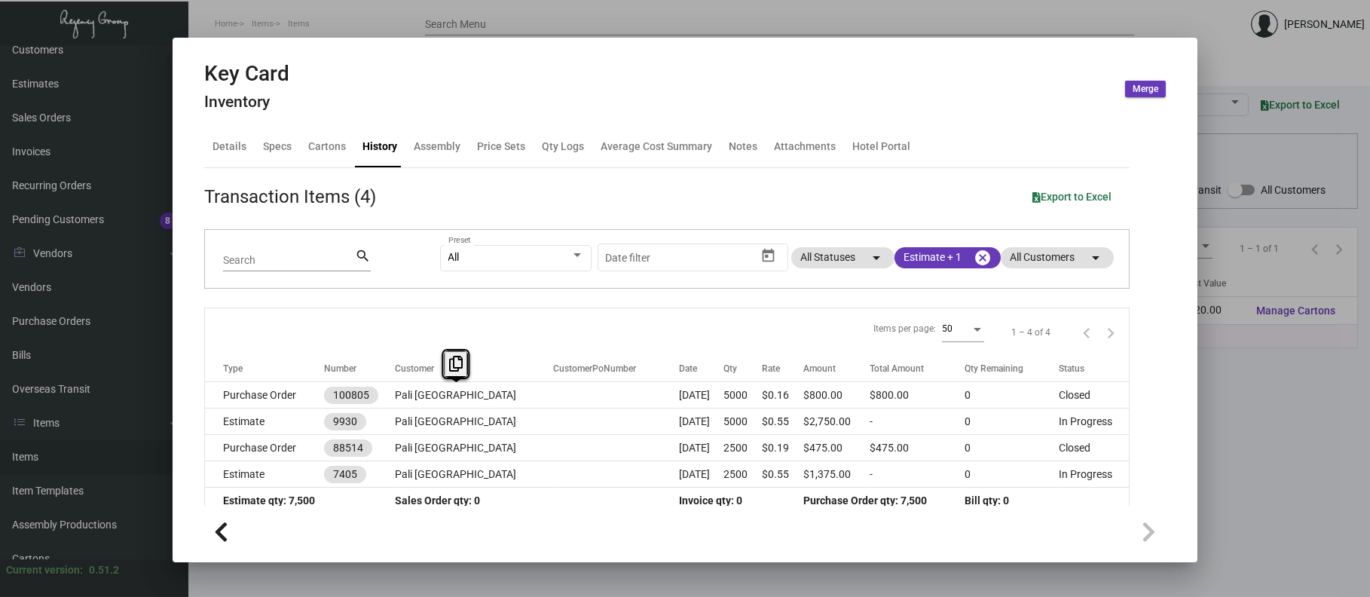
click at [448, 382] on td "Pali [GEOGRAPHIC_DATA]" at bounding box center [474, 395] width 158 height 26
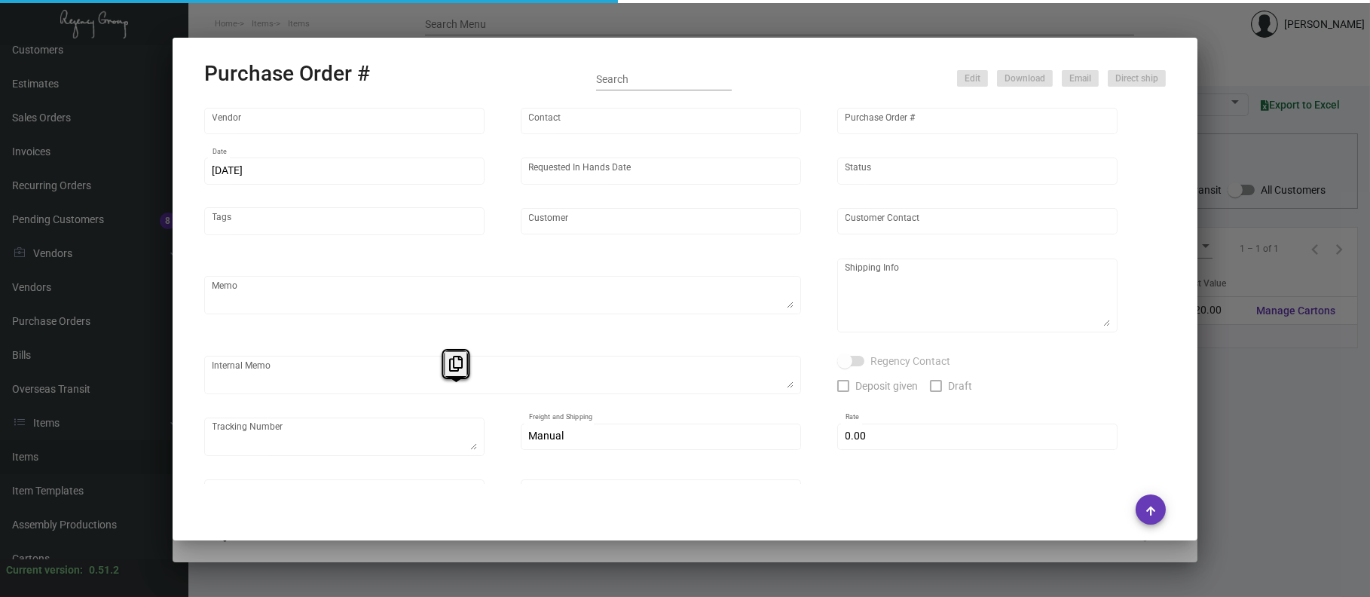
type input "CHENGDU MIND IOT TECHNOLOGY"
type input "[PERSON_NAME]"
type input "100805"
type input "[DATE]"
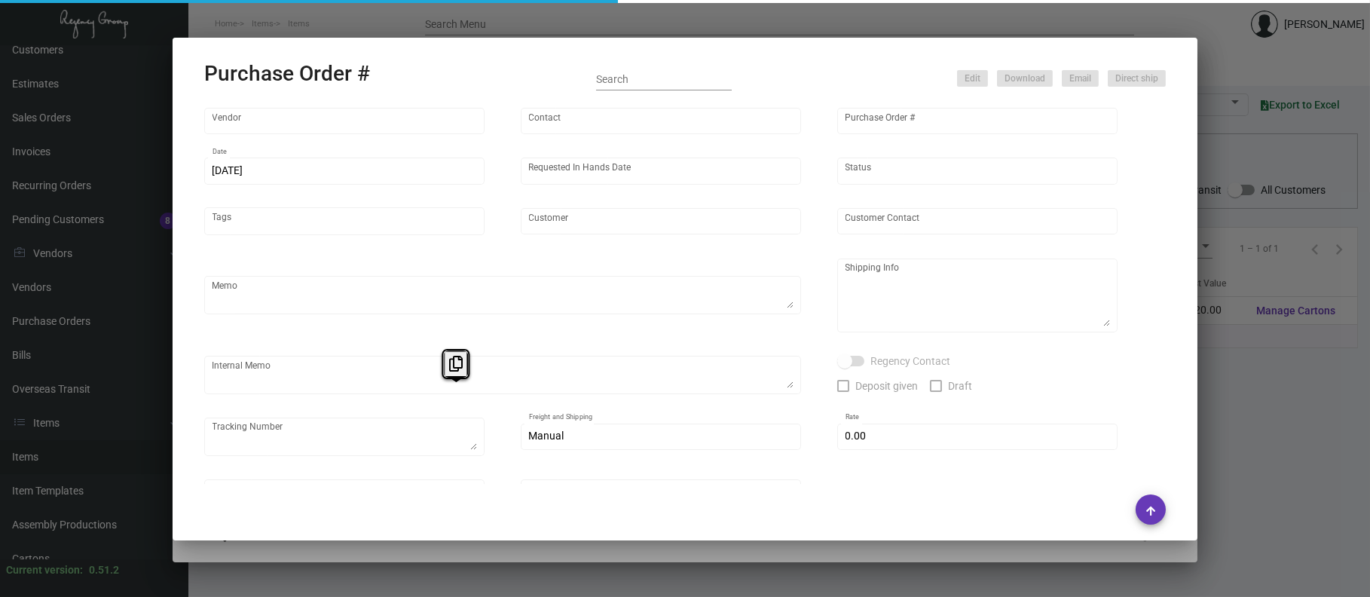
type input "Pali [GEOGRAPHIC_DATA]"
type textarea "Air to LA. 1k processed & received. Please process another 1k. Rest please wait…"
type textarea "Regency Group LA [STREET_ADDRESS]"
type textarea "3k - ON HOLD. 2000 processed. [DATE] - The remaining 3K is processed."
checkbox input "true"
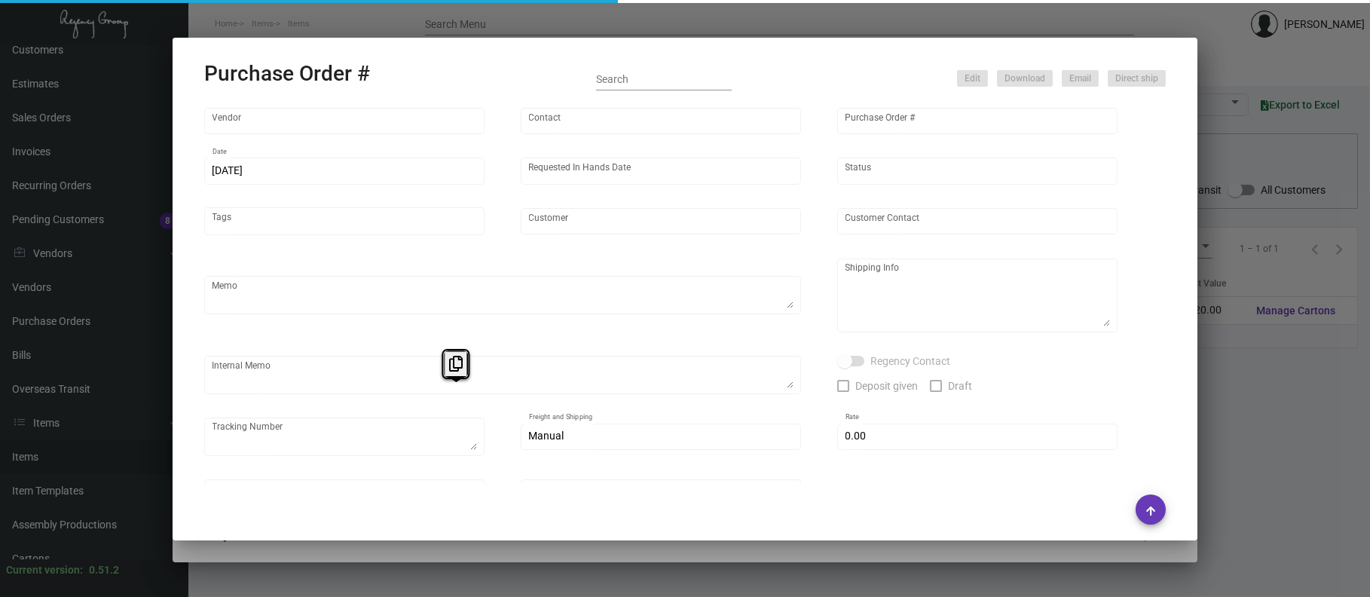
type input "$ 0.00"
type input "United States Dollar $"
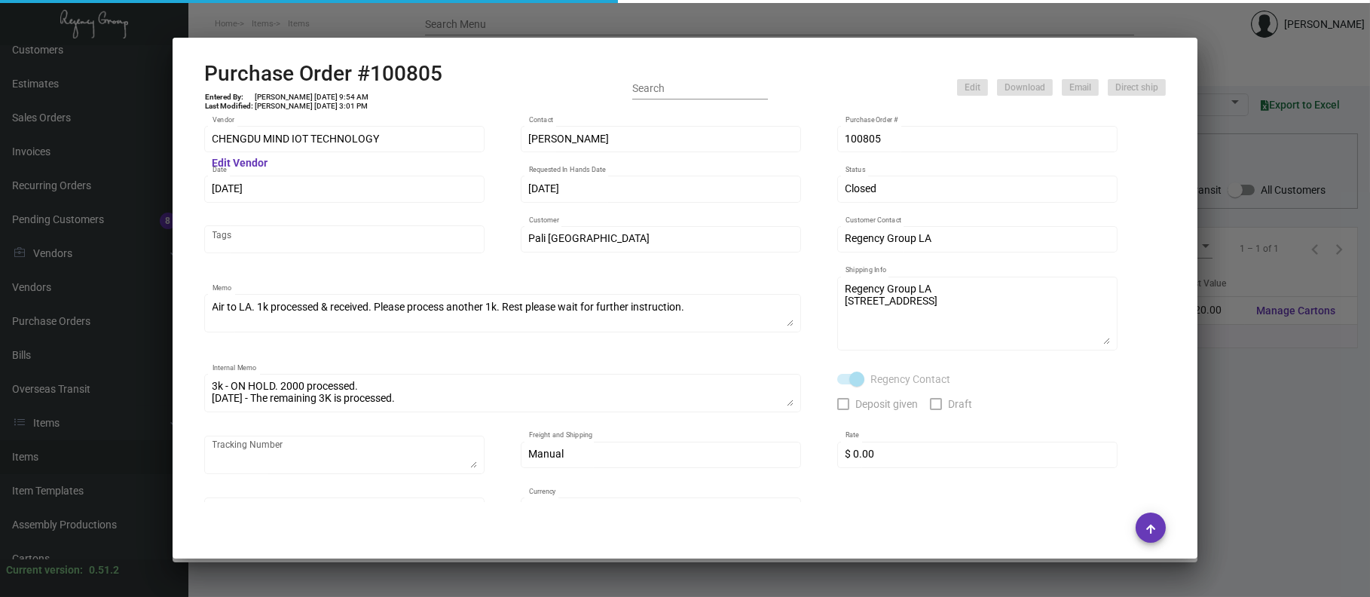
click at [427, 145] on test-autocomplete "CHENGDU MIND IOT TECHNOLOGY" at bounding box center [345, 139] width 265 height 12
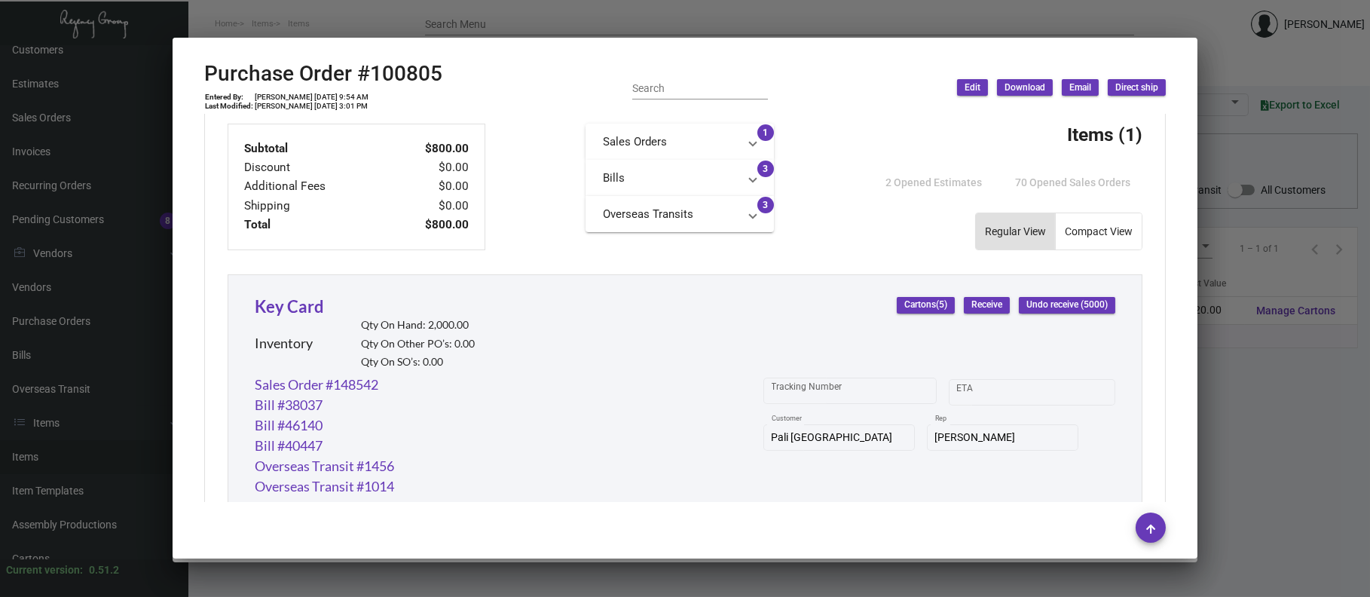
scroll to position [729, 0]
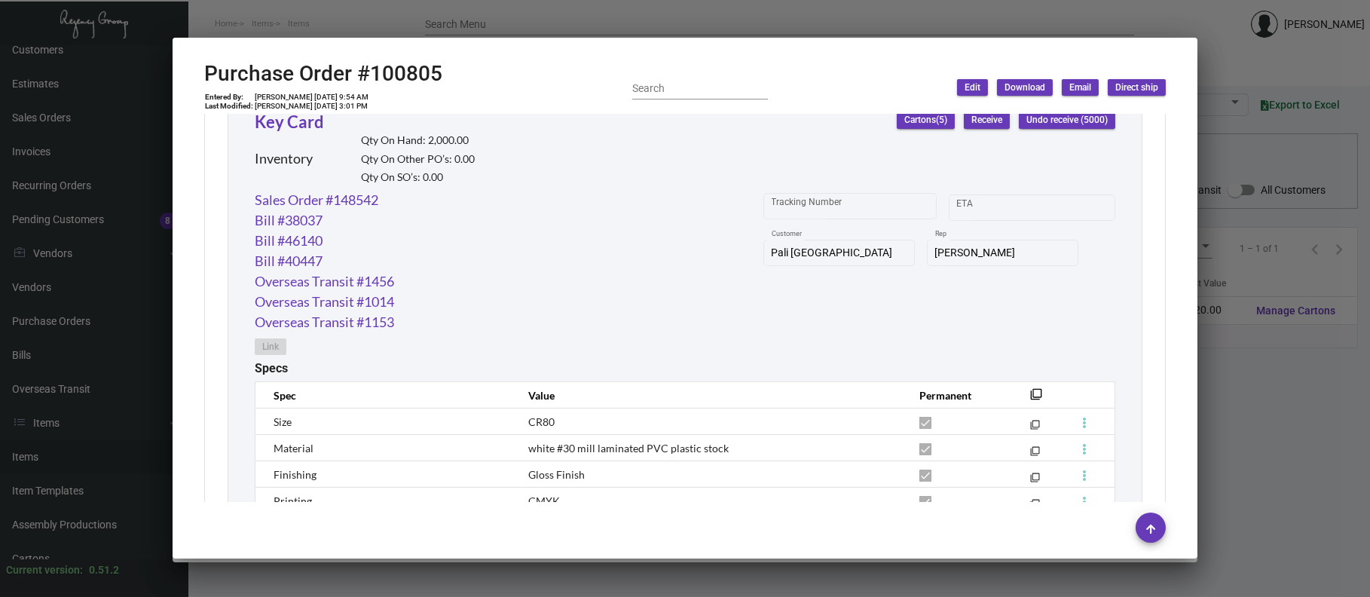
click at [372, 23] on div at bounding box center [685, 298] width 1370 height 597
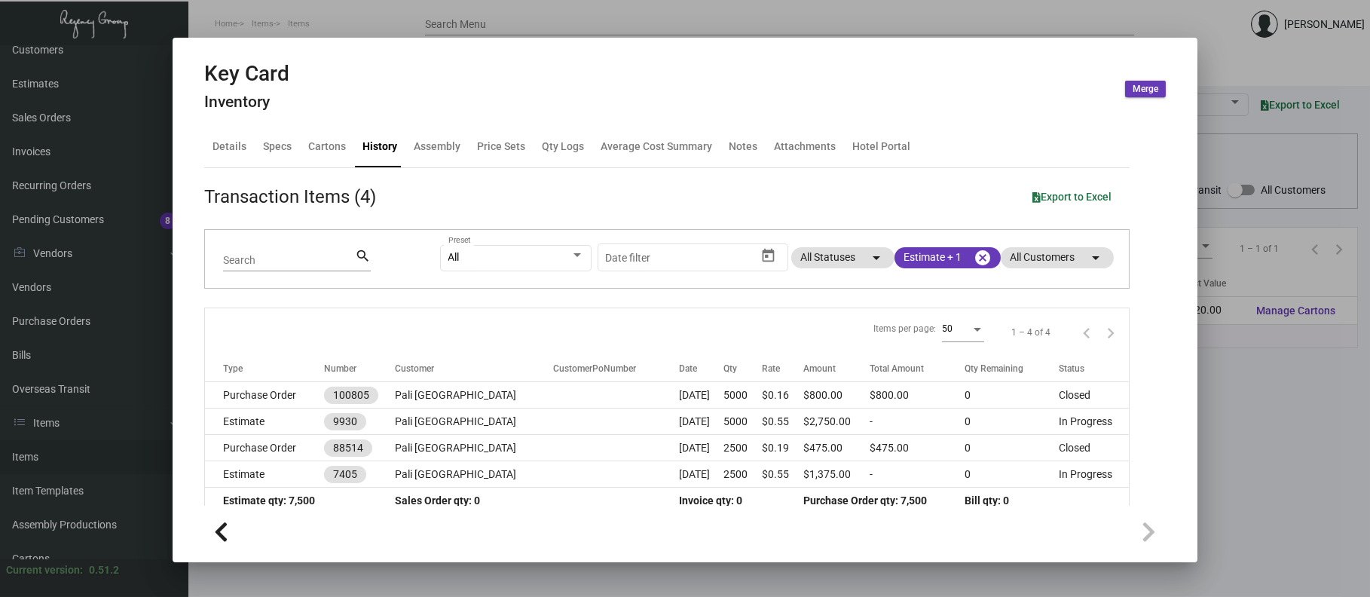
click at [583, 14] on div at bounding box center [685, 298] width 1370 height 597
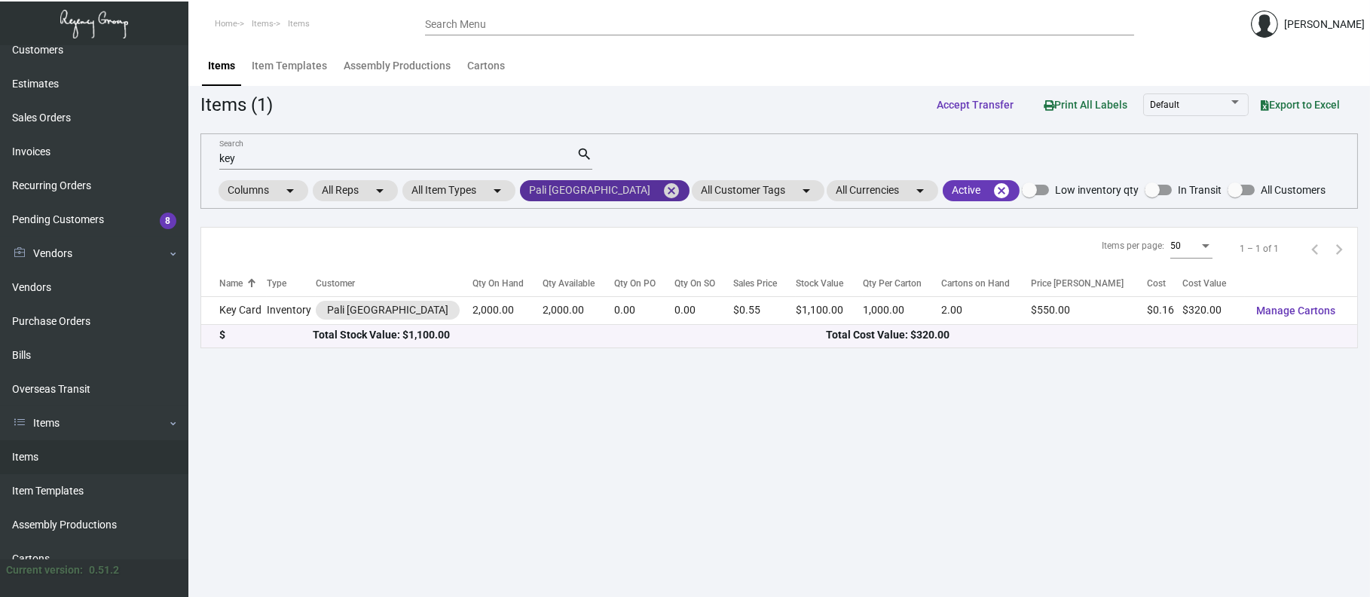
click at [625, 192] on mat-chip "Pali [GEOGRAPHIC_DATA] cancel" at bounding box center [605, 190] width 170 height 21
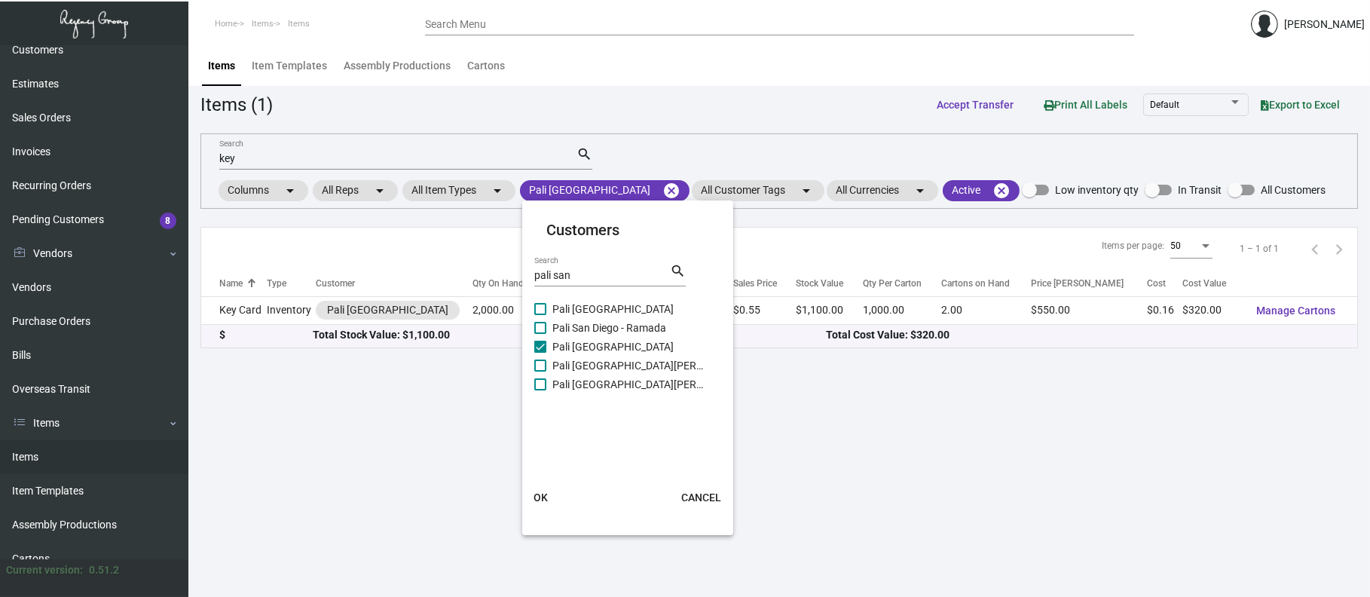
click at [632, 194] on div at bounding box center [685, 298] width 1370 height 597
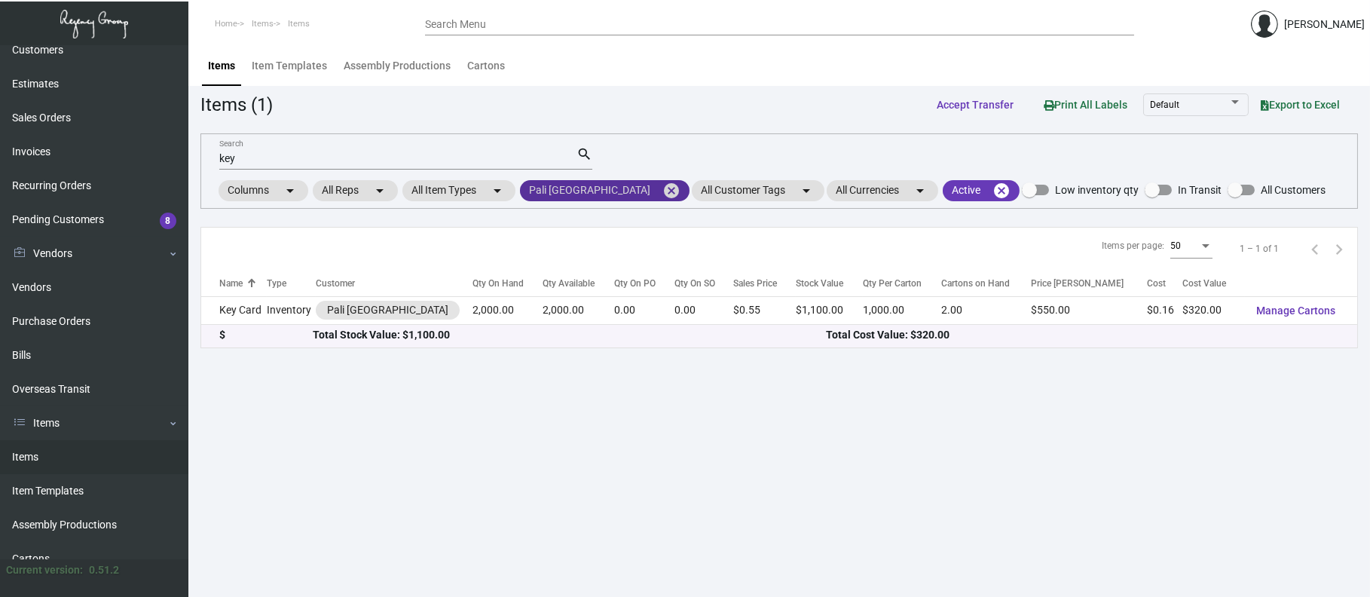
click at [662, 195] on mat-icon "cancel" at bounding box center [671, 191] width 18 height 18
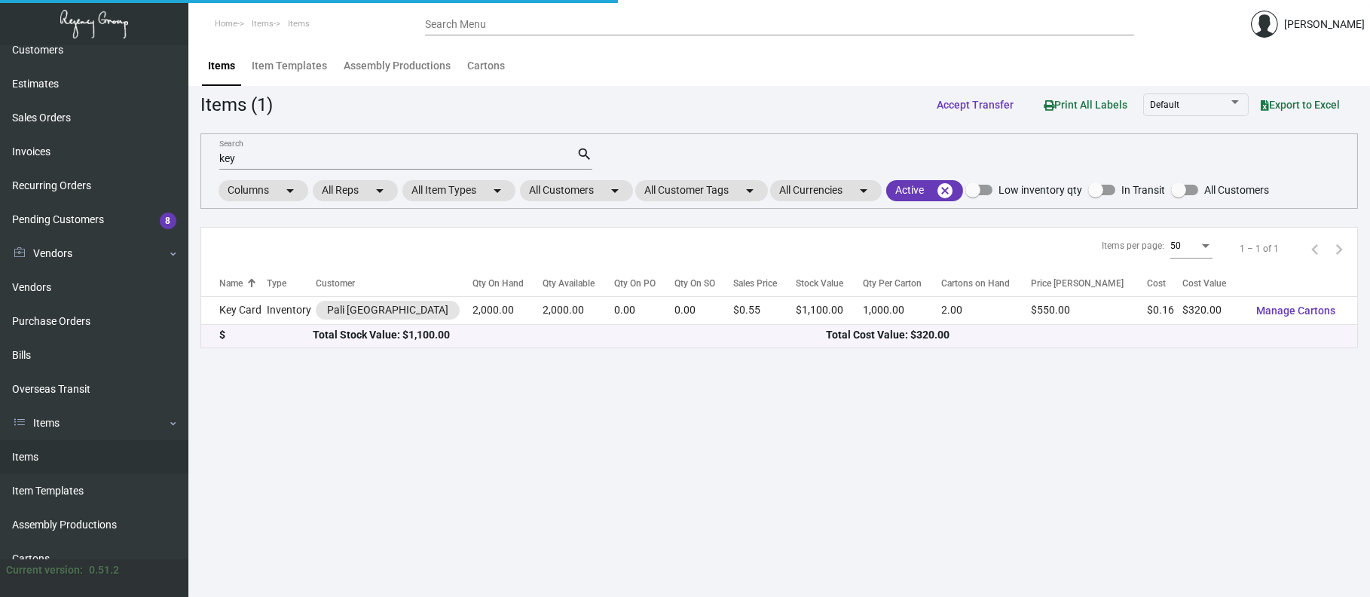
click at [489, 172] on mat-form-field "key Search search" at bounding box center [405, 157] width 373 height 47
click at [481, 162] on input "key" at bounding box center [397, 159] width 357 height 12
type input "k"
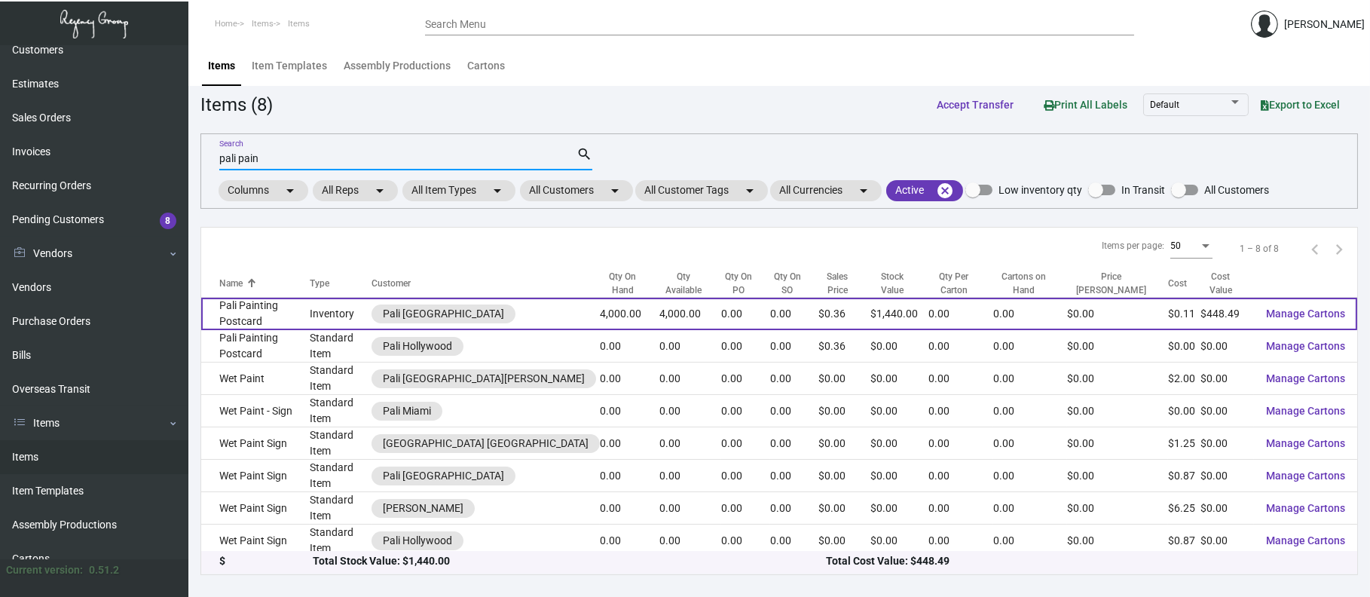
type input "pali pain"
click at [265, 315] on td "Pali Painting Postcard" at bounding box center [255, 314] width 109 height 32
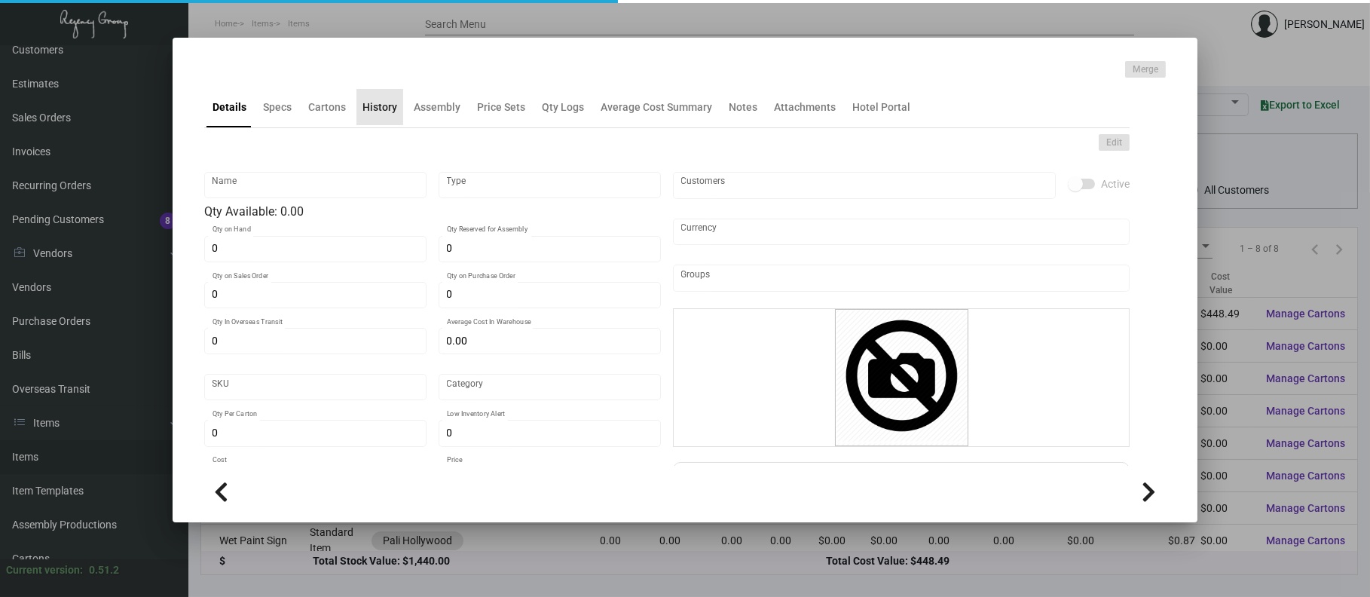
click at [381, 109] on div "History" at bounding box center [380, 107] width 35 height 16
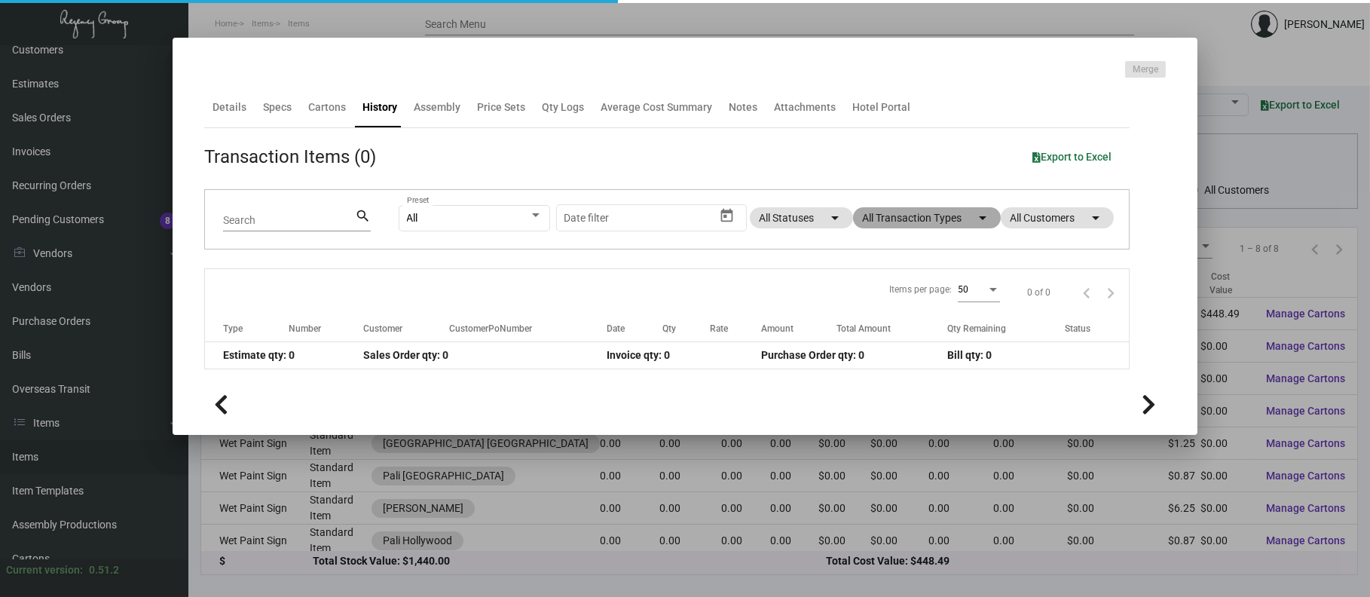
click at [894, 219] on mat-chip "All Transaction Types arrow_drop_down" at bounding box center [927, 217] width 148 height 21
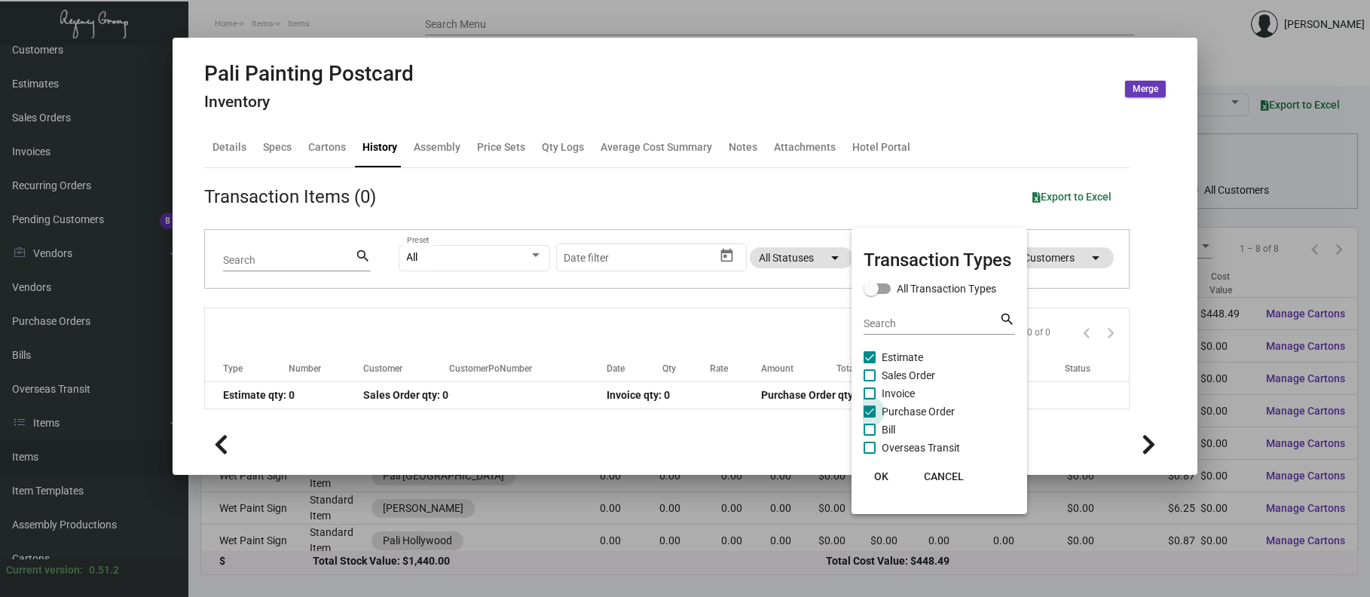
click at [930, 408] on span "Purchase Order" at bounding box center [918, 411] width 73 height 18
click at [870, 418] on input "Purchase Order" at bounding box center [869, 418] width 1 height 1
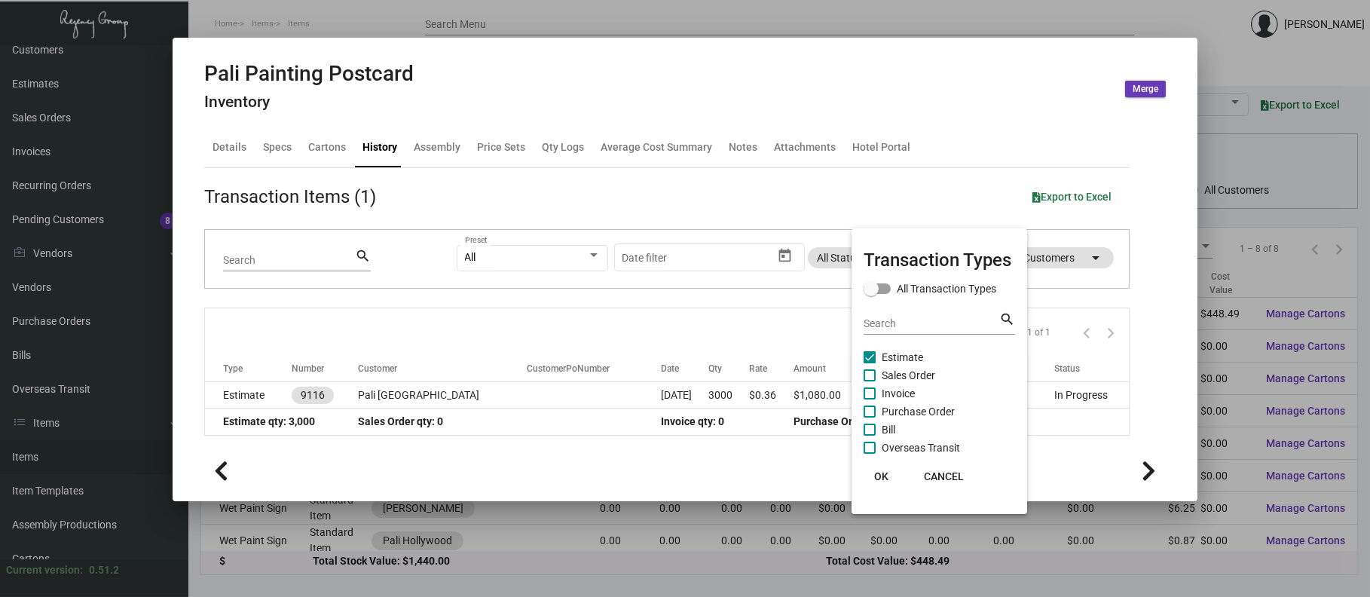
click at [932, 412] on span "Purchase Order" at bounding box center [918, 411] width 73 height 18
click at [870, 418] on input "Purchase Order" at bounding box center [869, 418] width 1 height 1
checkbox input "true"
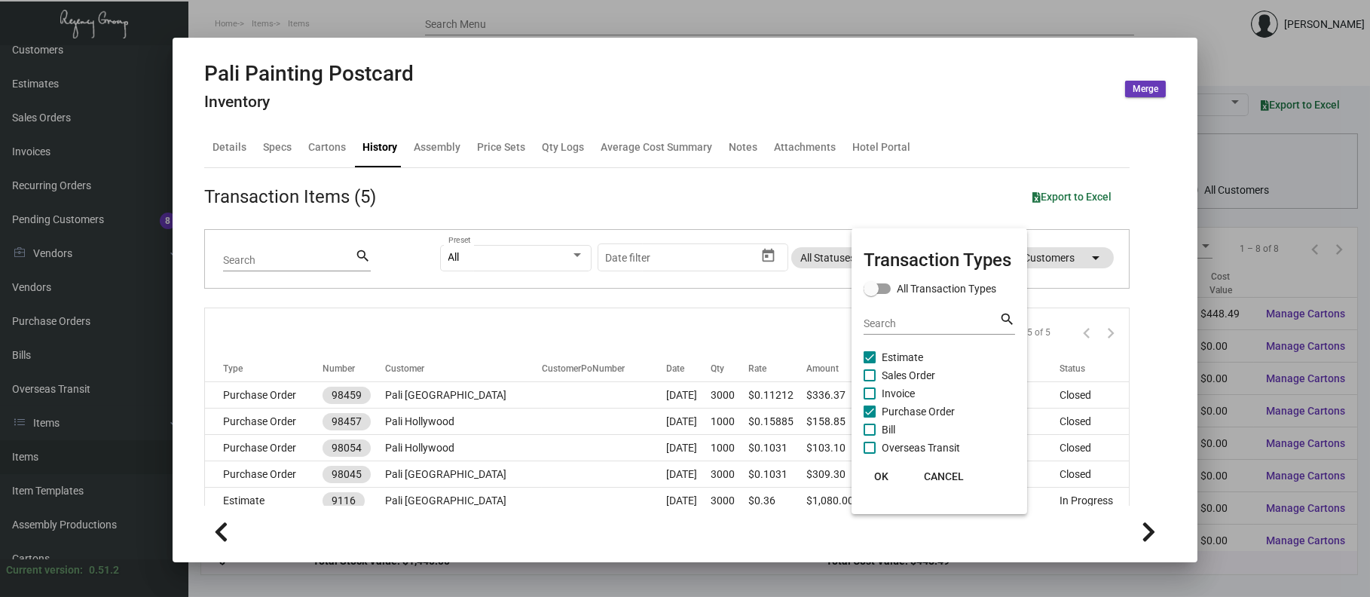
click at [448, 390] on div at bounding box center [685, 298] width 1370 height 597
click at [448, 390] on td "Pali [GEOGRAPHIC_DATA]" at bounding box center [463, 395] width 157 height 26
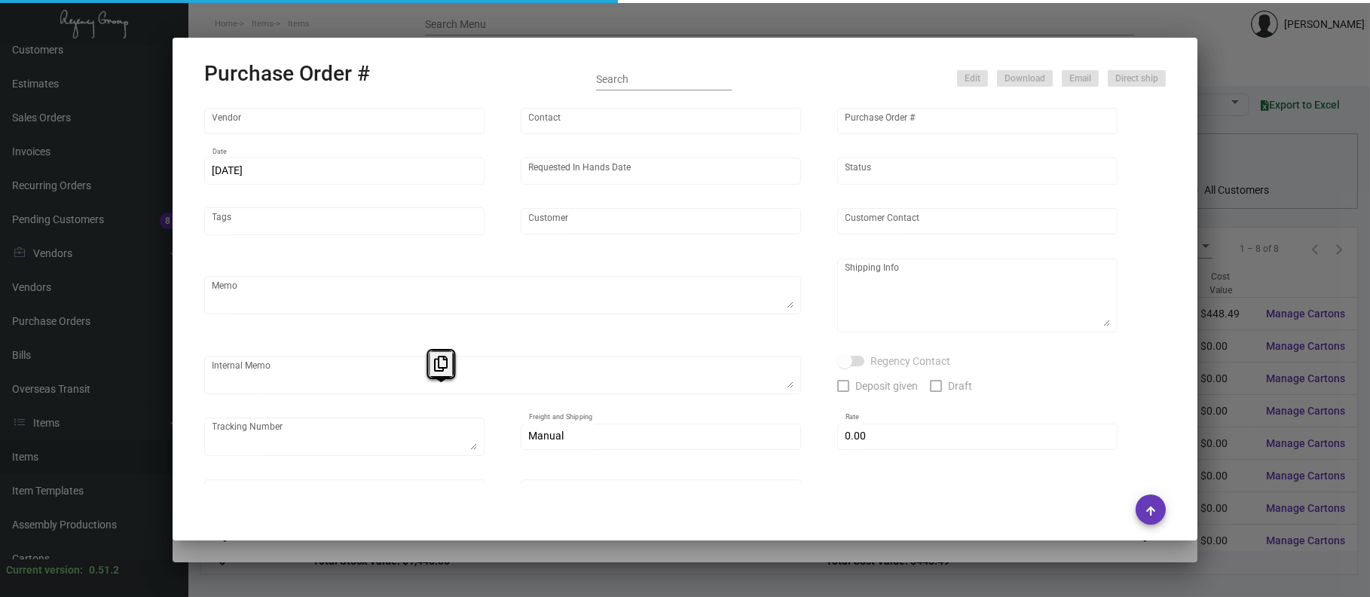
type input "Impact Printing"
type input "Impact Orders"
type input "98459"
type input "[DATE]"
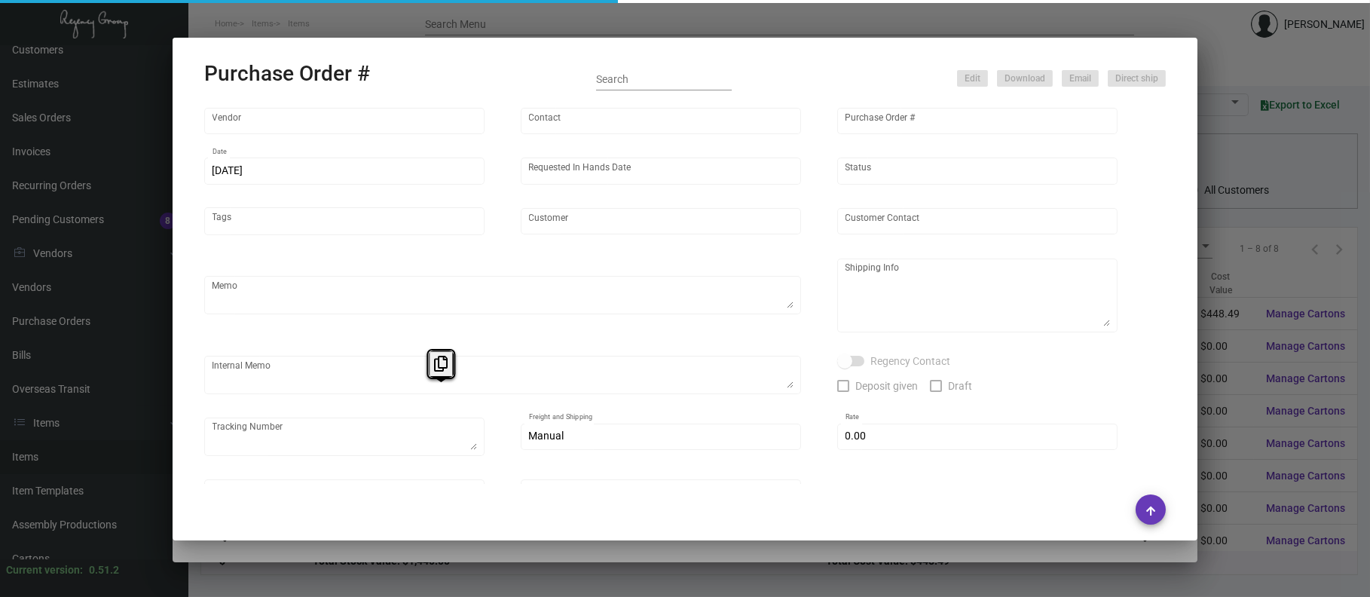
type input "Pali [GEOGRAPHIC_DATA]"
type input "[PERSON_NAME]"
type textarea "Quote# 43436 / When ready to ship, contact: [EMAIL_ADDRESS][DOMAIN_NAME] for al…"
type textarea "Pali [GEOGRAPHIC_DATA] - [PERSON_NAME] [STREET_ADDRESS]"
type textarea "Incorrect Art was sent to the Processor - Redoing on Regency's cost."
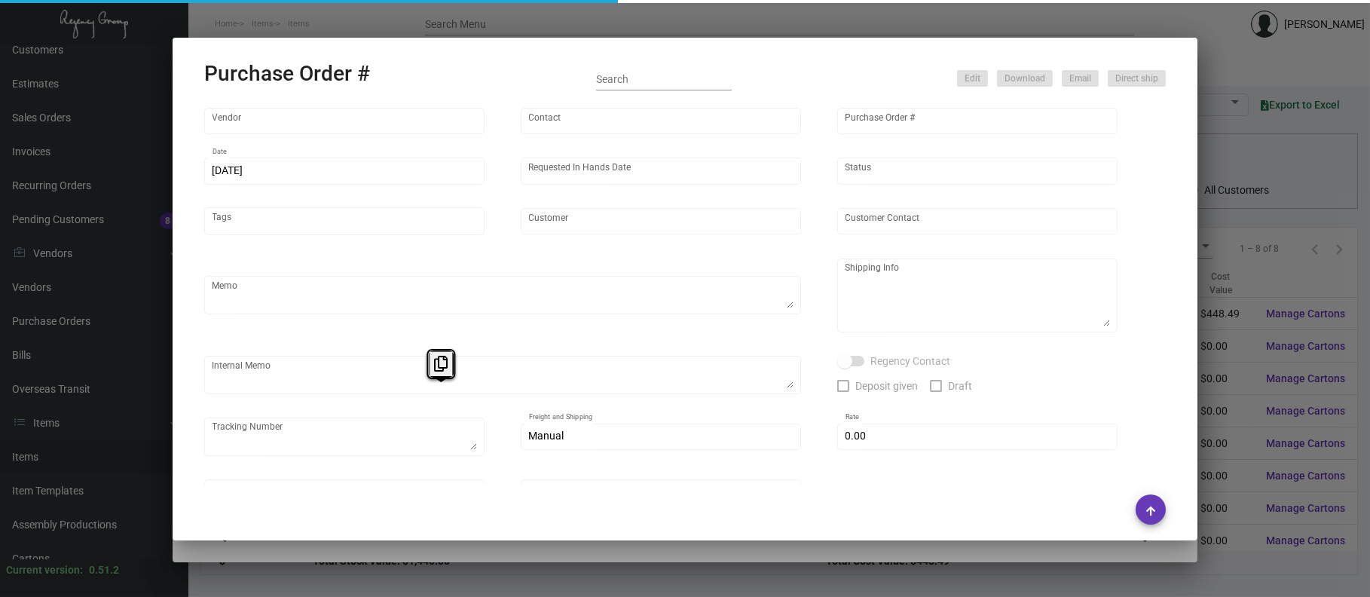
type input "$ 0.00"
type input "United States Dollar $"
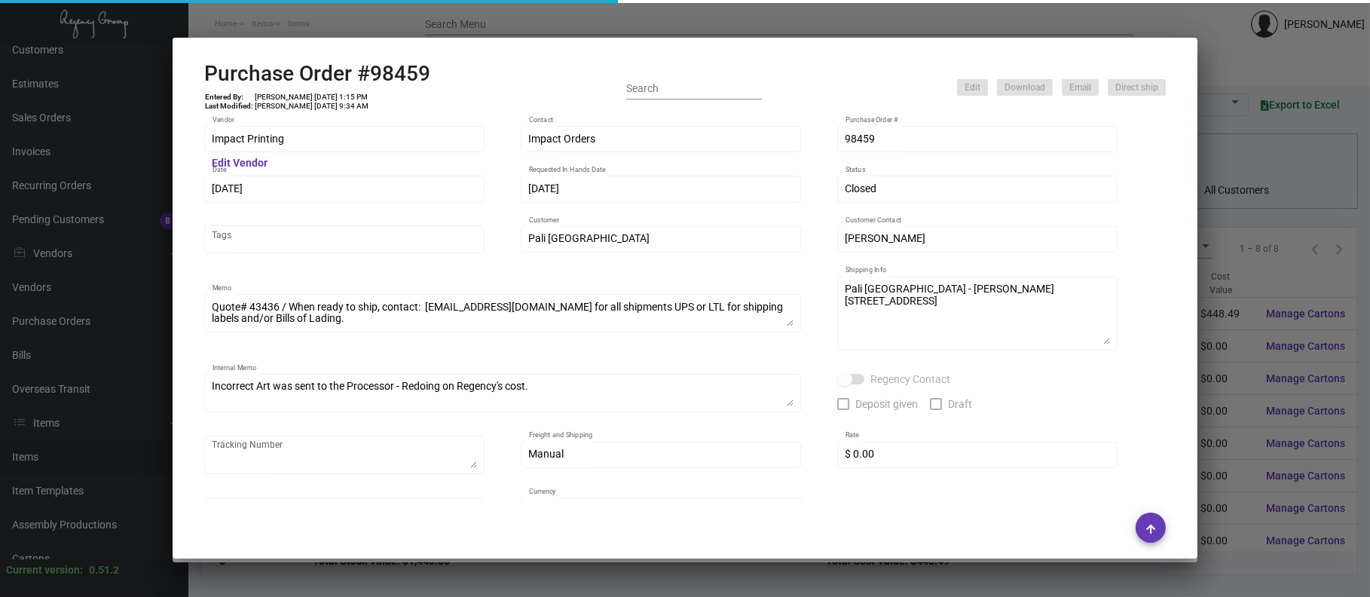
drag, startPoint x: 448, startPoint y: 390, endPoint x: 403, endPoint y: 110, distance: 283.2
click at [403, 110] on div "Purchase Order #98459 Entered By: [PERSON_NAME] [DATE] 1:15 PM Last Modified: […" at bounding box center [317, 88] width 226 height 54
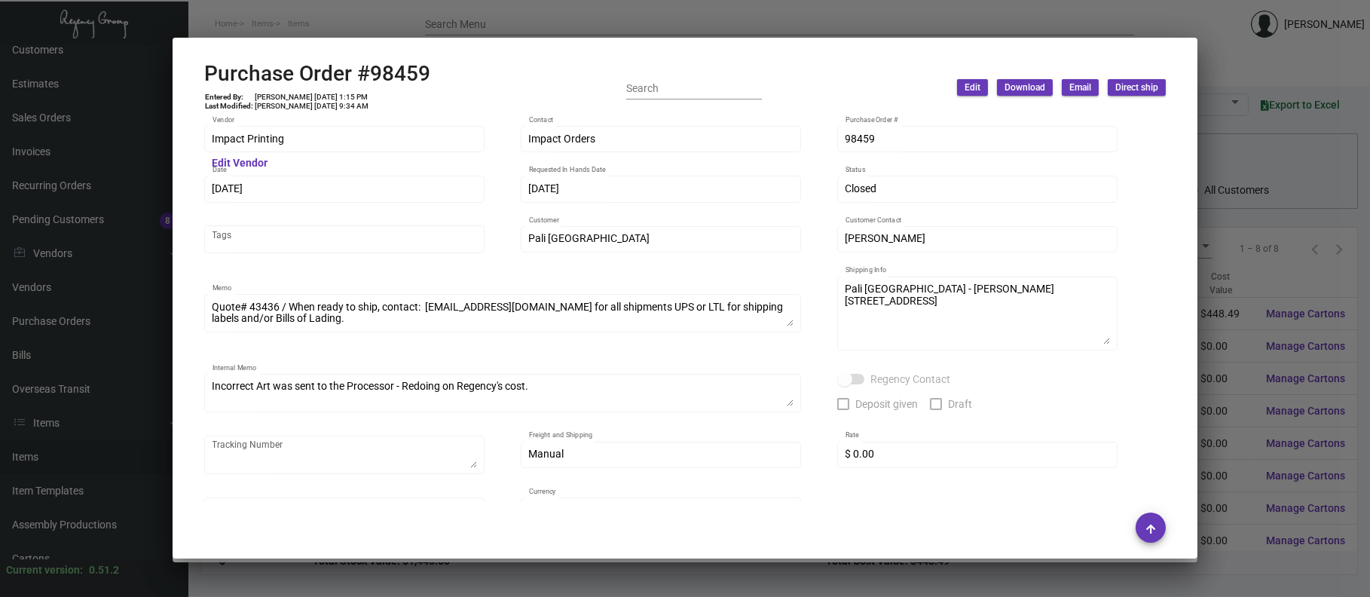
click at [619, 14] on div at bounding box center [685, 298] width 1370 height 597
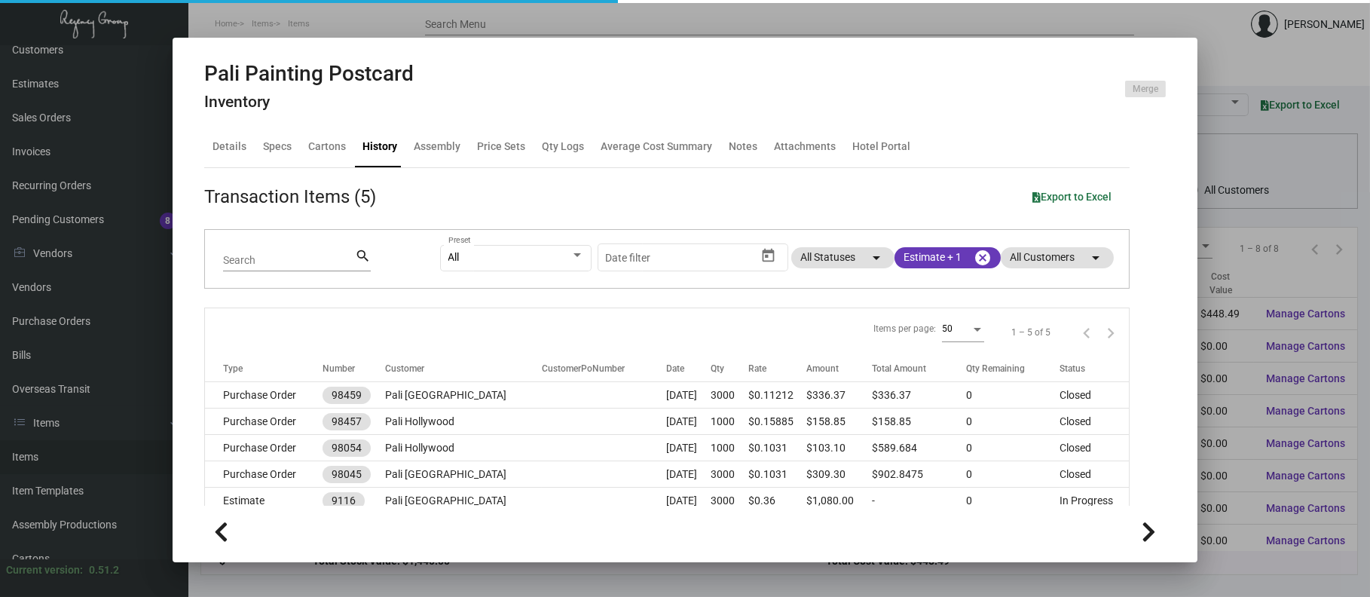
click at [495, 17] on div at bounding box center [685, 298] width 1370 height 597
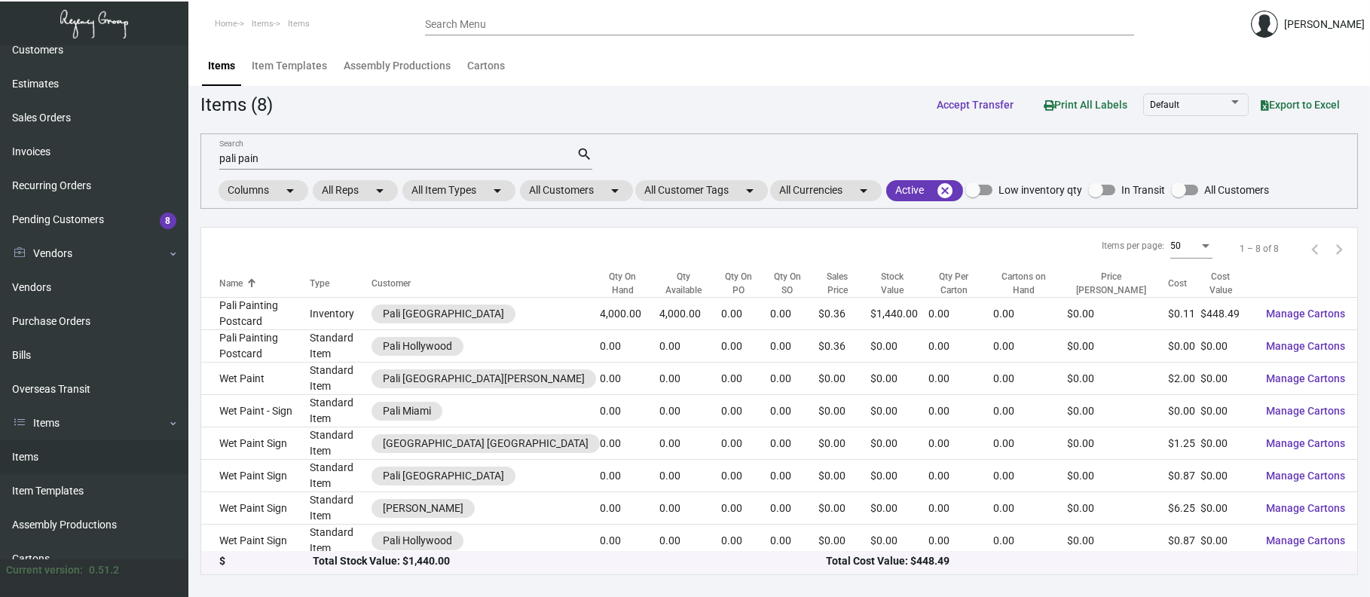
click at [503, 164] on div "pali pain Search" at bounding box center [397, 157] width 357 height 23
type input "p"
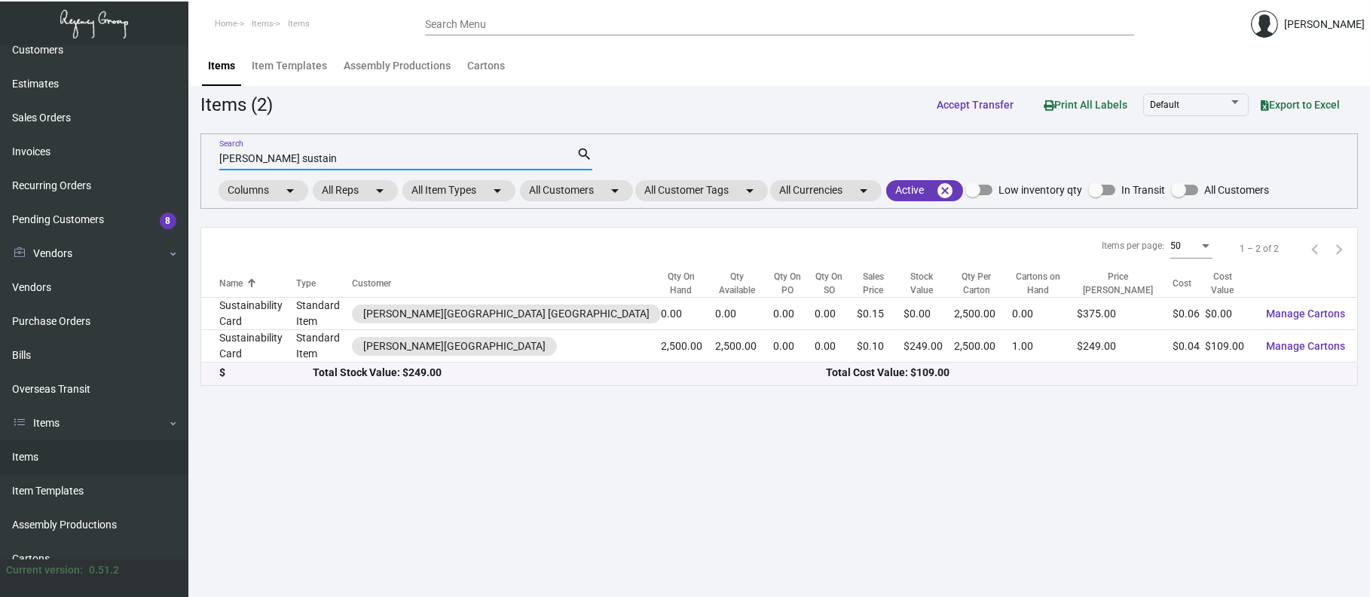
type input "[PERSON_NAME] sustain"
